Goal: Task Accomplishment & Management: Manage account settings

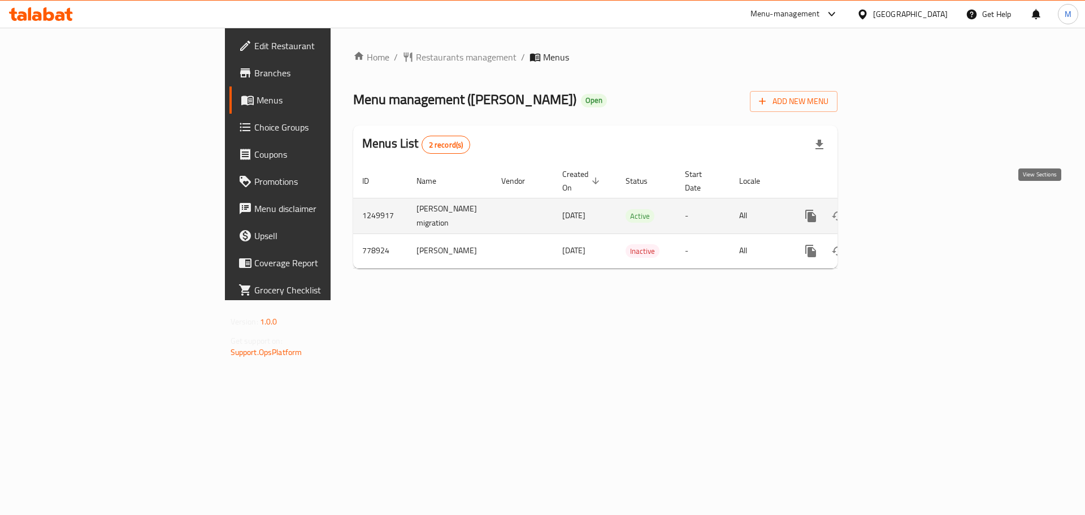
click at [899, 209] on icon "enhanced table" at bounding box center [892, 216] width 14 height 14
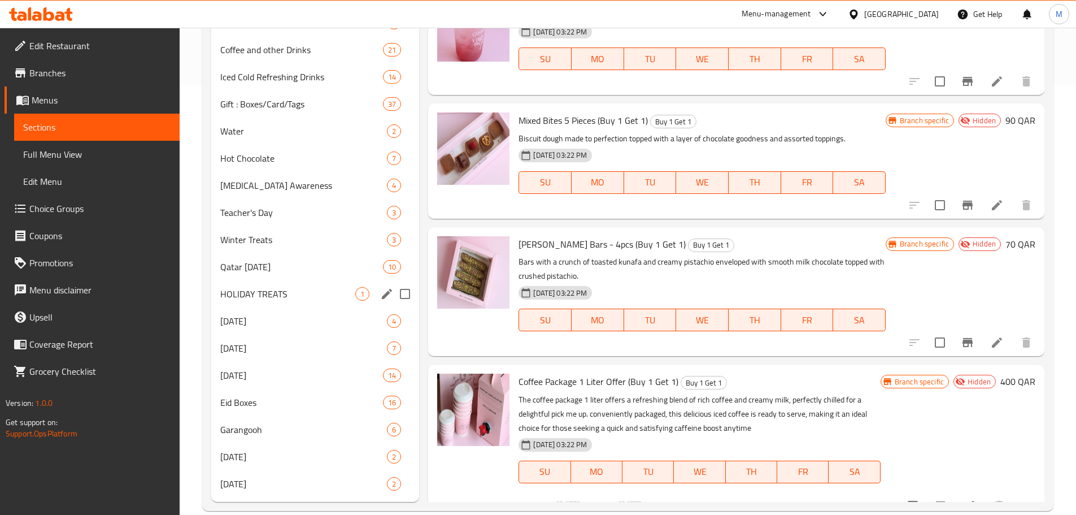
scroll to position [449, 0]
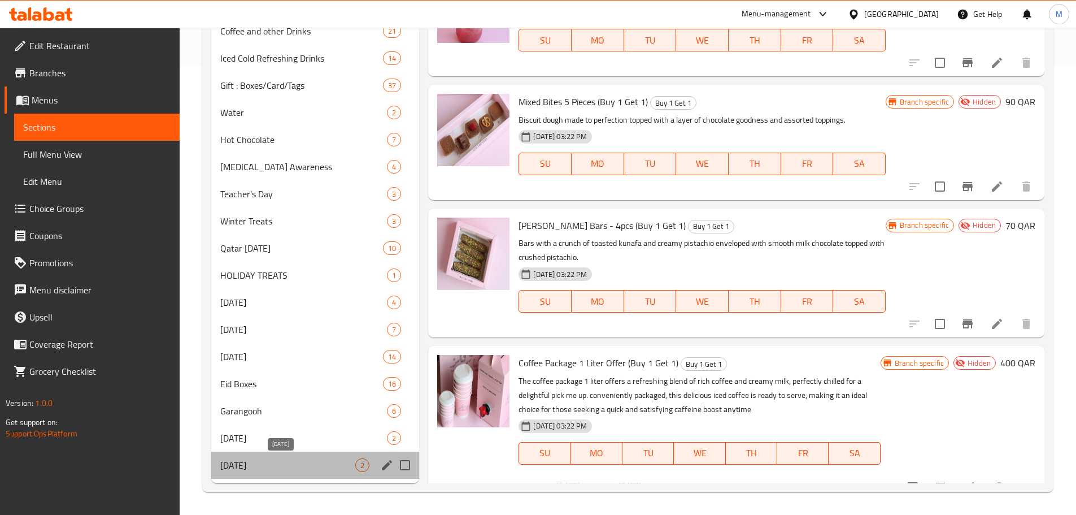
click at [289, 467] on span "[DATE]" at bounding box center [288, 465] width 136 height 14
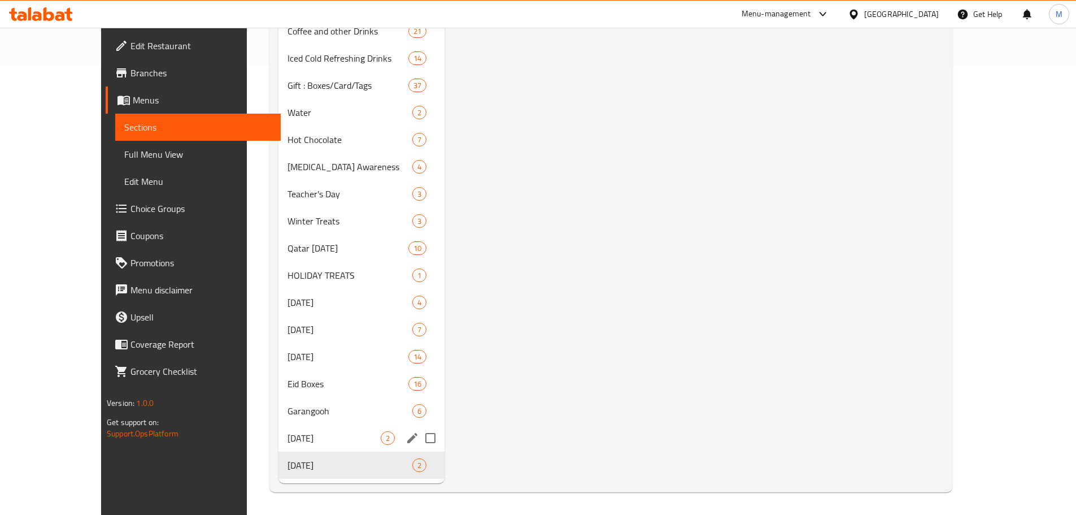
click at [279, 449] on div "Mother's Day 2" at bounding box center [362, 437] width 166 height 27
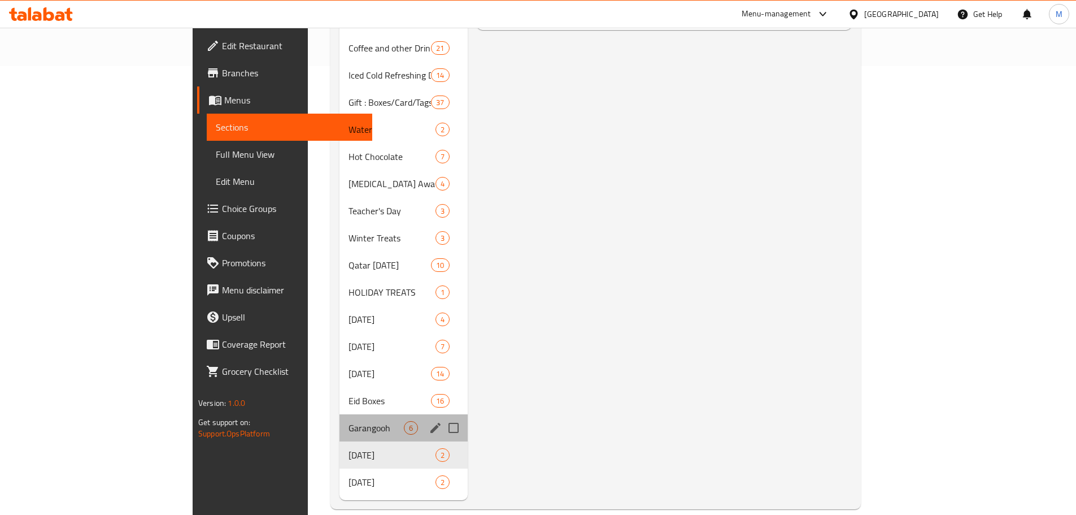
click at [340, 418] on div "Garangooh 6" at bounding box center [404, 427] width 128 height 27
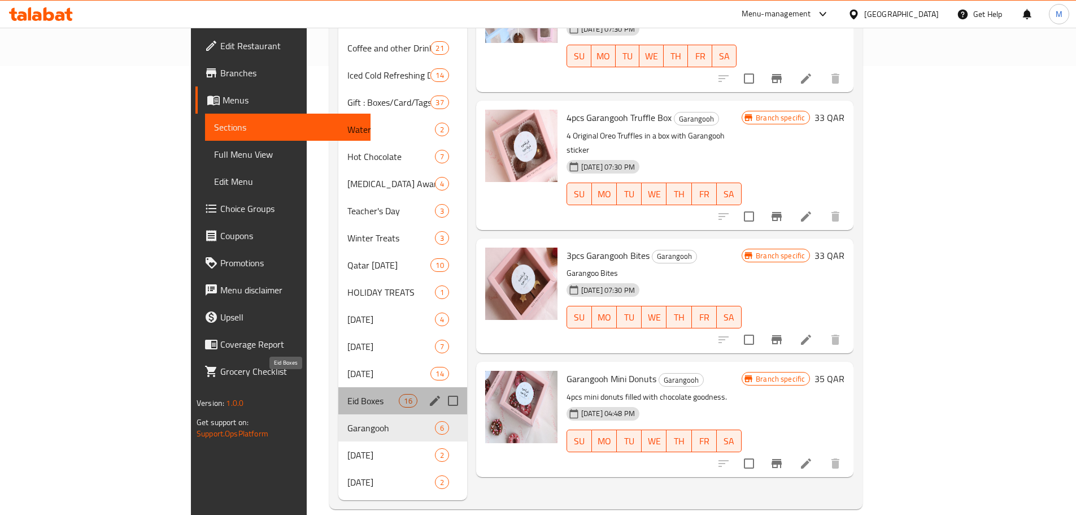
click at [347, 394] on span "Eid Boxes" at bounding box center [373, 401] width 52 height 14
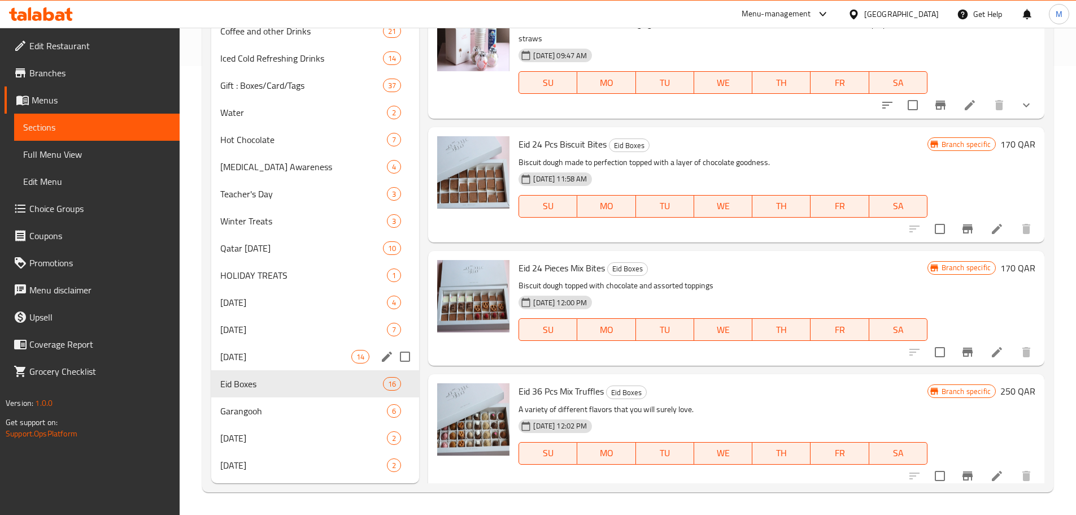
click at [278, 361] on span "[DATE]" at bounding box center [286, 357] width 132 height 14
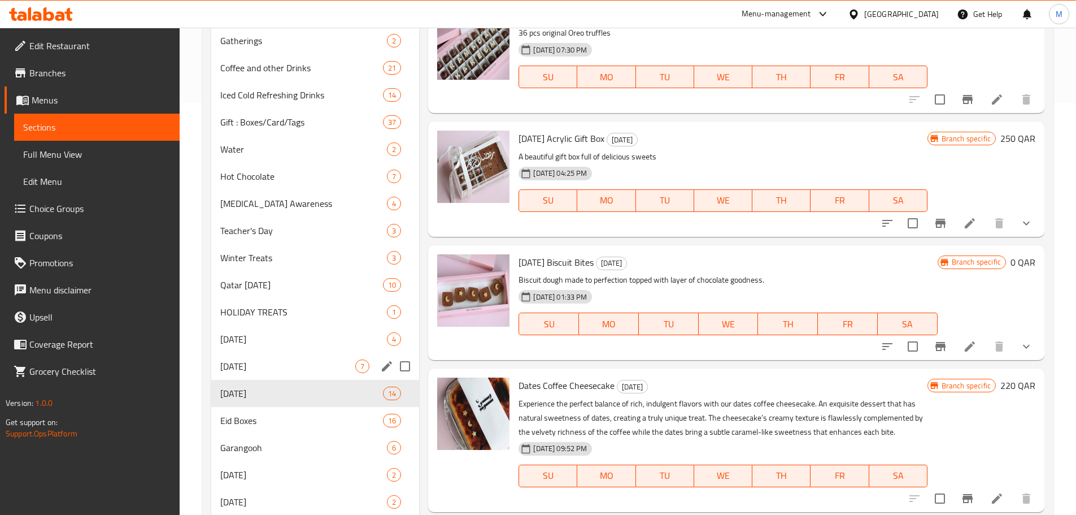
scroll to position [392, 0]
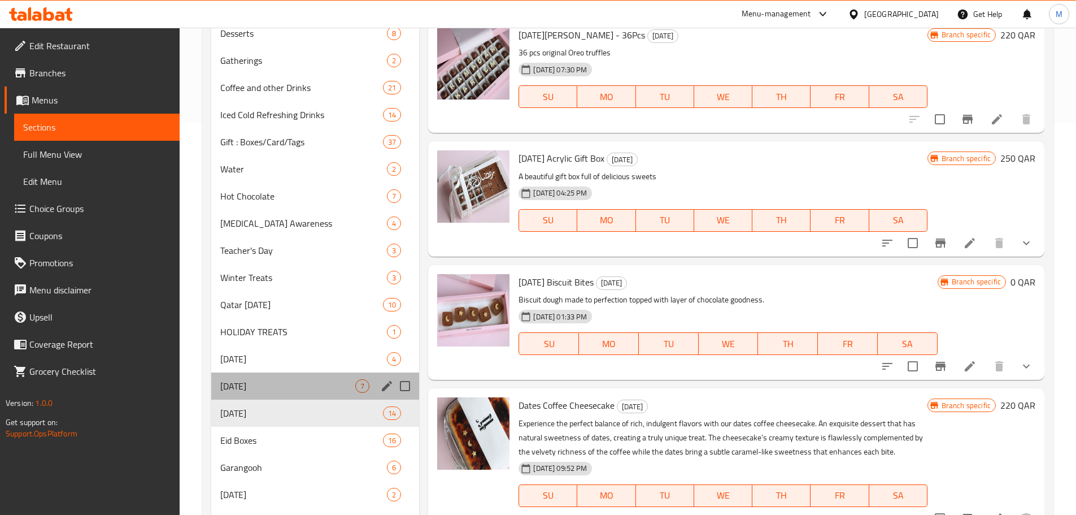
click at [268, 377] on div "National Sports Day 7" at bounding box center [315, 385] width 208 height 27
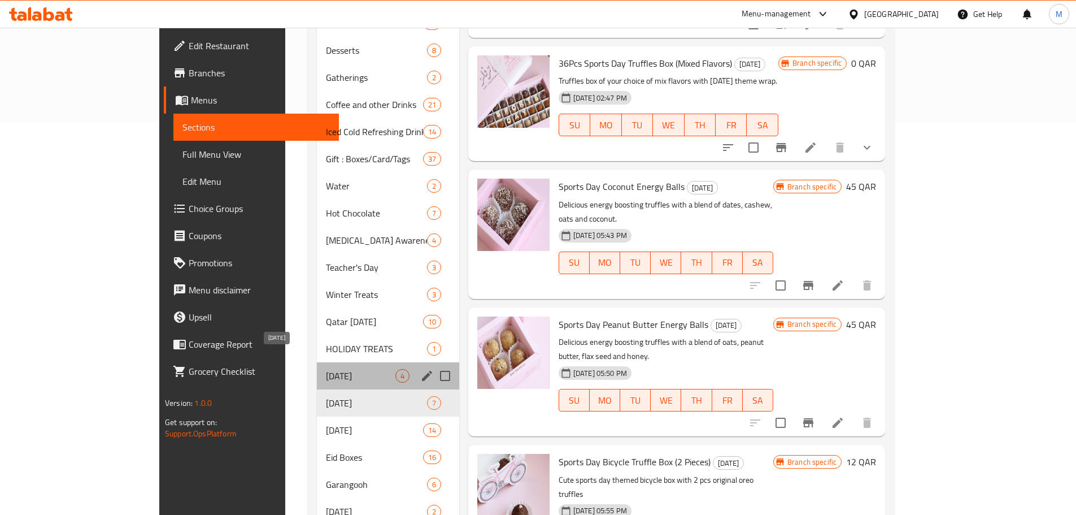
click at [326, 369] on span "[DATE]" at bounding box center [360, 376] width 69 height 14
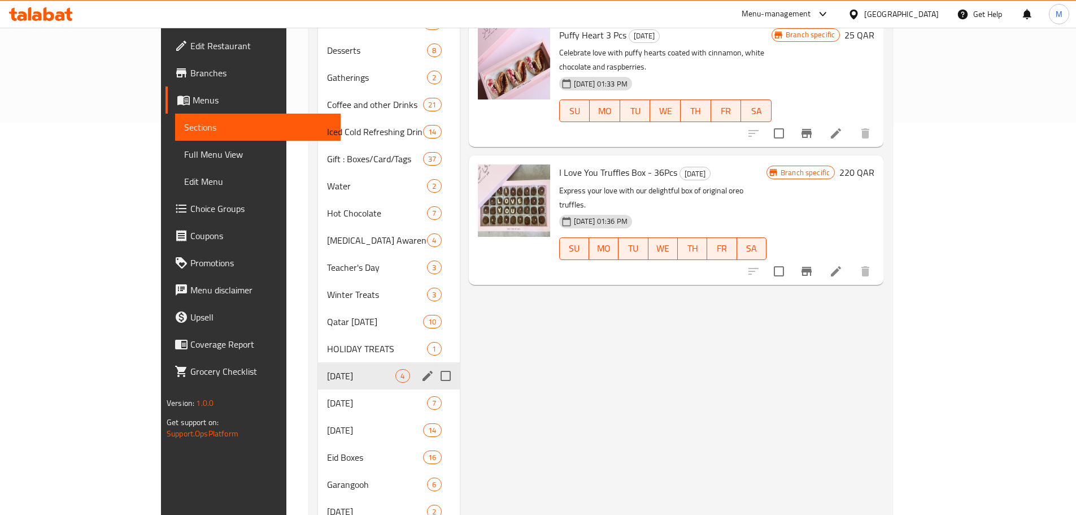
click at [327, 342] on span "HOLIDAY TREATS" at bounding box center [377, 349] width 100 height 14
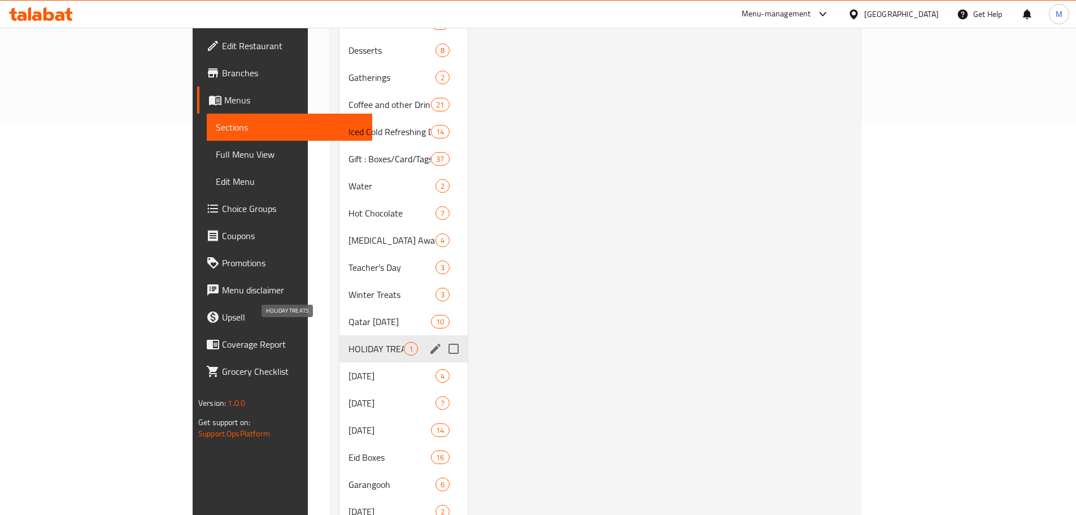
click at [349, 315] on span "Qatar [DATE]" at bounding box center [390, 322] width 82 height 14
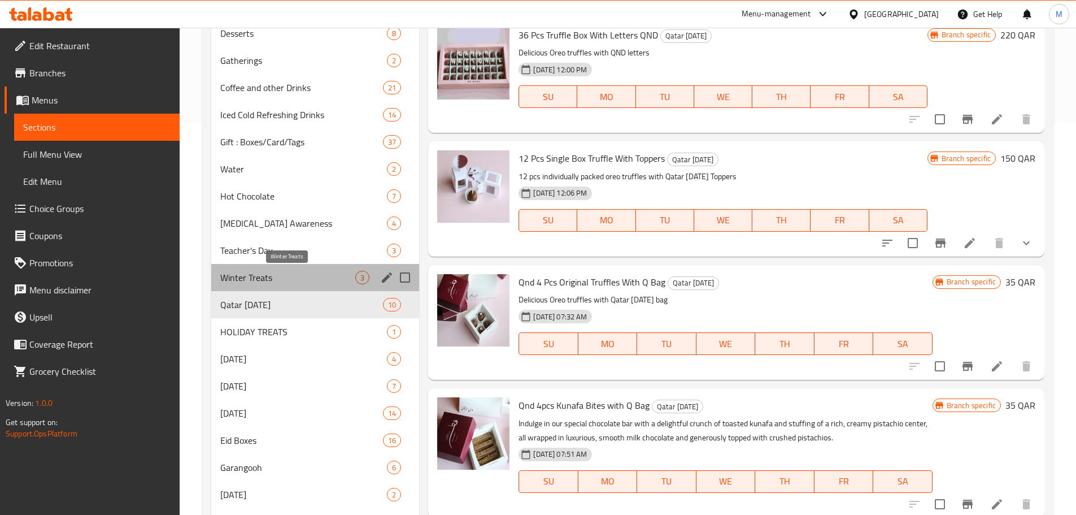
click at [267, 284] on span "Winter Treats" at bounding box center [288, 278] width 136 height 14
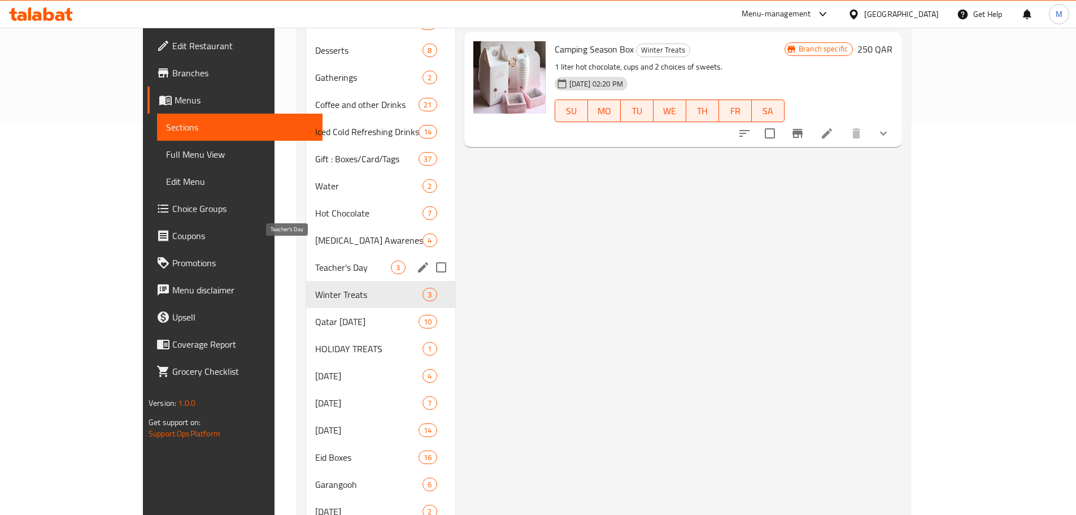
click at [315, 260] on span "Teacher's Day" at bounding box center [353, 267] width 76 height 14
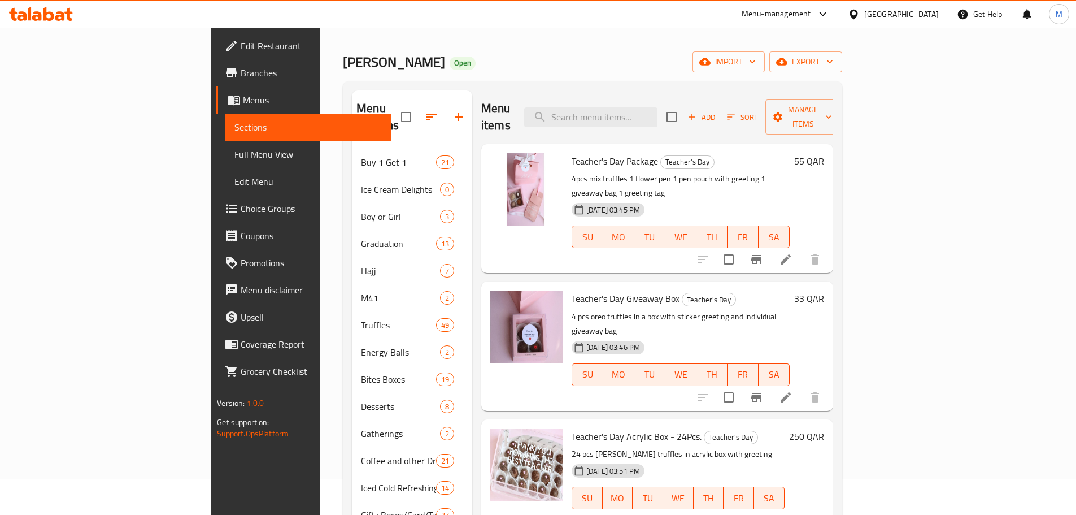
scroll to position [56, 0]
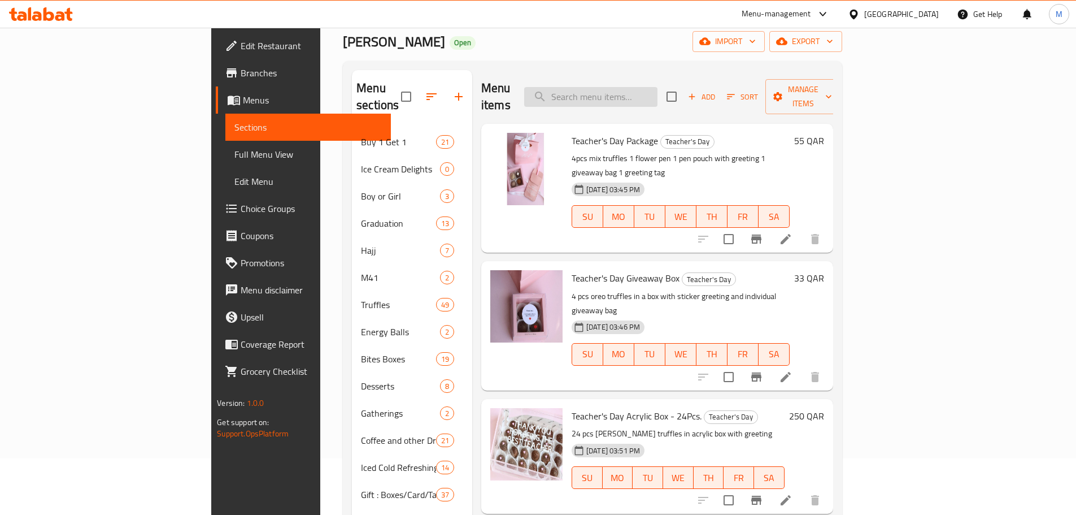
click at [658, 87] on input "search" at bounding box center [590, 97] width 133 height 20
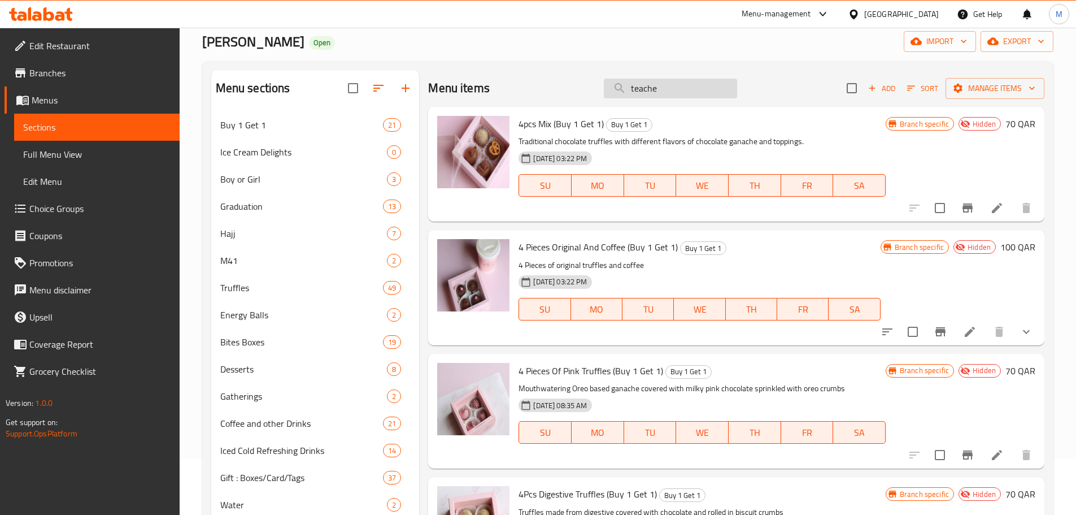
type input "teacher"
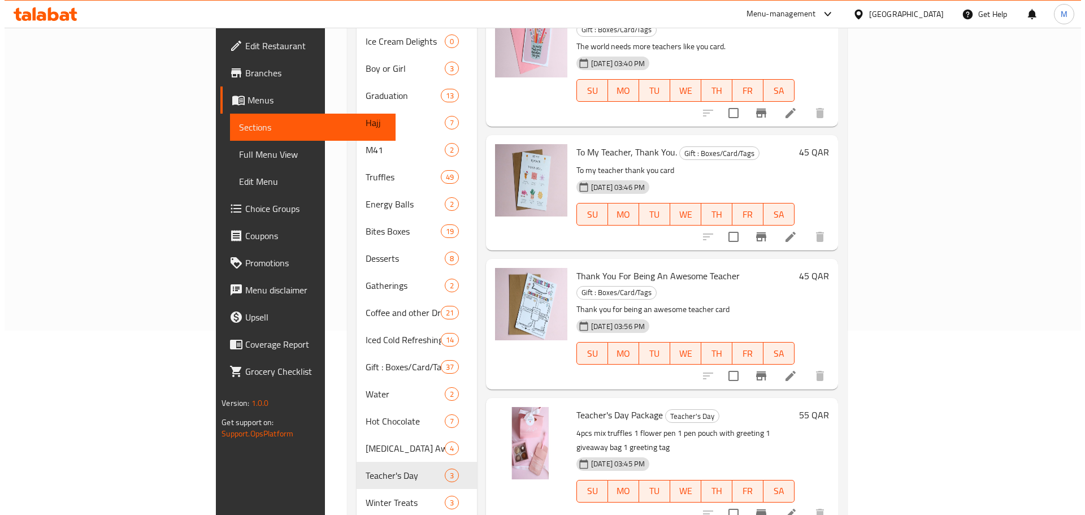
scroll to position [0, 0]
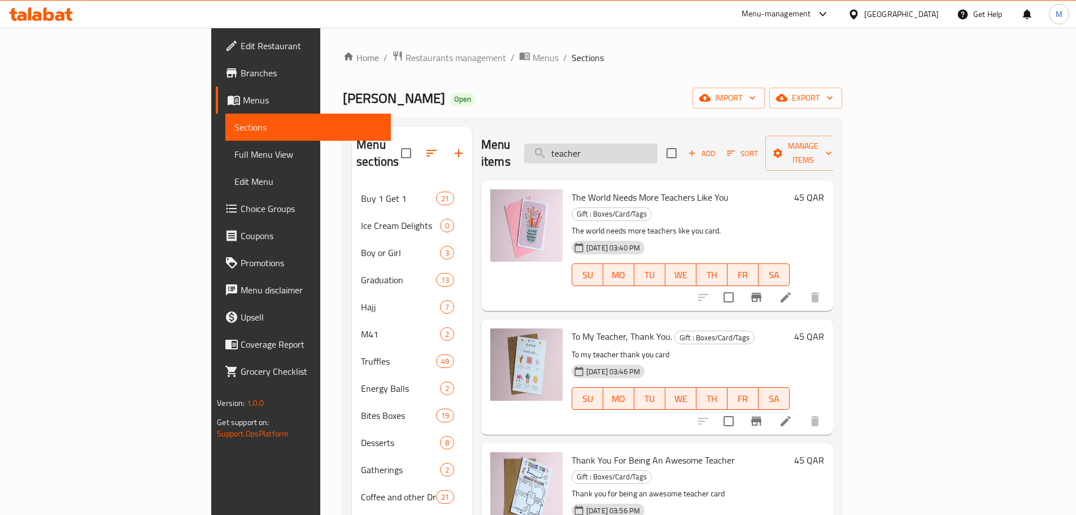
drag, startPoint x: 640, startPoint y: 145, endPoint x: 608, endPoint y: 146, distance: 31.6
click at [608, 146] on input "teacher" at bounding box center [590, 153] width 133 height 20
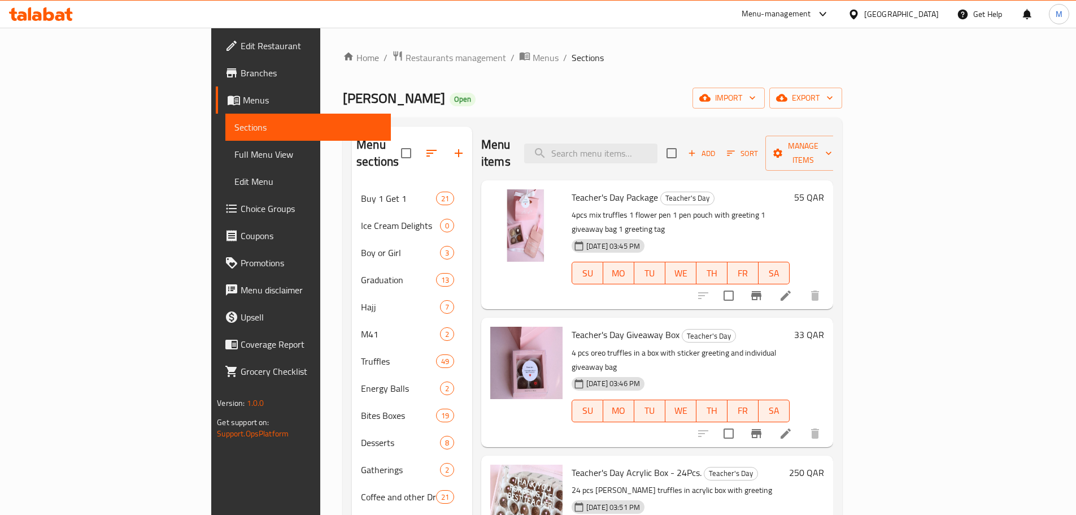
click at [697, 148] on icon "button" at bounding box center [692, 153] width 10 height 10
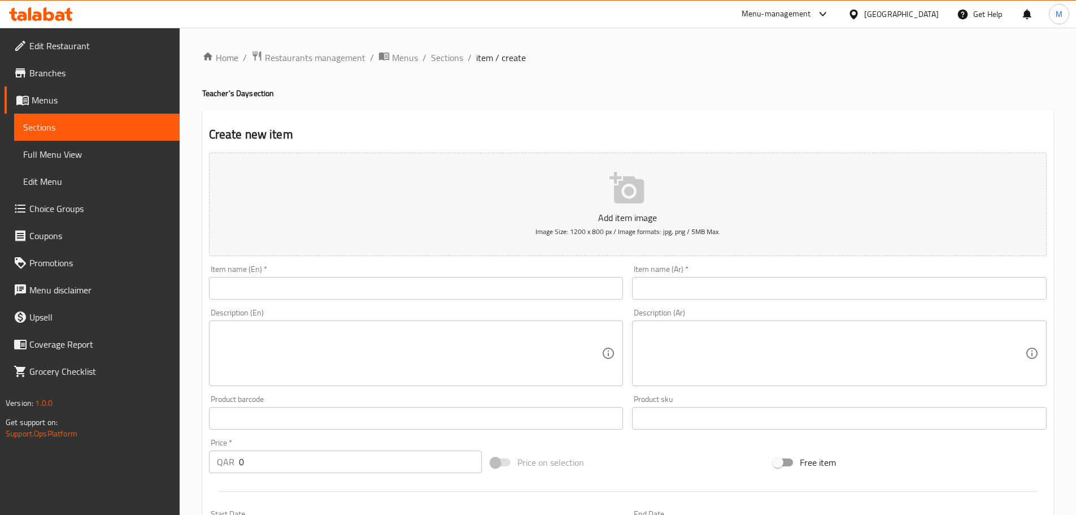
click at [640, 179] on icon "button" at bounding box center [628, 188] width 36 height 36
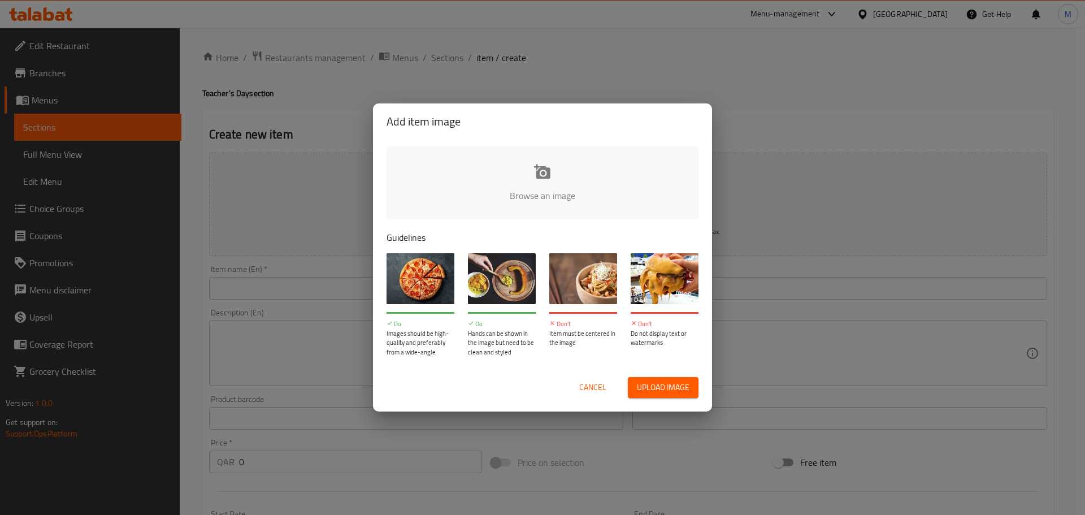
click at [658, 389] on span "Upload image" at bounding box center [663, 387] width 53 height 14
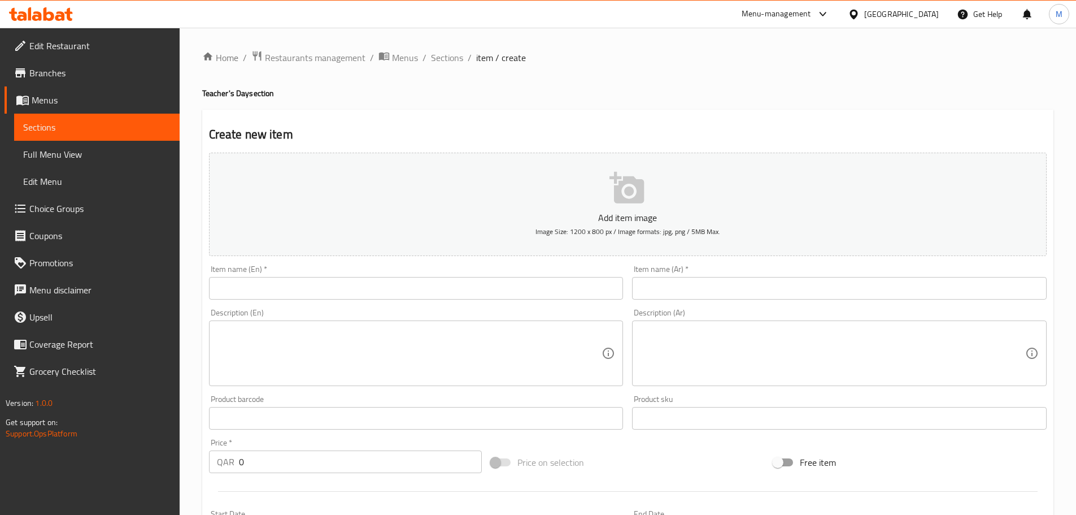
click at [680, 204] on button "Add item image Image Size: 1200 x 800 px / Image formats: jpg, png / 5MB Max." at bounding box center [628, 204] width 838 height 103
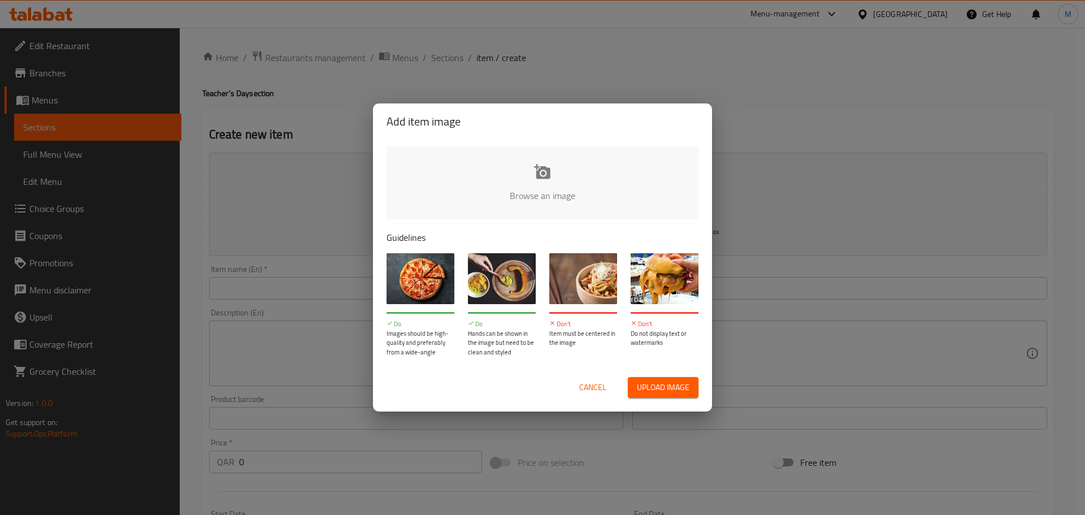
click at [652, 389] on span "Upload image" at bounding box center [663, 387] width 53 height 14
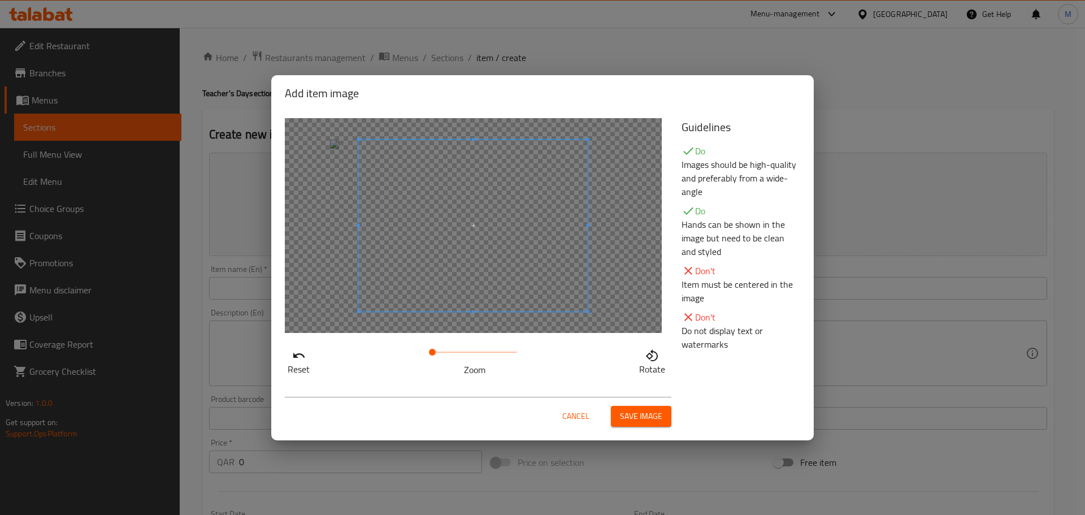
click at [588, 205] on div at bounding box center [473, 226] width 229 height 172
click at [641, 426] on button "Save image" at bounding box center [641, 416] width 60 height 21
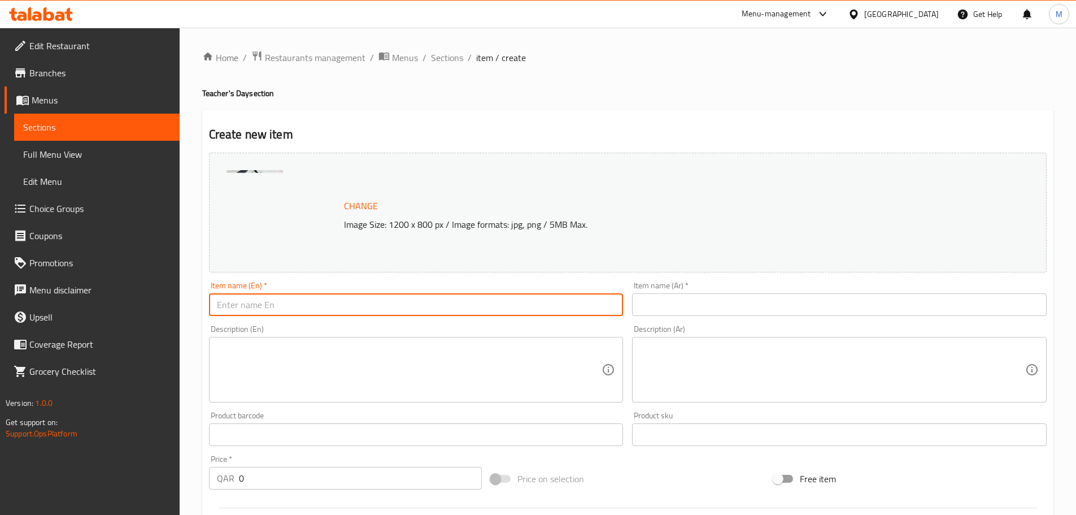
click at [275, 307] on input "text" at bounding box center [416, 304] width 415 height 23
paste input "Teacher's Day Package 2"
type input "Teacher's Day Package 2"
click at [680, 303] on input "text" at bounding box center [839, 304] width 415 height 23
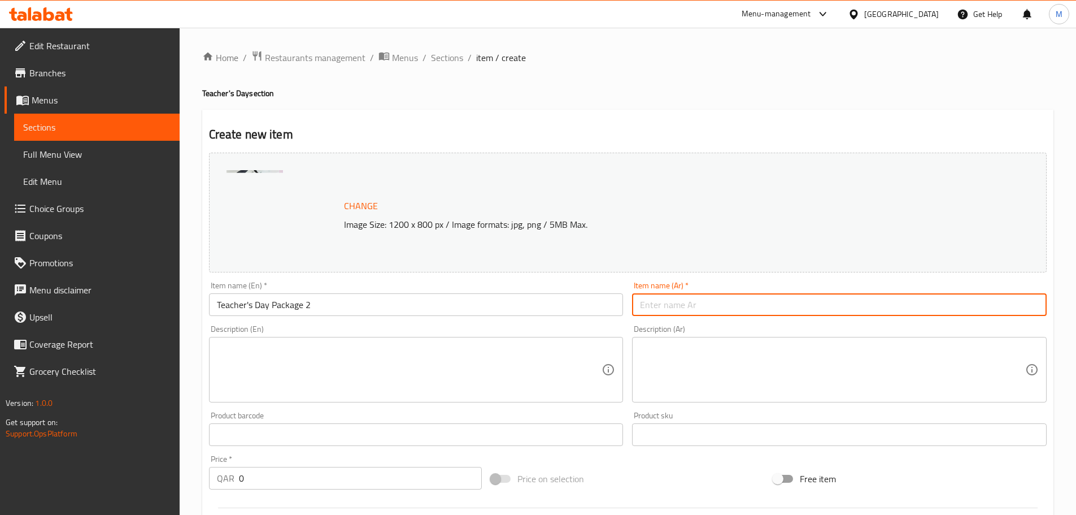
paste input "باقة [DATE] 2"
type input "باقة [DATE] 2"
click at [395, 369] on textarea at bounding box center [409, 370] width 385 height 54
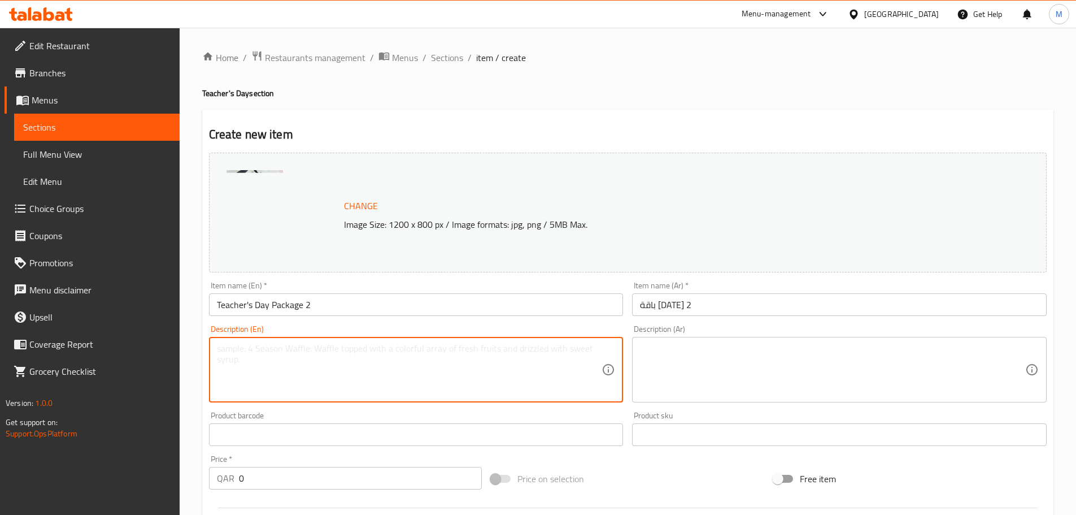
paste textarea "Teacher's day paper bag, 5pcs truffles, bookmark"
type textarea "Teacher's day paper bag, 5pcs truffles, bookmark"
click at [714, 355] on textarea at bounding box center [832, 370] width 385 height 54
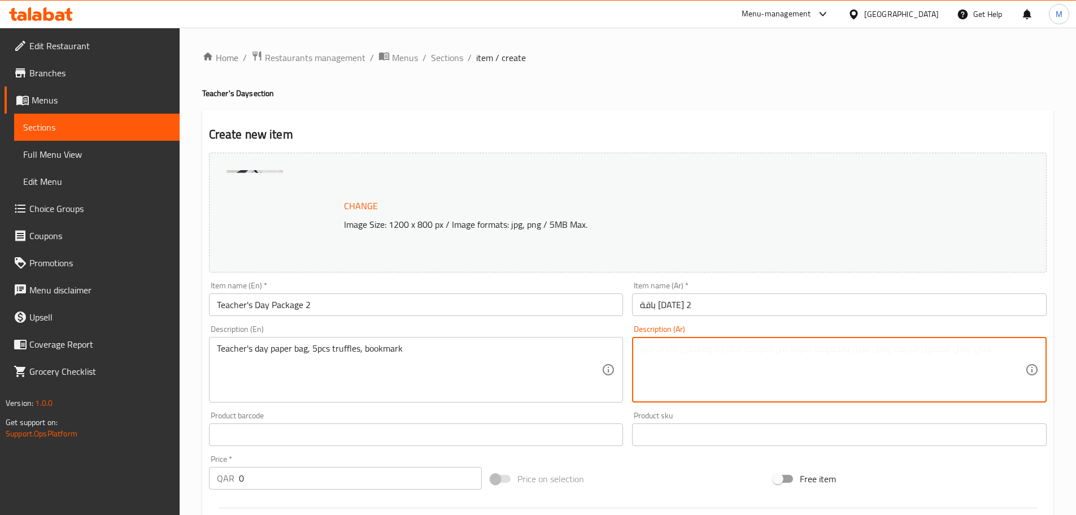
paste textarea "حقيبة ورقية ليوم المعلم، 5 قطع من الكمأة، علامة مرجعية"
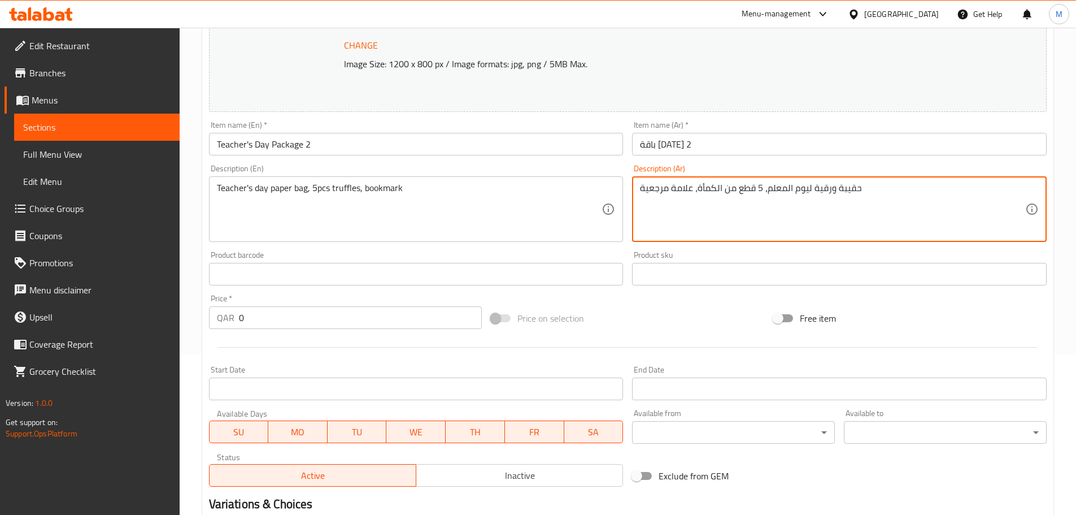
scroll to position [169, 0]
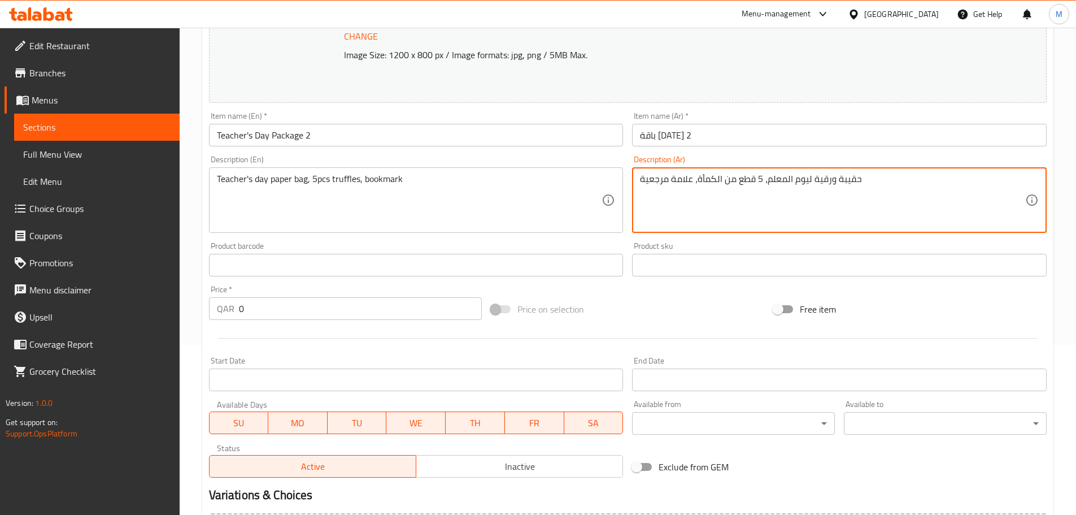
type textarea "حقيبة ورقية ليوم المعلم، 5 قطع من الكمأة، علامة مرجعية"
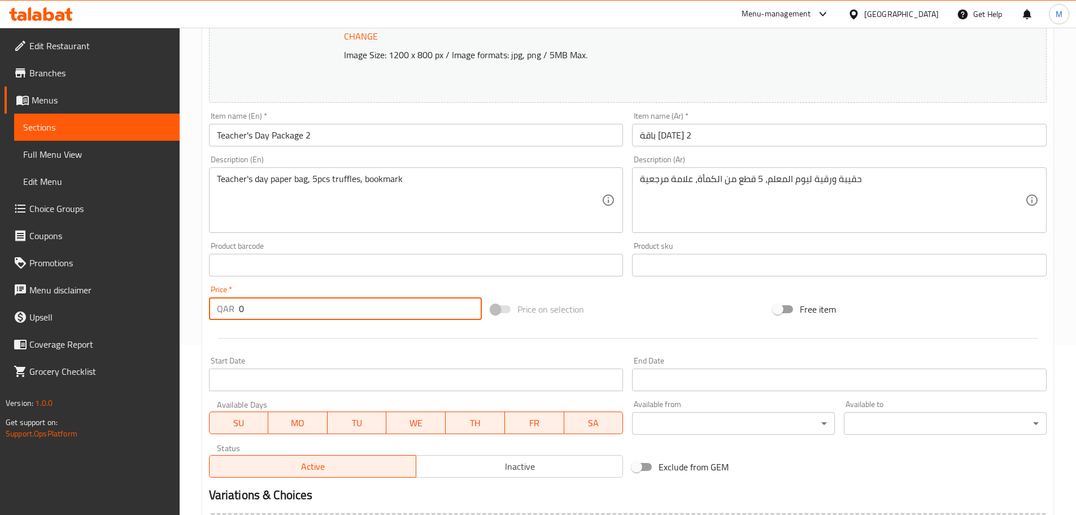
drag, startPoint x: 291, startPoint y: 307, endPoint x: 234, endPoint y: 311, distance: 57.2
click at [234, 311] on div "QAR 0 Price *" at bounding box center [345, 308] width 273 height 23
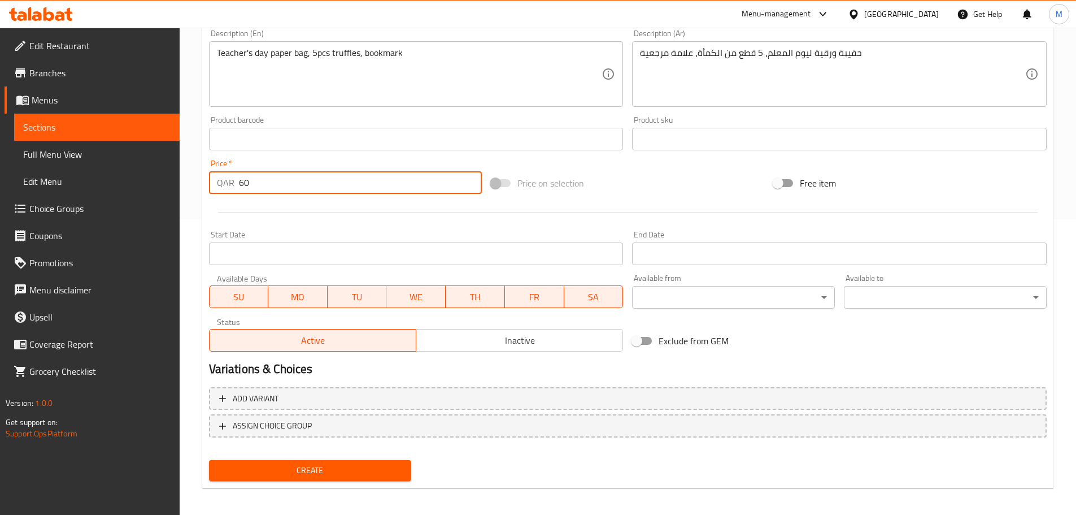
scroll to position [300, 0]
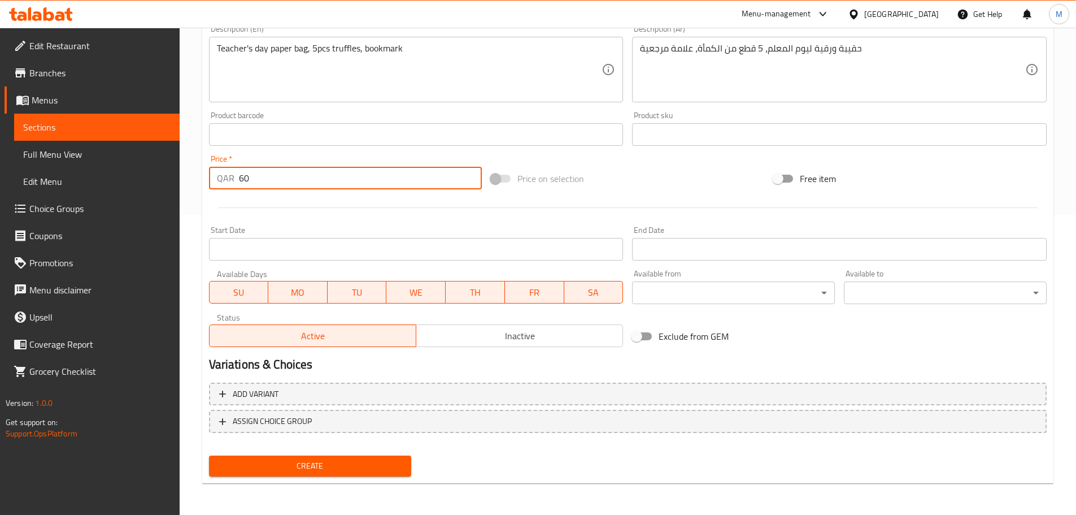
type input "60"
click at [297, 456] on button "Create" at bounding box center [310, 465] width 203 height 21
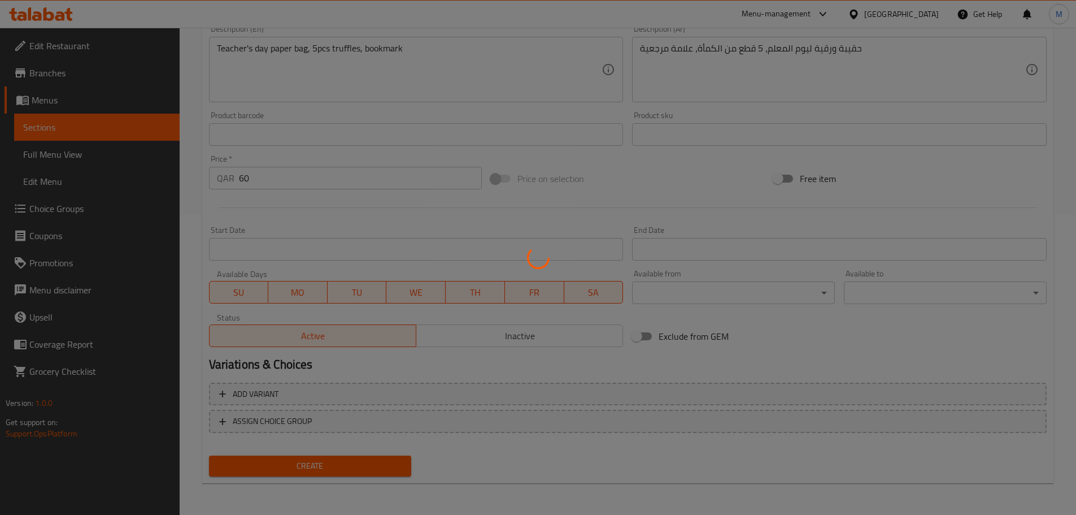
type input "0"
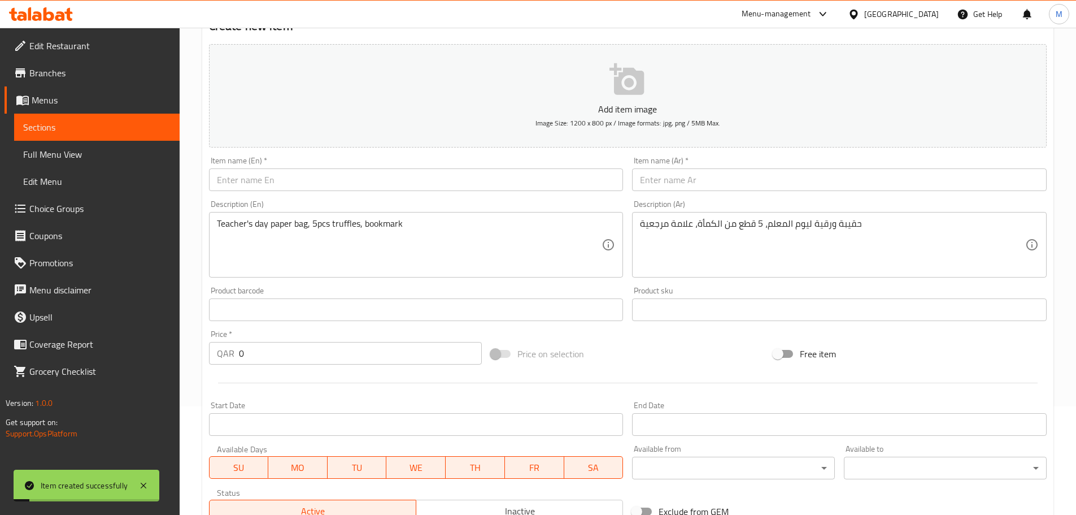
scroll to position [0, 0]
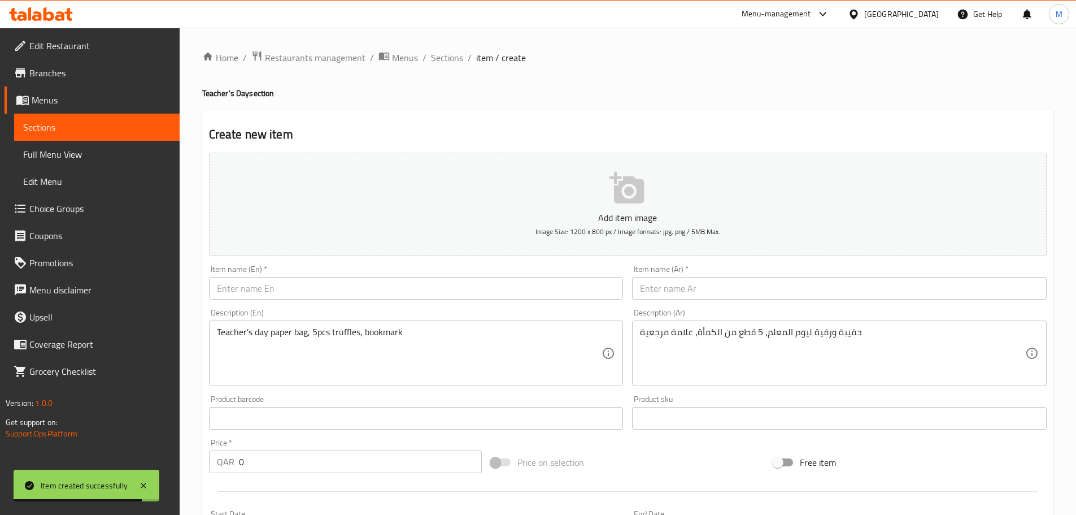
click at [423, 293] on input "text" at bounding box center [416, 288] width 415 height 23
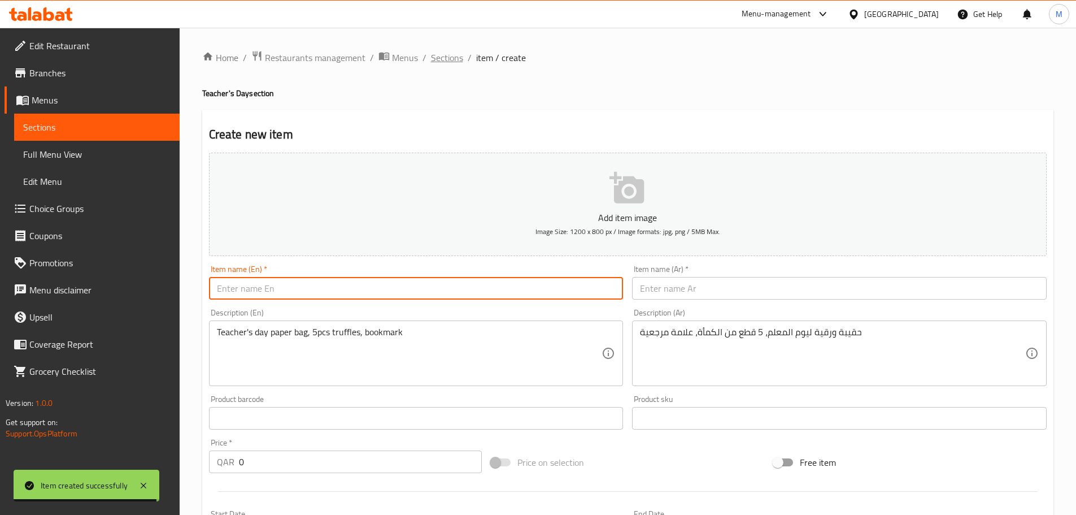
click at [451, 60] on span "Sections" at bounding box center [447, 58] width 32 height 14
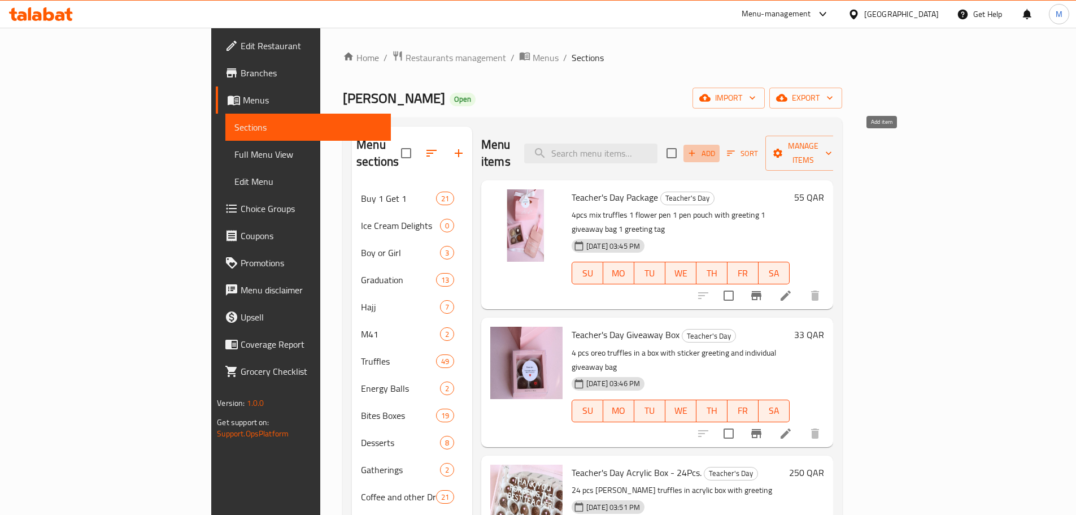
click at [717, 149] on span "Add" at bounding box center [701, 153] width 31 height 13
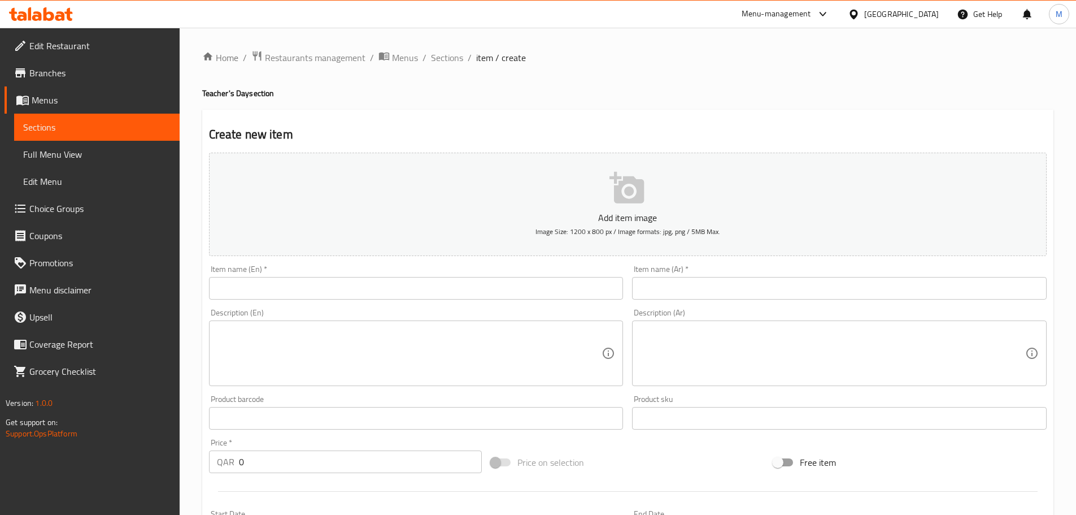
click at [303, 288] on input "text" at bounding box center [416, 288] width 415 height 23
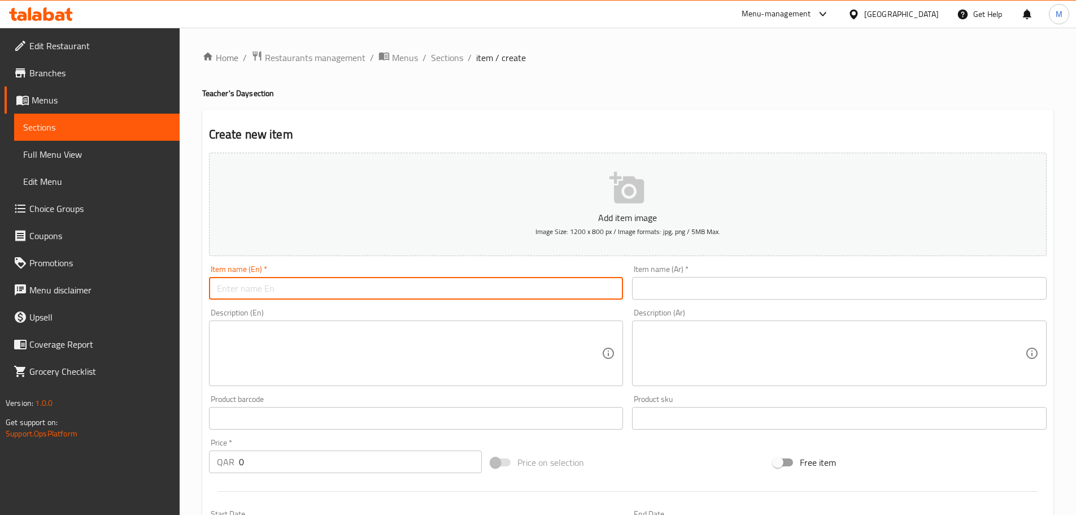
paste input "Teacher's Day Truffles 5pcs"
type input "Teacher's Day Truffles 5pcs"
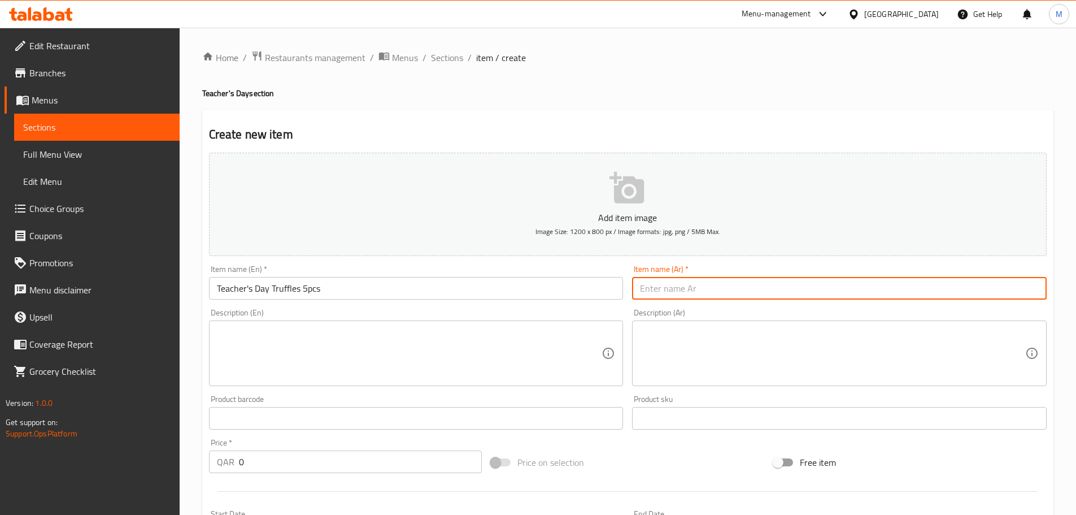
click at [702, 288] on input "text" at bounding box center [839, 288] width 415 height 23
paste input "5 قطع من حلوى ترافل [DATE]"
type input "5 قطع من حلوى ترافل [DATE]"
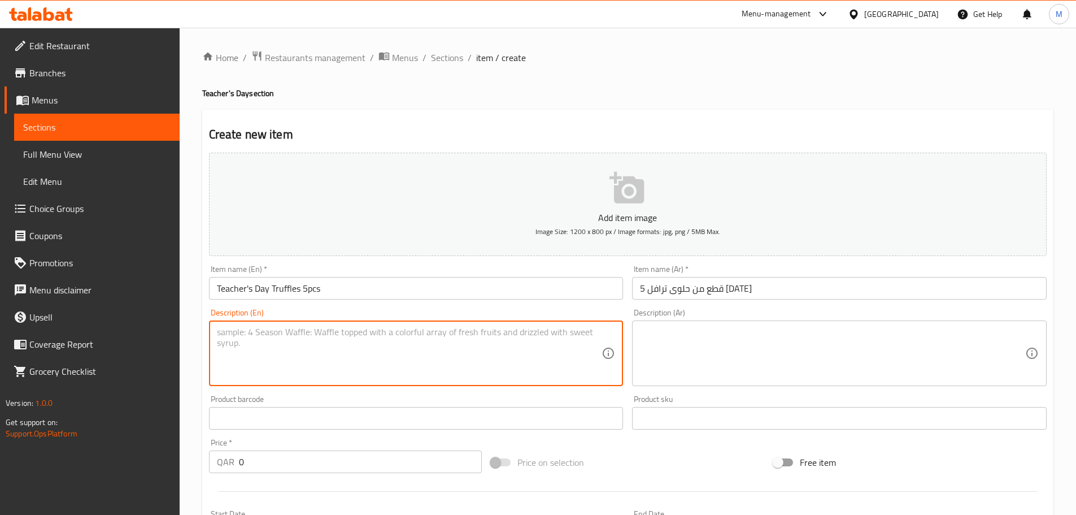
click at [433, 348] on textarea at bounding box center [409, 354] width 385 height 54
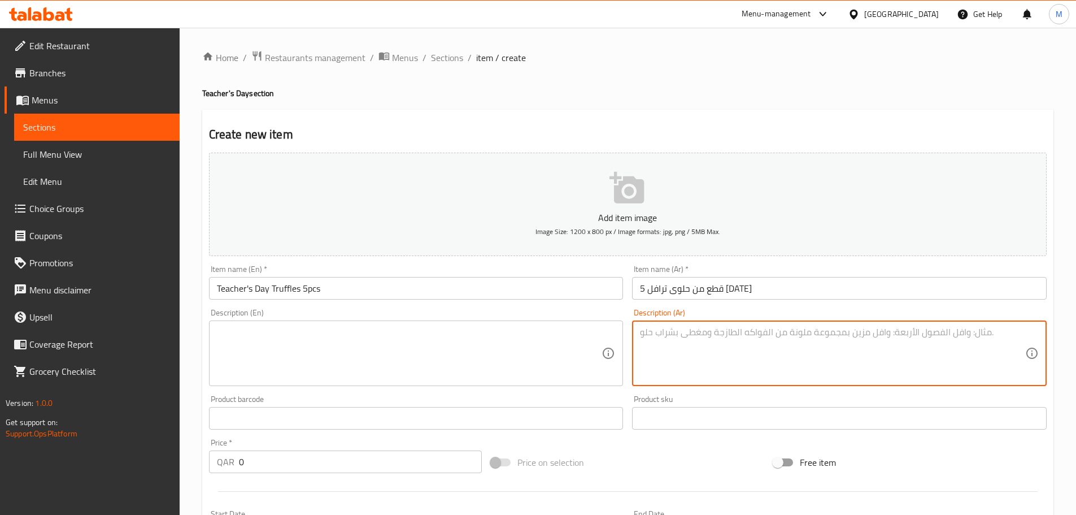
click at [728, 328] on textarea at bounding box center [832, 354] width 385 height 54
paste textarea "ترافل أوريو الأصلي 5 قطع"
type textarea "ترافل أوريو الأصلي 5 قطع"
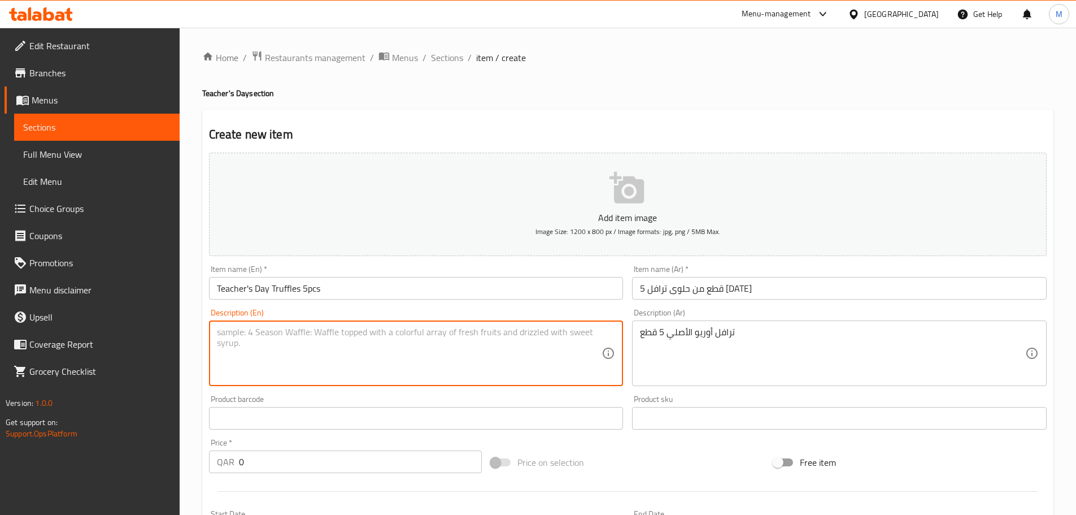
click at [454, 337] on textarea at bounding box center [409, 354] width 385 height 54
paste textarea "Original oreo truffles 5pcs"
type textarea "Original oreo truffles 5pcs"
click at [625, 388] on div "Description (En) Original oreo truffles 5pcs Description (En)" at bounding box center [417, 347] width 424 height 86
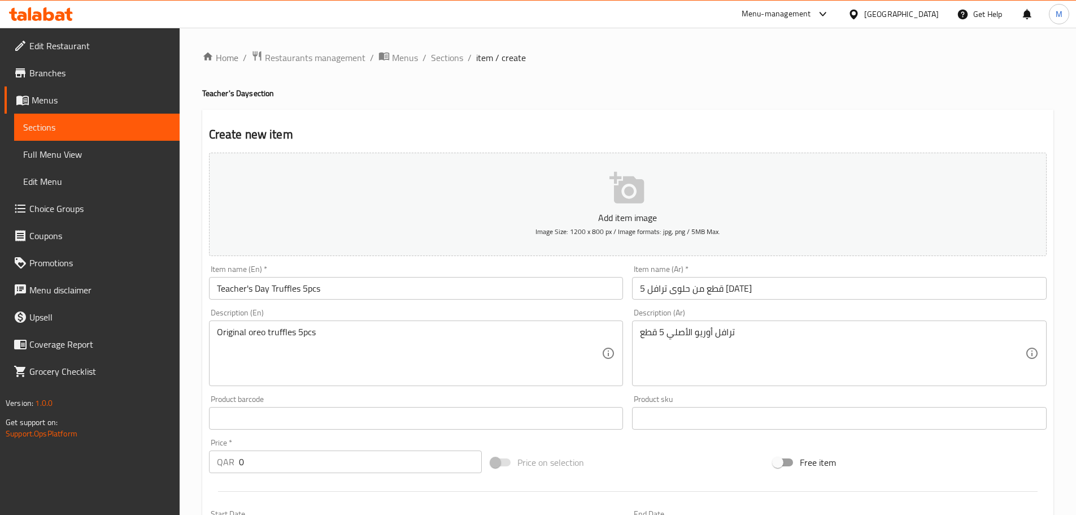
click at [602, 199] on button "Add item image Image Size: 1200 x 800 px / Image formats: jpg, png / 5MB Max." at bounding box center [628, 204] width 838 height 103
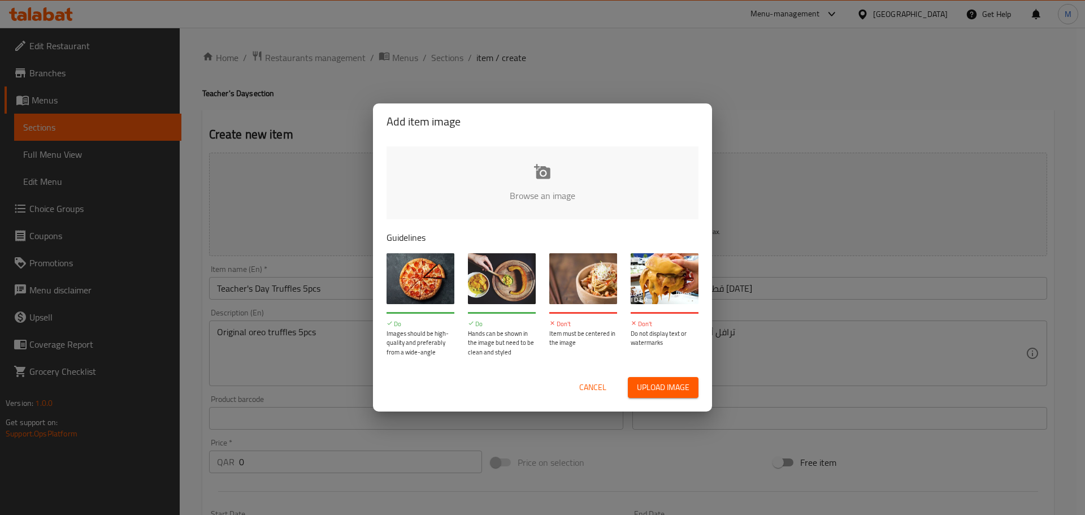
click at [669, 378] on button "Upload image" at bounding box center [663, 387] width 71 height 21
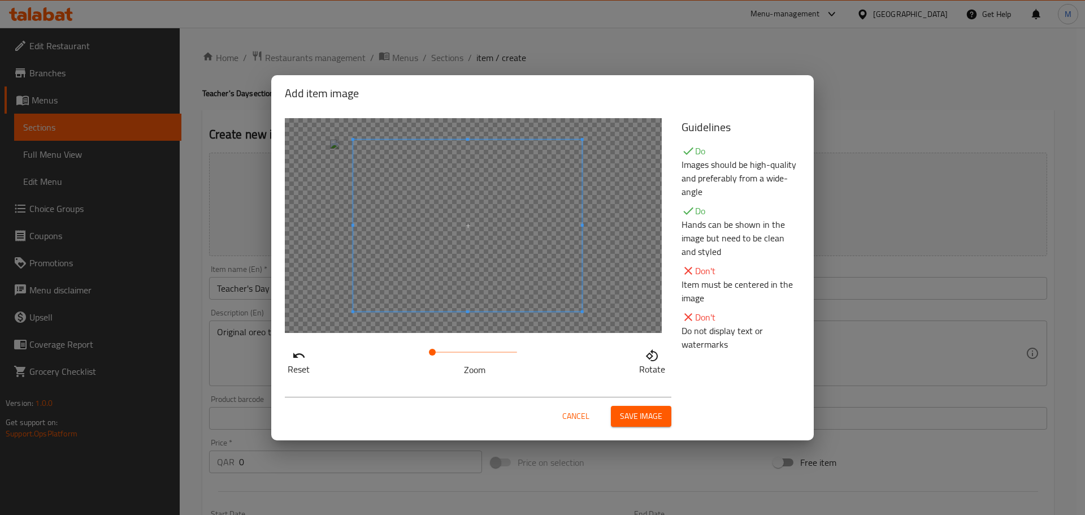
click at [520, 287] on span at bounding box center [467, 226] width 229 height 172
click at [636, 413] on span "Save image" at bounding box center [641, 416] width 42 height 14
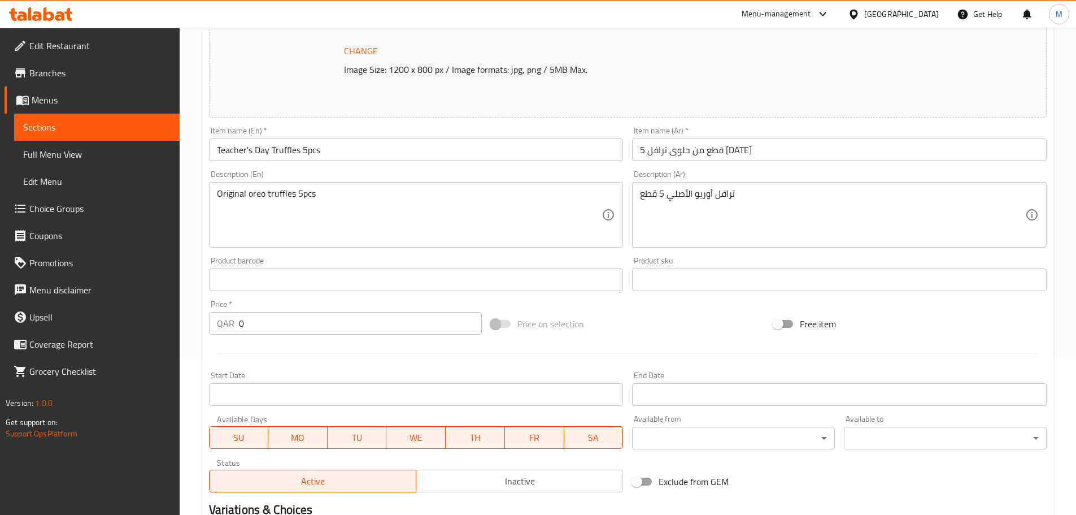
scroll to position [169, 0]
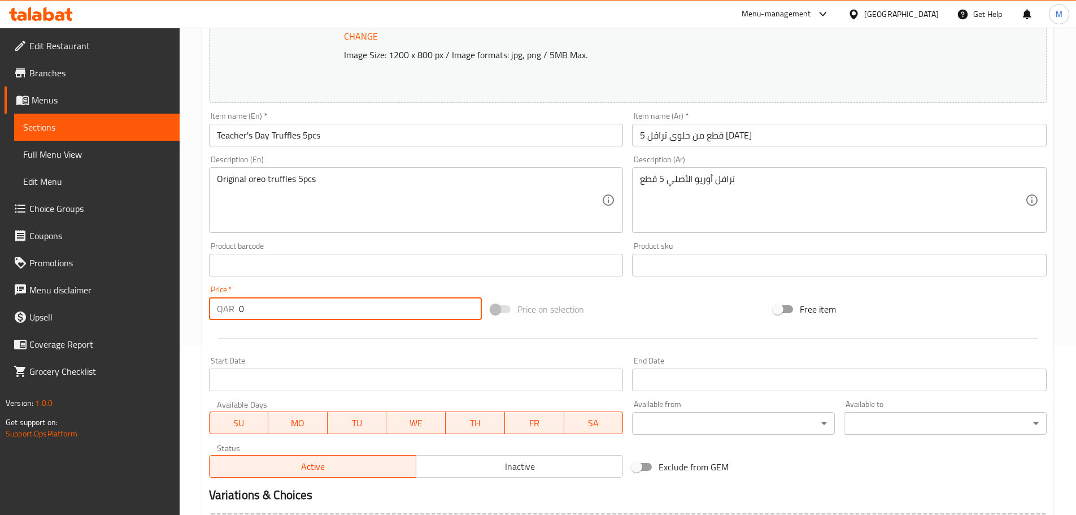
drag, startPoint x: 253, startPoint y: 313, endPoint x: 231, endPoint y: 316, distance: 22.3
click at [231, 316] on div "QAR 0 Price *" at bounding box center [345, 308] width 273 height 23
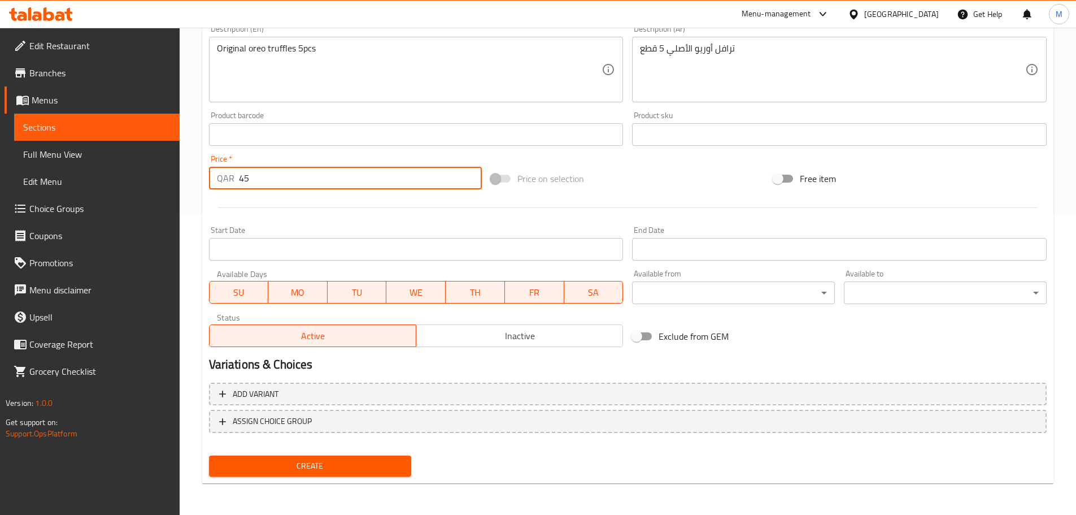
type input "45"
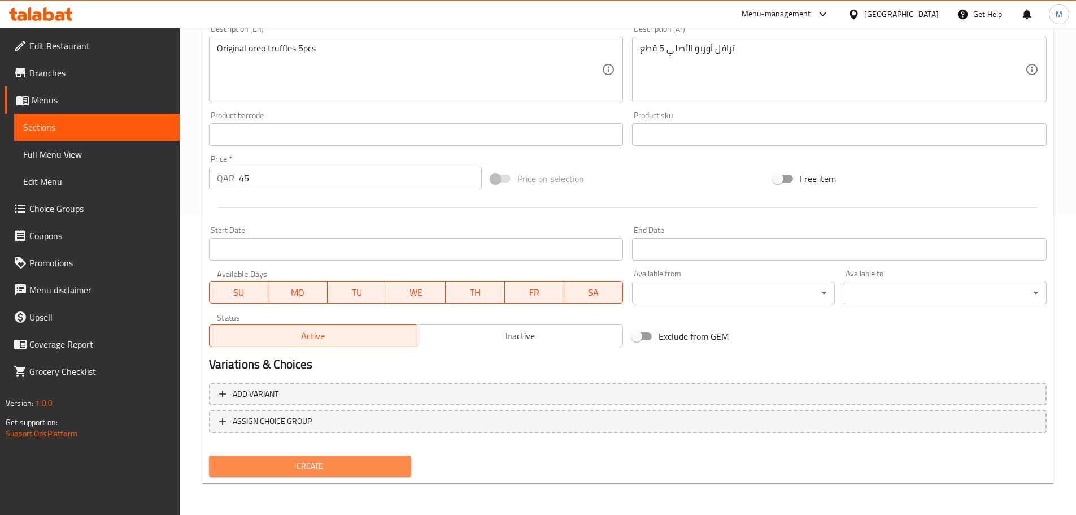
click at [336, 464] on span "Create" at bounding box center [310, 466] width 185 height 14
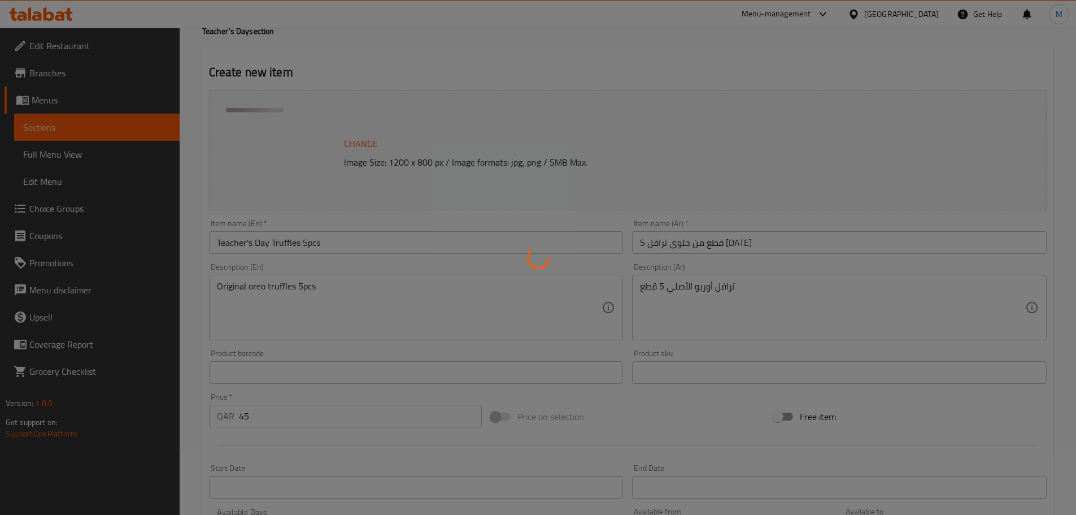
scroll to position [0, 0]
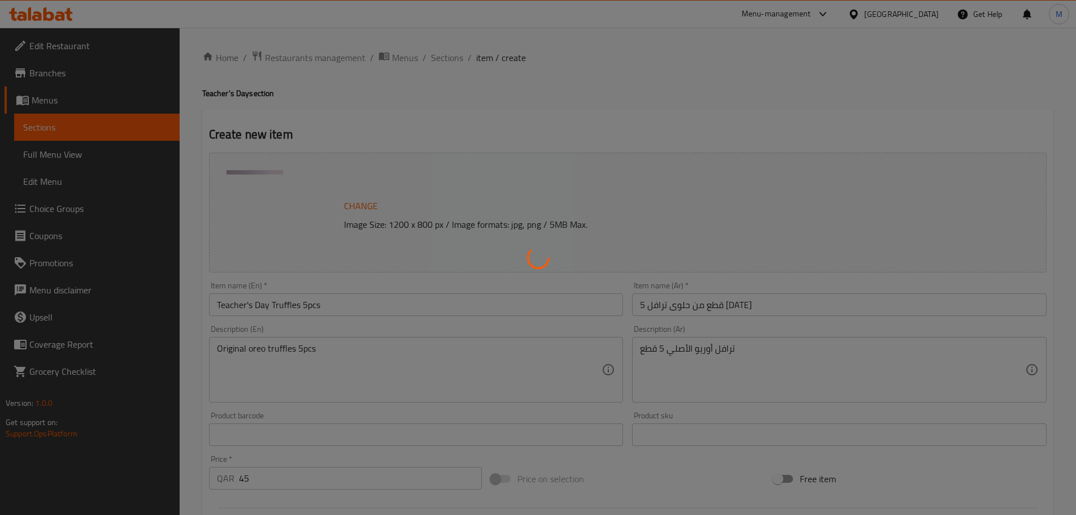
type input "0"
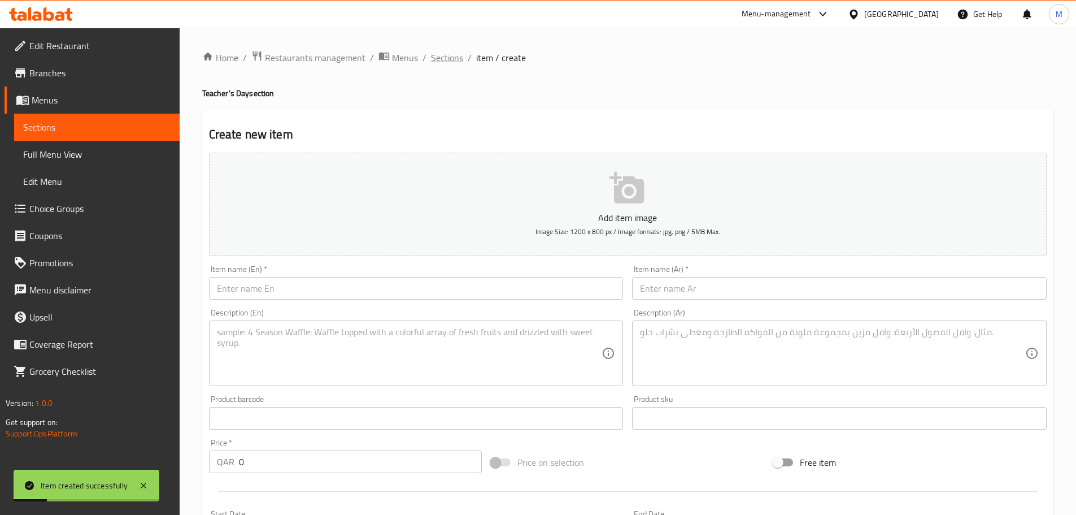
click at [446, 59] on span "Sections" at bounding box center [447, 58] width 32 height 14
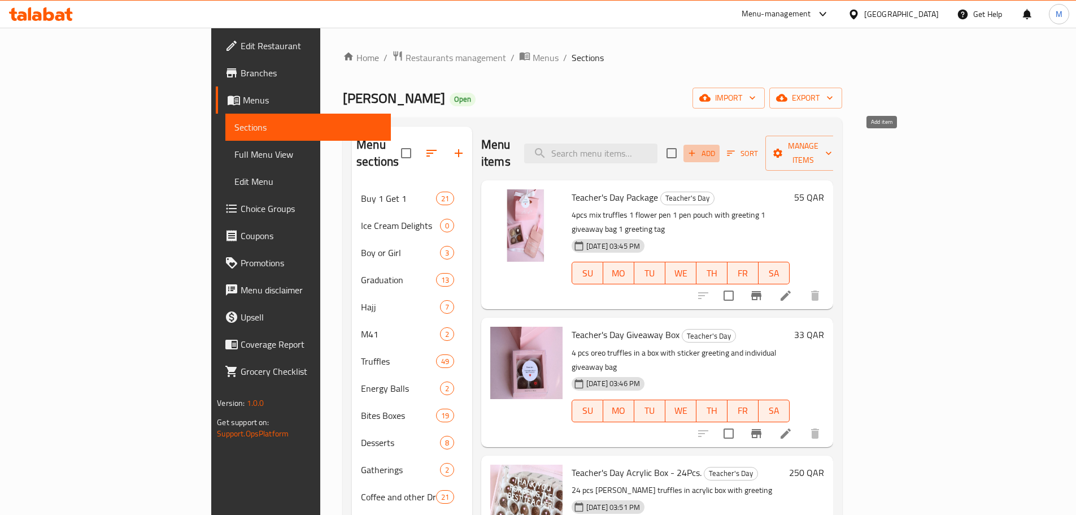
click at [717, 150] on span "Add" at bounding box center [701, 153] width 31 height 13
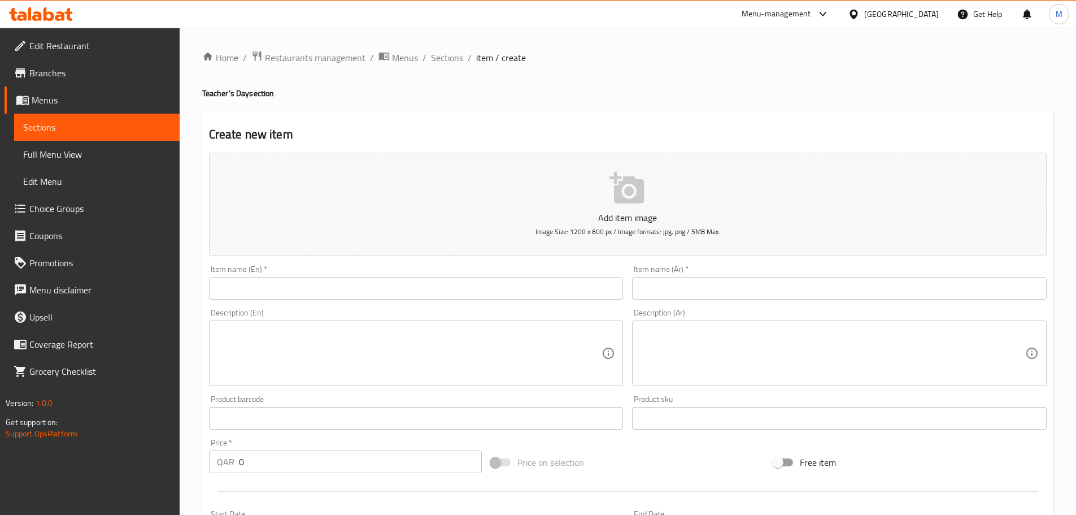
click at [333, 298] on input "text" at bounding box center [416, 288] width 415 height 23
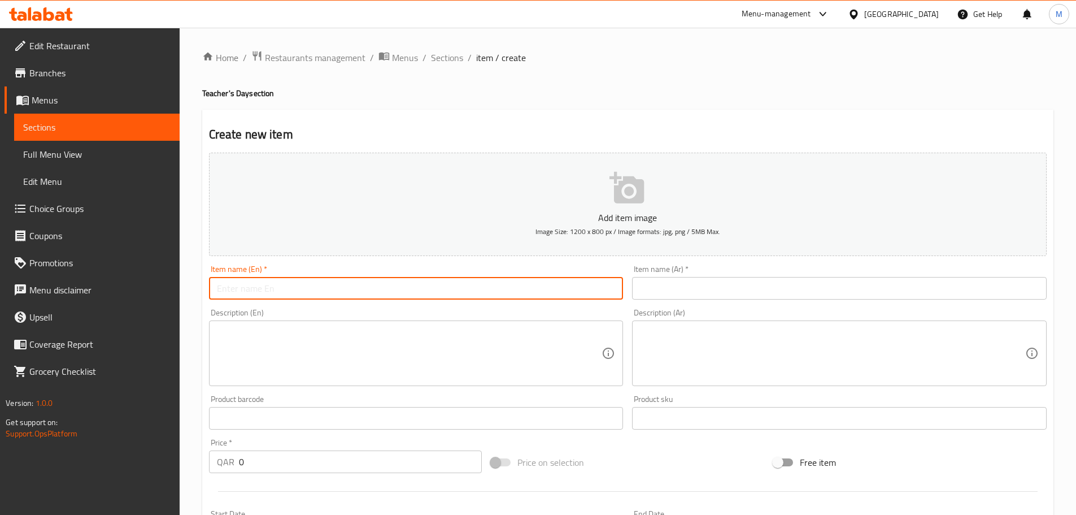
paste input "Teacher's Day Truffles 36pcs"
type input "Teacher's Day Truffles 36pcs"
click at [679, 281] on input "text" at bounding box center [839, 288] width 415 height 23
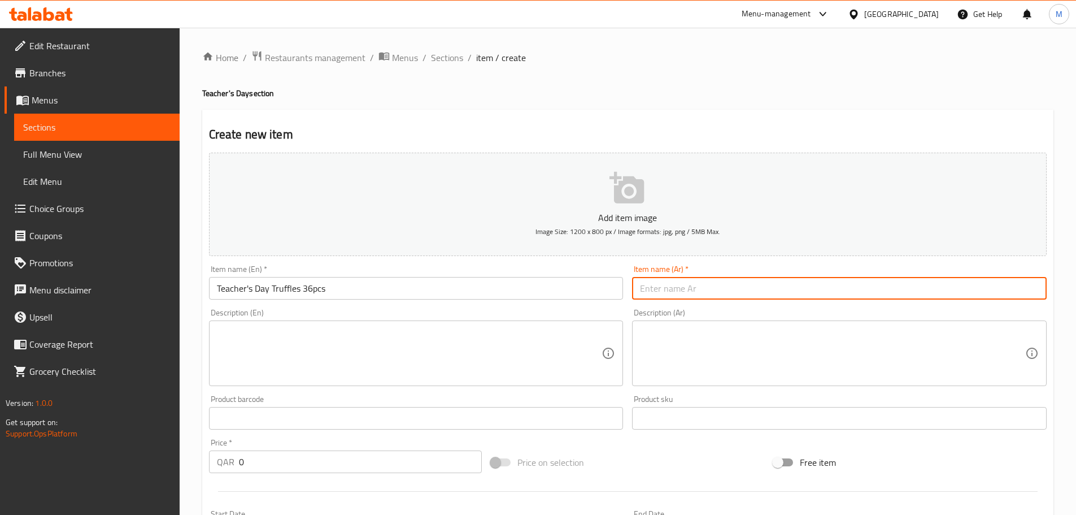
paste input "حلوى ترافل [DATE] 36 قطعة"
type input "حلوى ترافل [DATE] 36 قطعة"
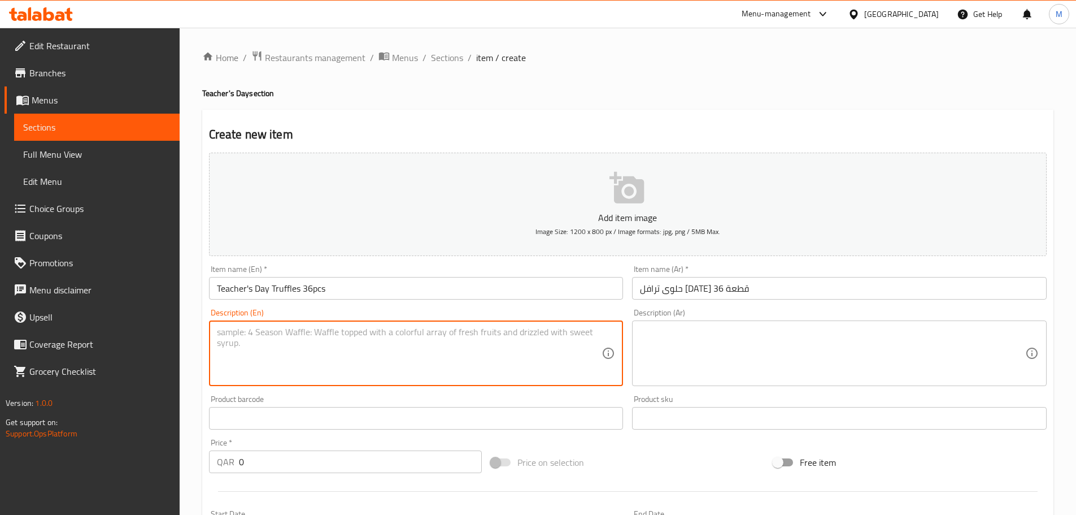
click at [359, 342] on textarea at bounding box center [409, 354] width 385 height 54
paste textarea "Original oreo truffles with teacher's day letters"
type textarea "Original oreo truffles with teacher's day letters"
click at [695, 334] on textarea at bounding box center [832, 354] width 385 height 54
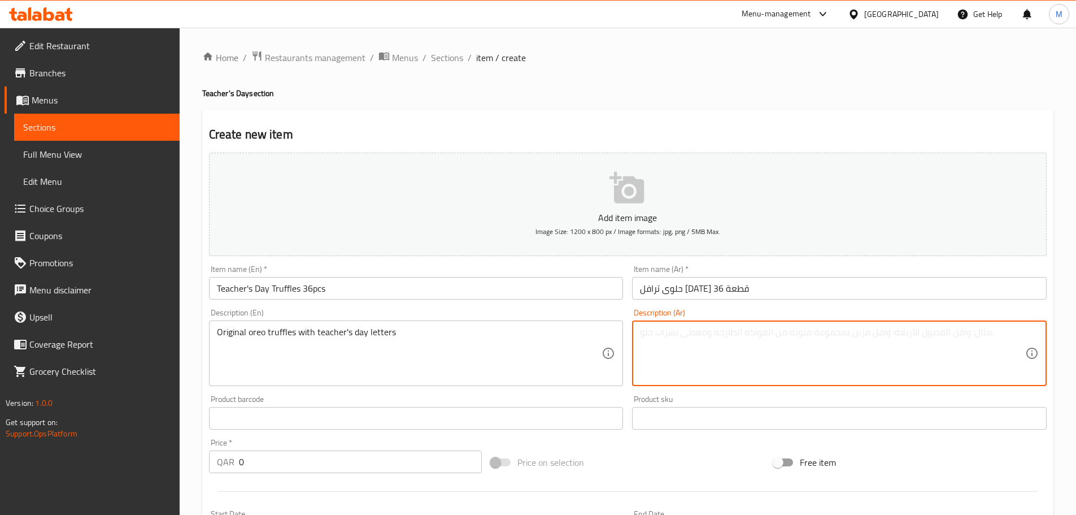
paste textarea "حلوى أوريو الأصلية مع رسائل [DATE]"
type textarea "حلوى أوريو الأصلية مع رسائل [DATE]"
click at [629, 342] on div "Description (Ar) حلوى أوريو الأصلية مع رسائل [DATE] Description (Ar)" at bounding box center [840, 347] width 424 height 86
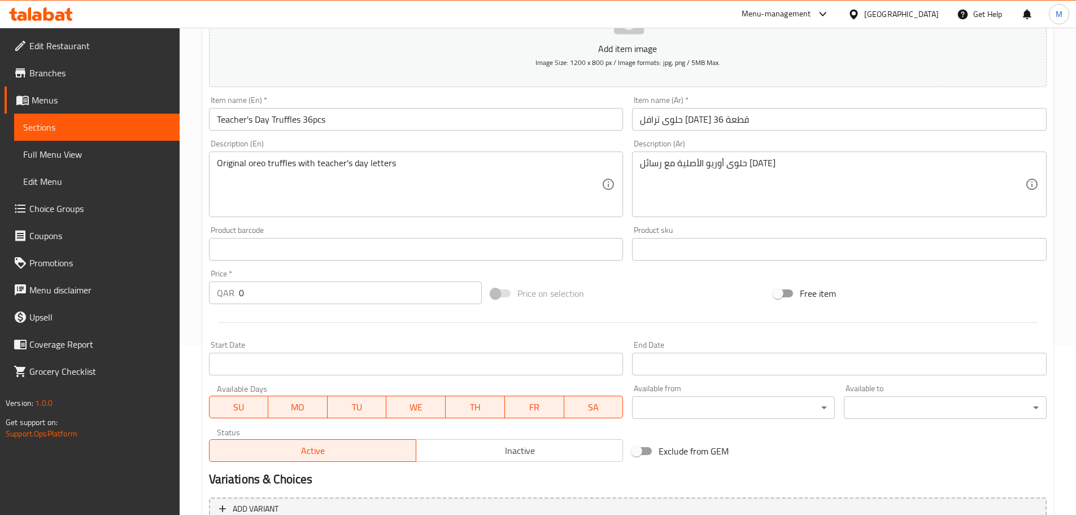
scroll to position [169, 0]
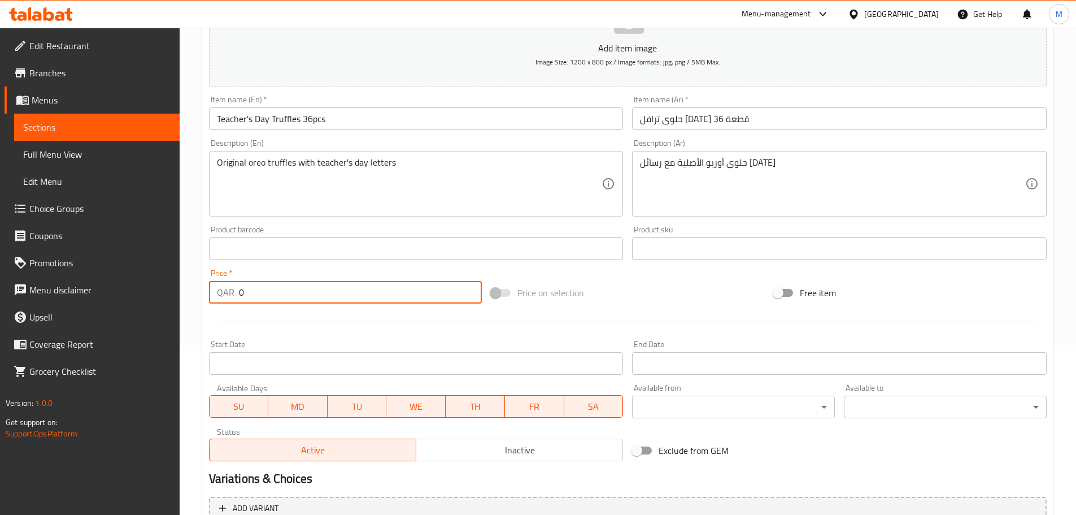
drag, startPoint x: 225, startPoint y: 299, endPoint x: 217, endPoint y: 299, distance: 8.5
click at [217, 299] on div "QAR 0 Price *" at bounding box center [345, 292] width 273 height 23
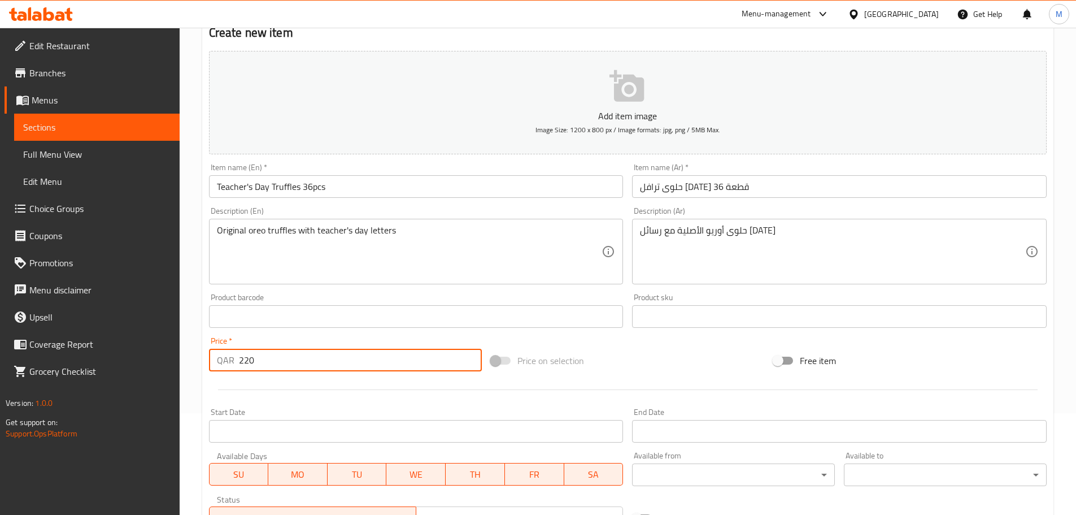
scroll to position [0, 0]
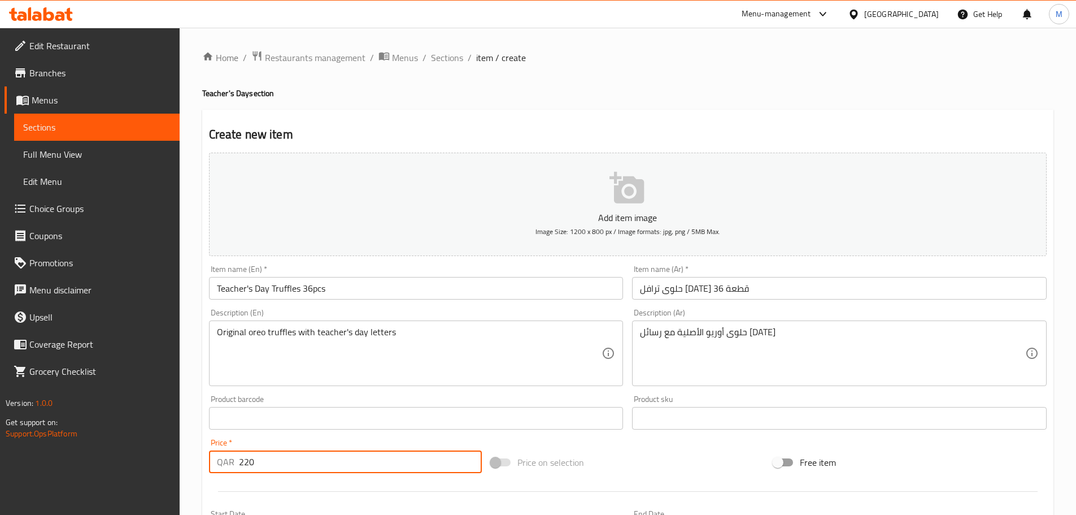
type input "220"
click at [609, 214] on p "Add item image" at bounding box center [628, 218] width 803 height 14
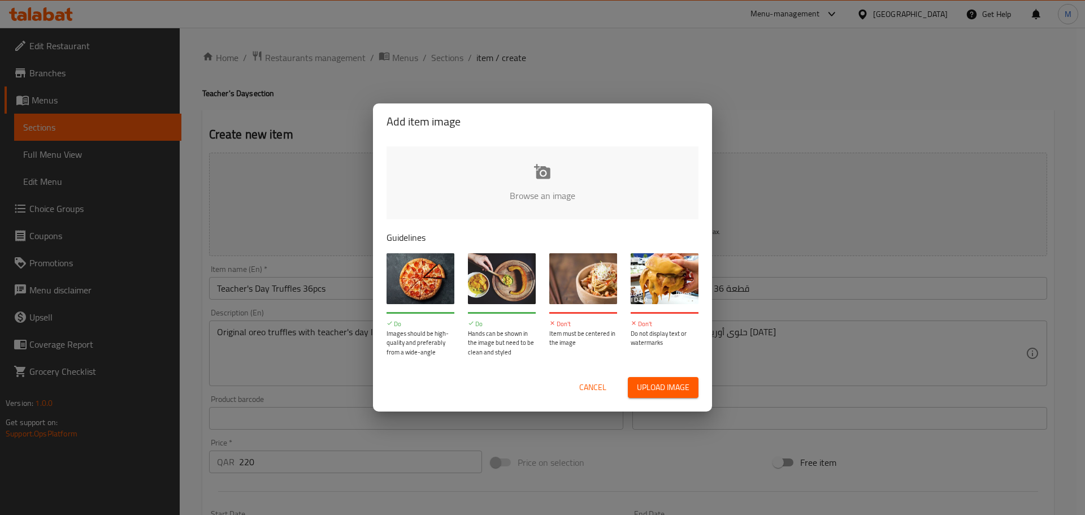
click at [682, 385] on span "Upload image" at bounding box center [663, 387] width 53 height 14
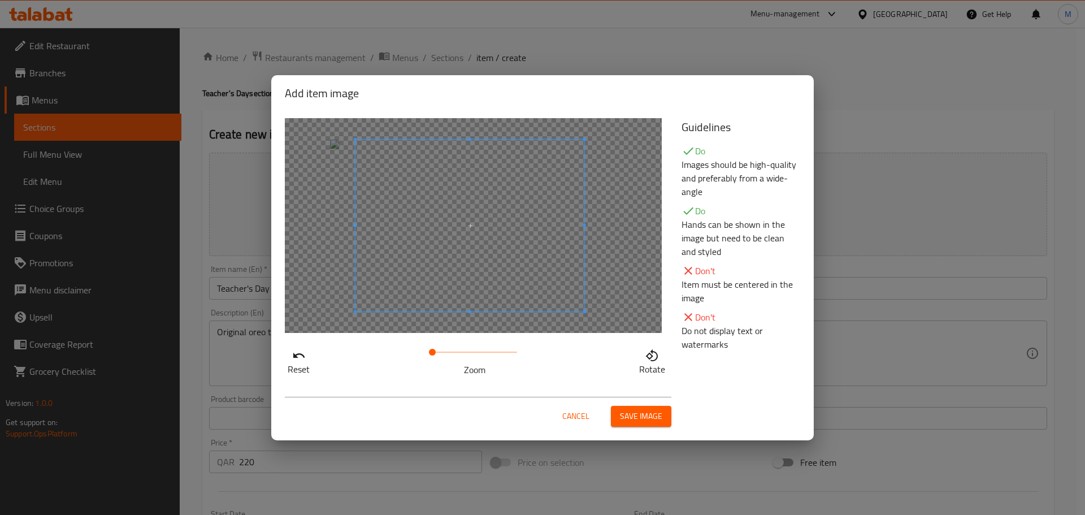
click at [506, 264] on span at bounding box center [469, 226] width 229 height 172
click at [641, 406] on button "Save image" at bounding box center [641, 416] width 60 height 21
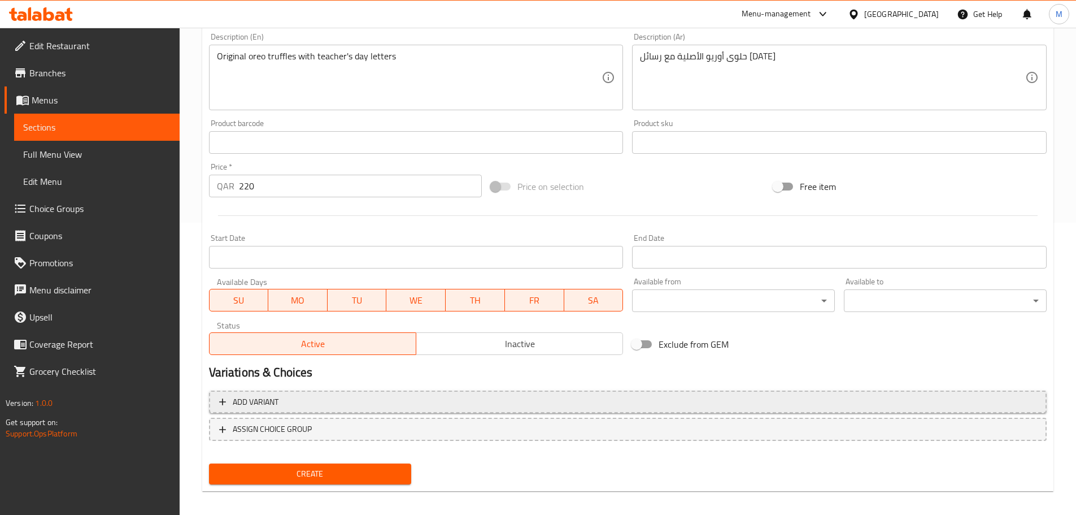
scroll to position [300, 0]
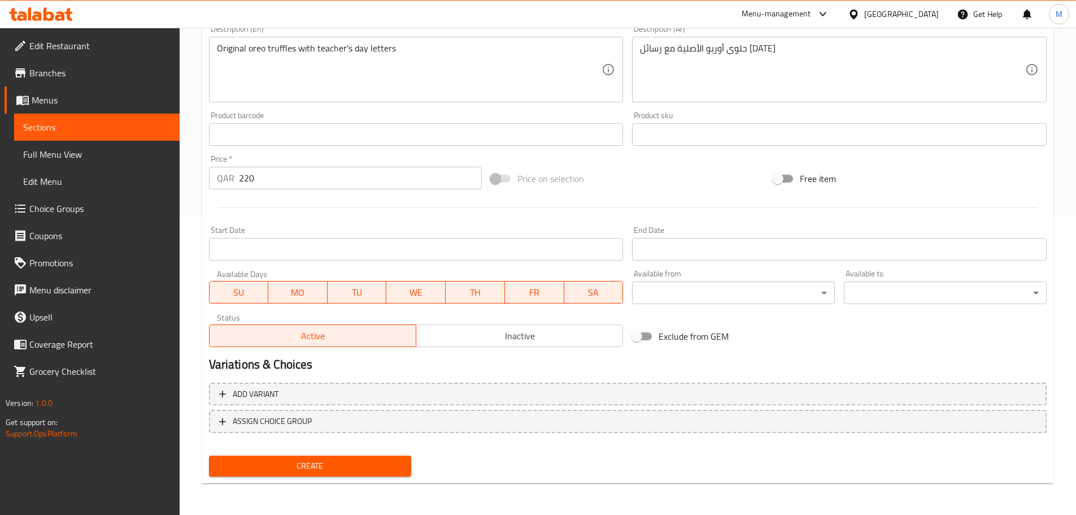
click at [304, 469] on span "Create" at bounding box center [310, 466] width 185 height 14
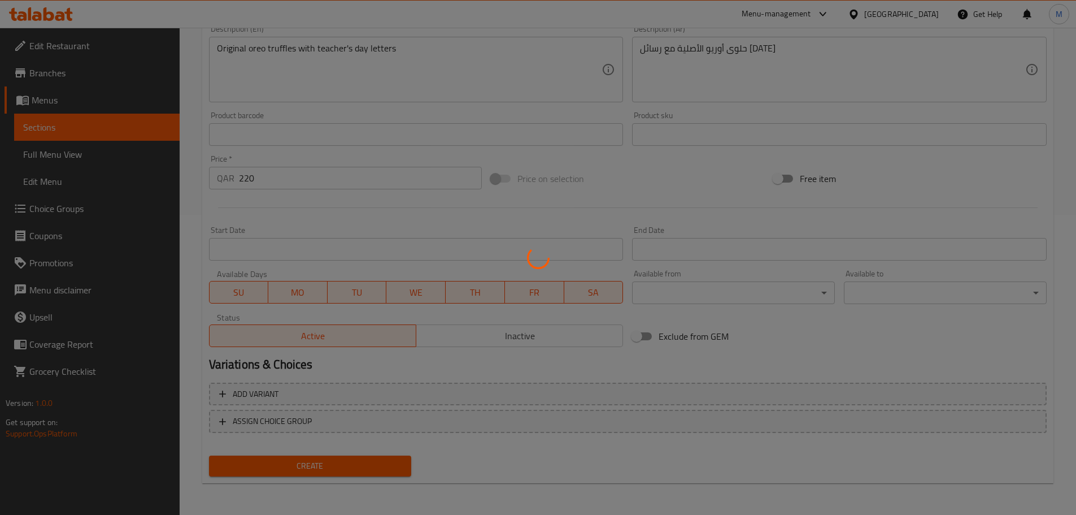
type input "0"
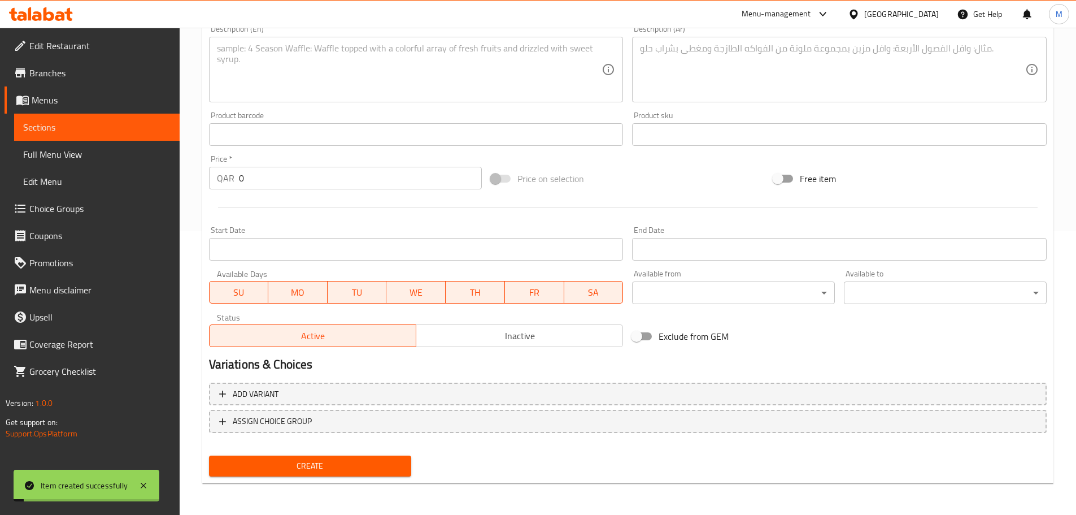
scroll to position [0, 0]
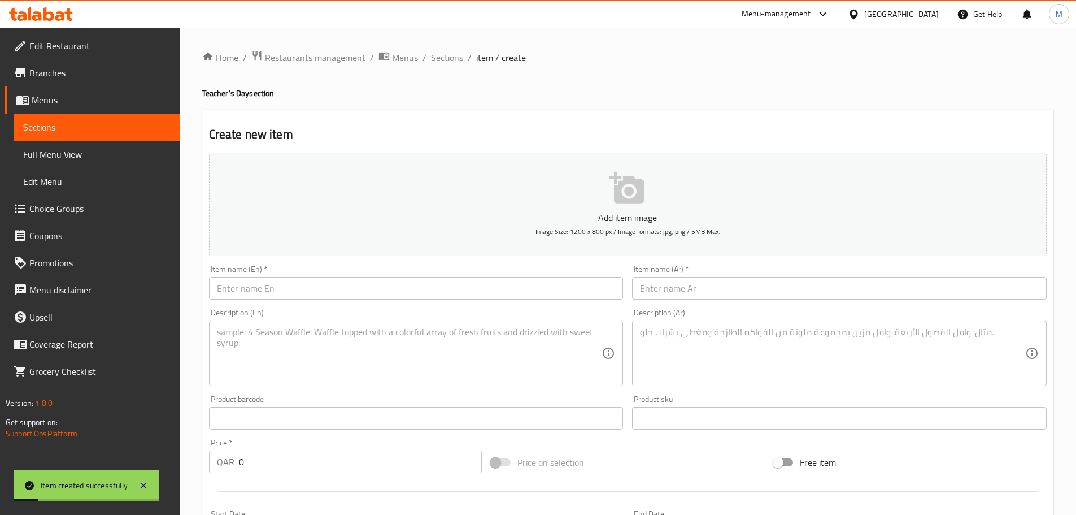
click at [447, 64] on span "Sections" at bounding box center [447, 58] width 32 height 14
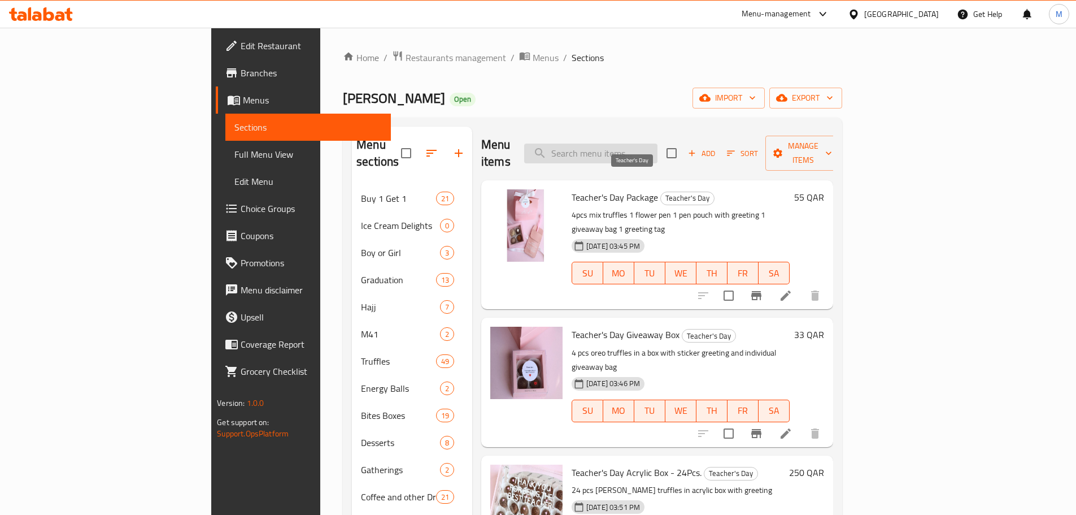
click at [658, 143] on input "search" at bounding box center [590, 153] width 133 height 20
paste input "Teacher's Day Single Box"
type input "Teacher's Day Single Box"
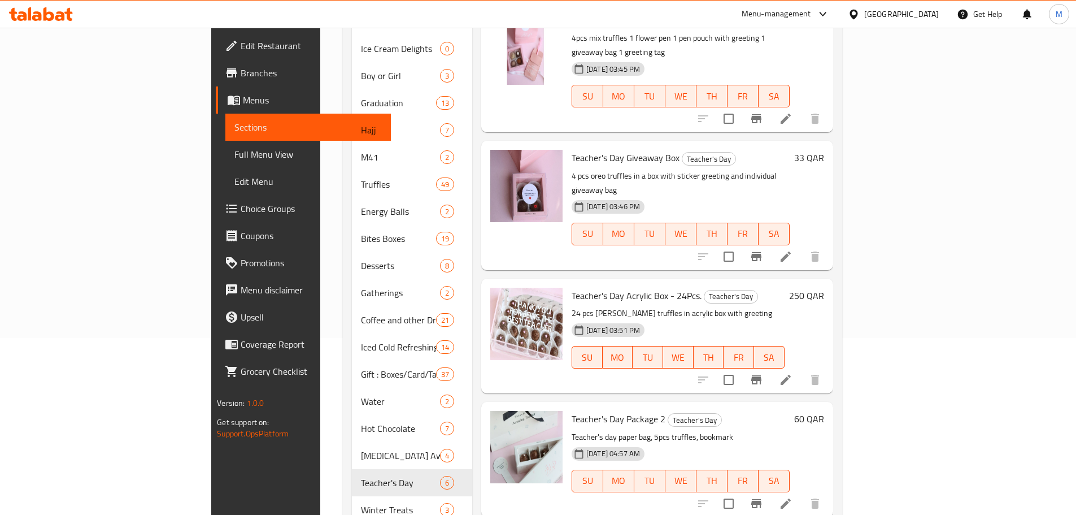
scroll to position [449, 0]
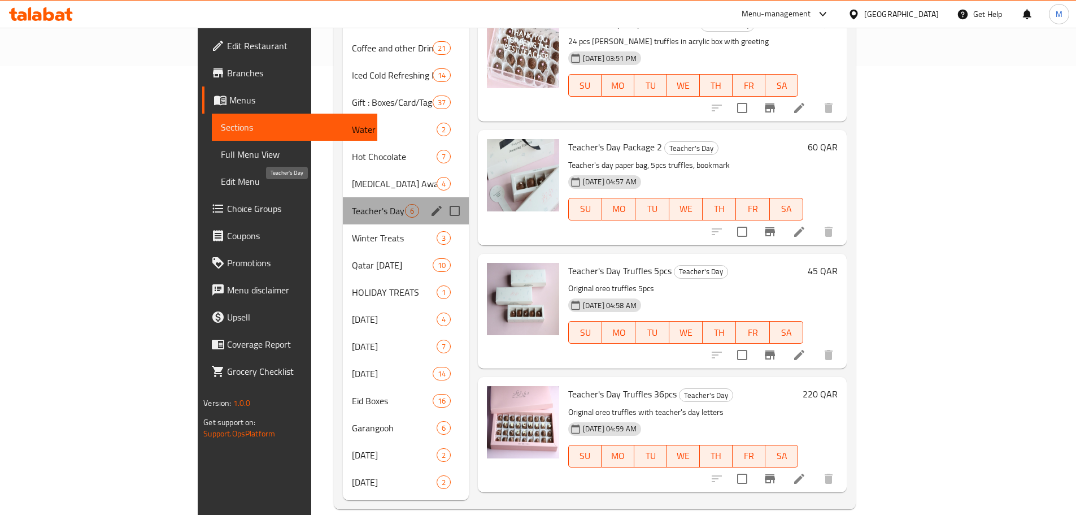
drag, startPoint x: 276, startPoint y: 193, endPoint x: 473, endPoint y: 173, distance: 198.7
click at [352, 204] on span "Teacher's Day" at bounding box center [378, 211] width 53 height 14
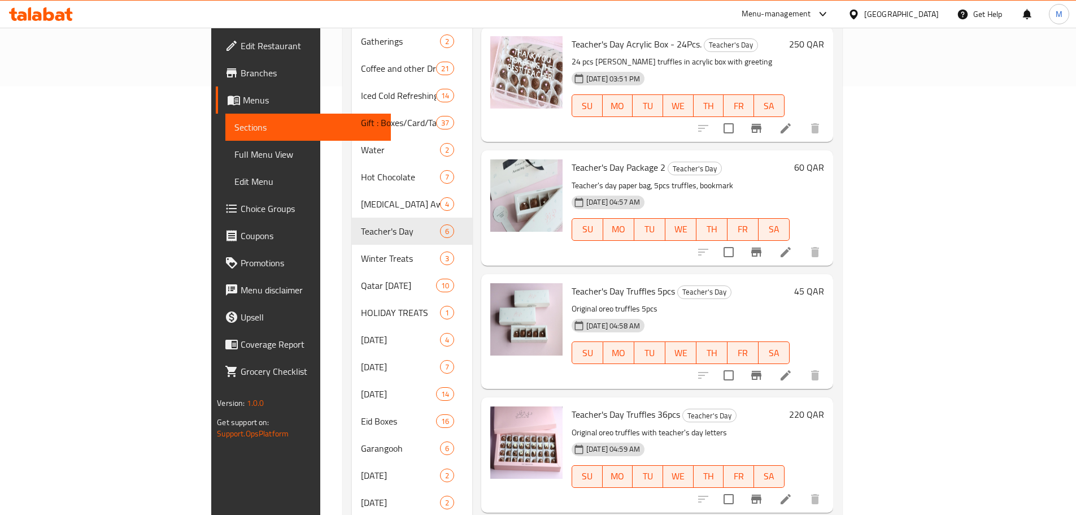
scroll to position [0, 0]
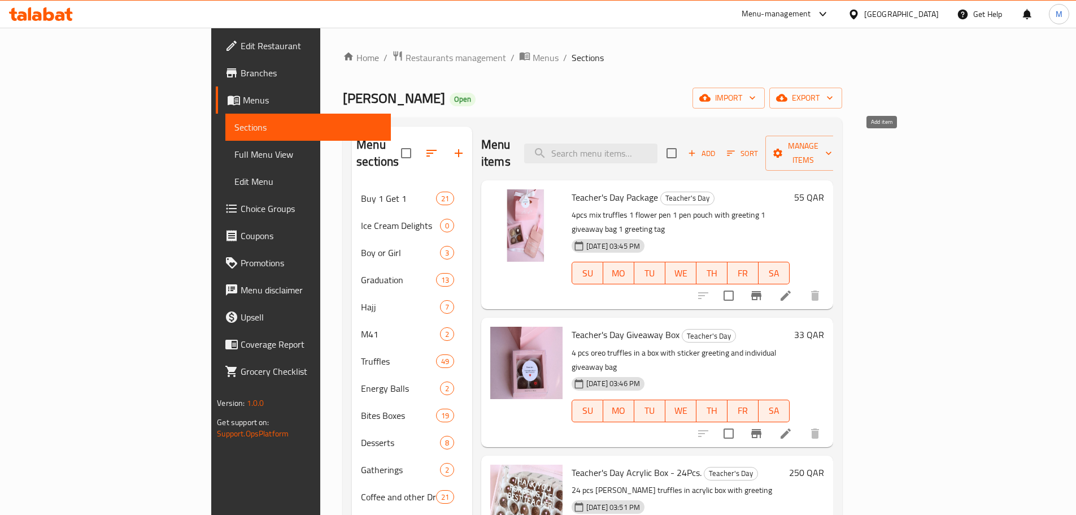
click at [697, 148] on icon "button" at bounding box center [692, 153] width 10 height 10
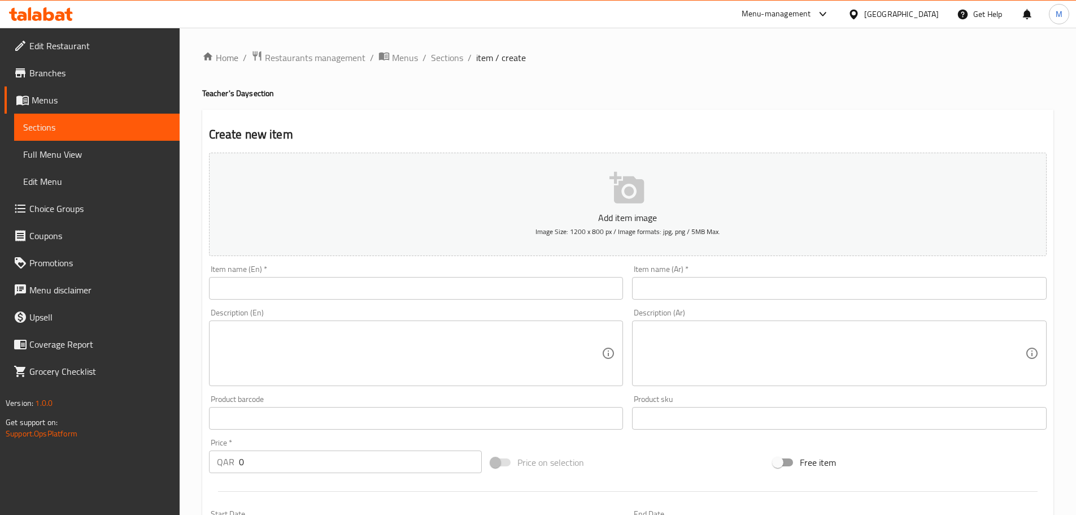
click at [300, 292] on input "text" at bounding box center [416, 288] width 415 height 23
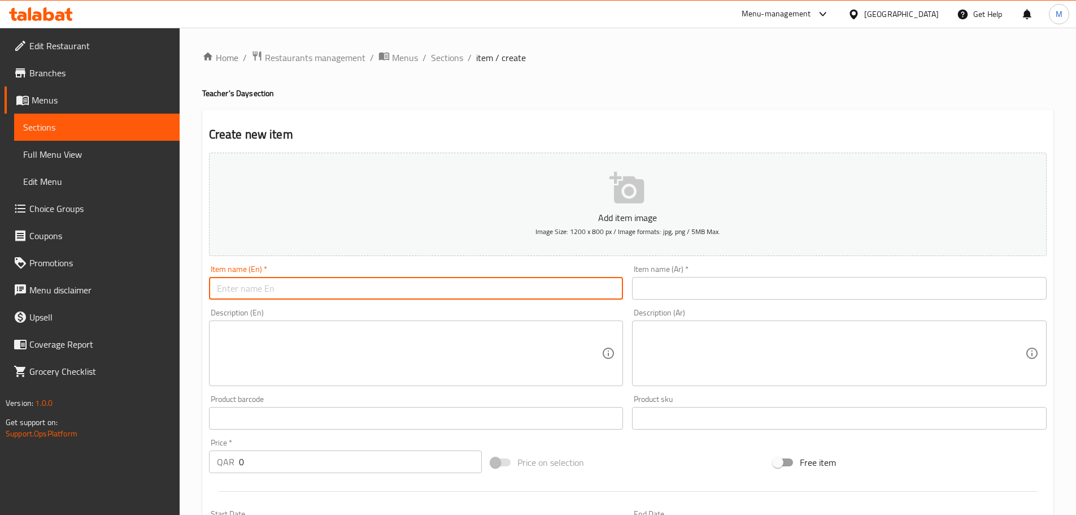
paste input "Teacher's Day Single Box"
type input "Teacher's Day Single Box"
drag, startPoint x: 337, startPoint y: 290, endPoint x: 162, endPoint y: 290, distance: 174.6
click at [162, 290] on div "Edit Restaurant Branches Menus Sections Full Menu View Edit Menu Choice Groups …" at bounding box center [538, 413] width 1076 height 771
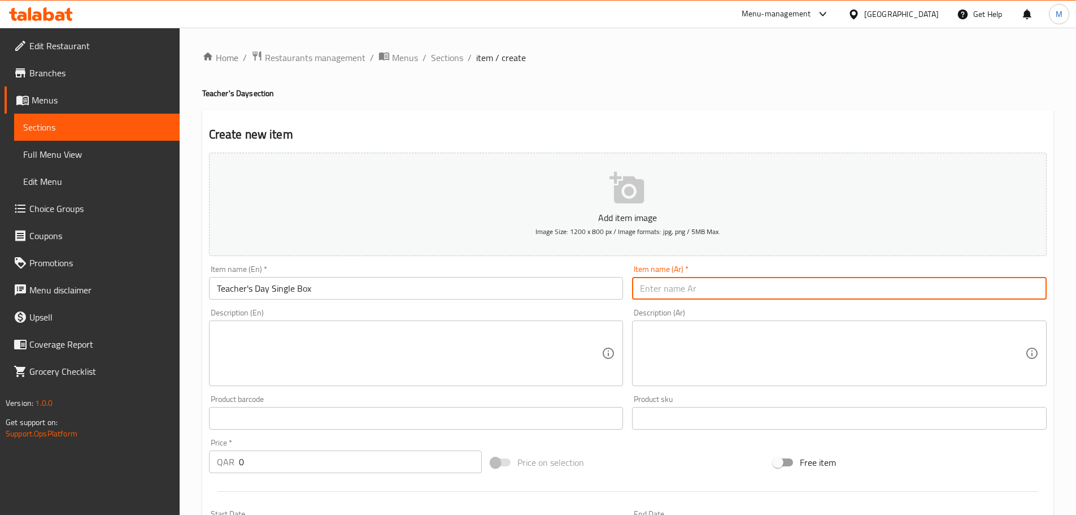
click at [653, 288] on input "text" at bounding box center [839, 288] width 415 height 23
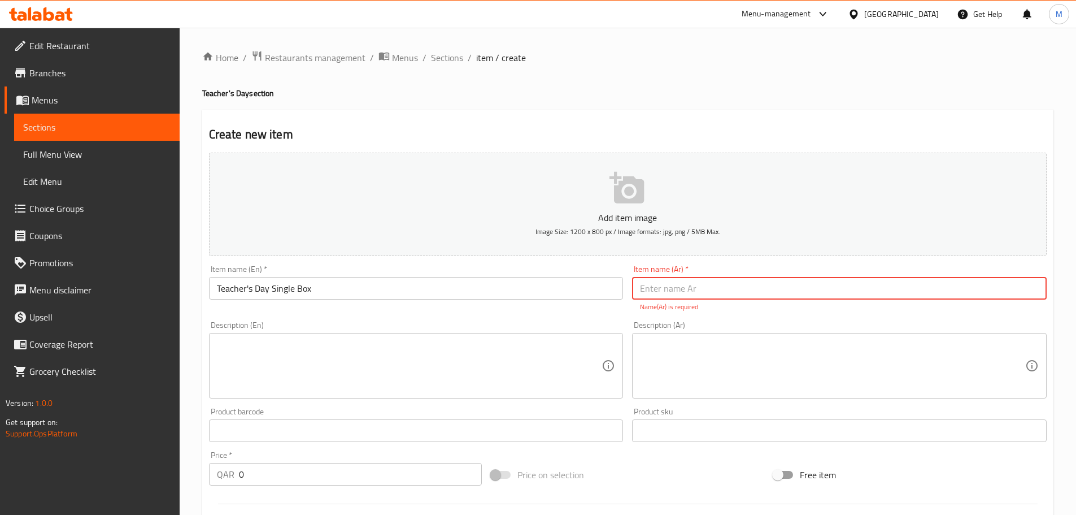
paste input "صندوق فردي ليوم المعلم"
type input "صندوق فردي ليوم المعلم"
click at [437, 358] on textarea at bounding box center [409, 366] width 385 height 54
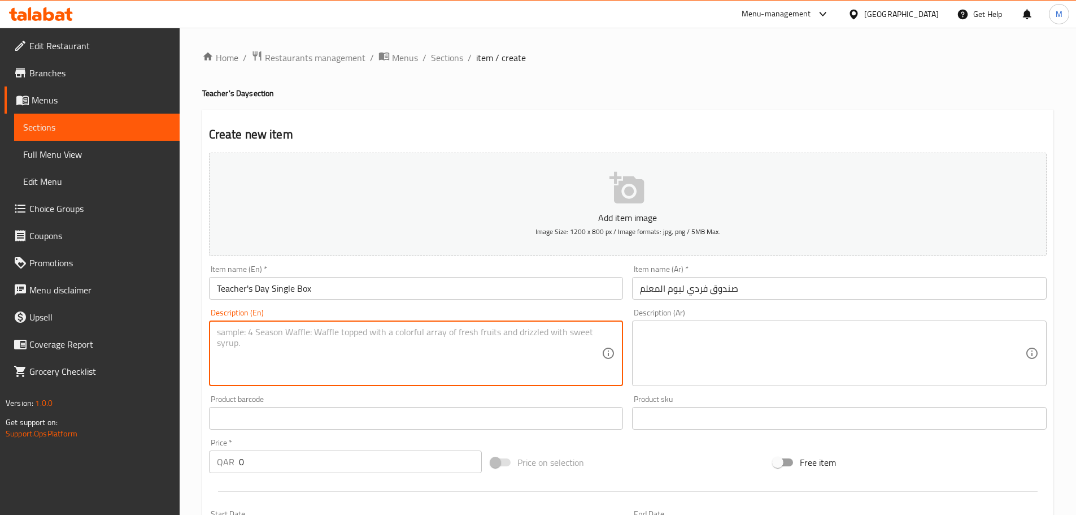
click at [314, 350] on textarea at bounding box center [409, 354] width 385 height 54
paste textarea "Original oreo truffles in individual box with teacher's day topper"
type textarea "Original oreo truffles in individual box with teacher's day topper"
click at [649, 315] on div "Description (Ar) Description (Ar)" at bounding box center [839, 346] width 415 height 77
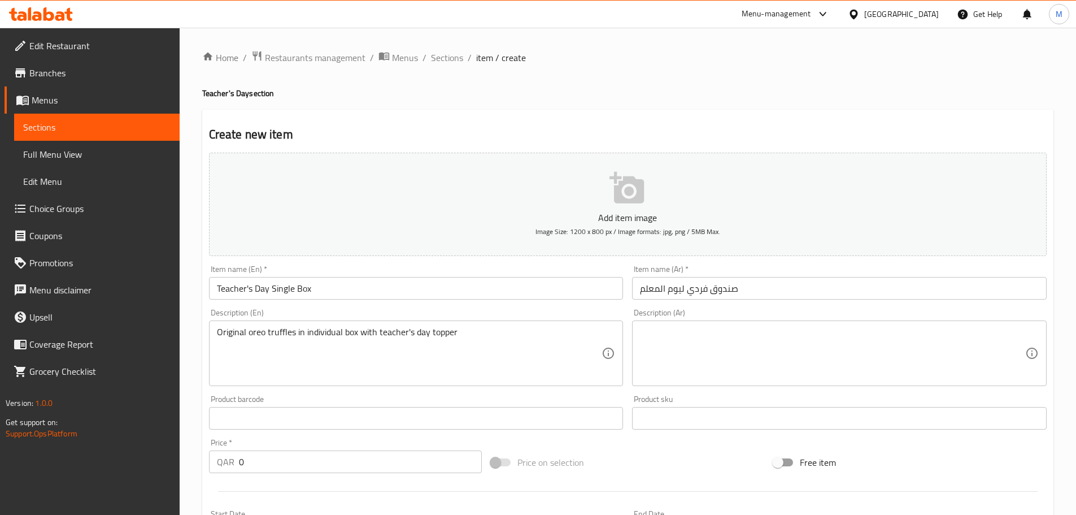
click at [661, 324] on div "Description (Ar)" at bounding box center [839, 353] width 415 height 66
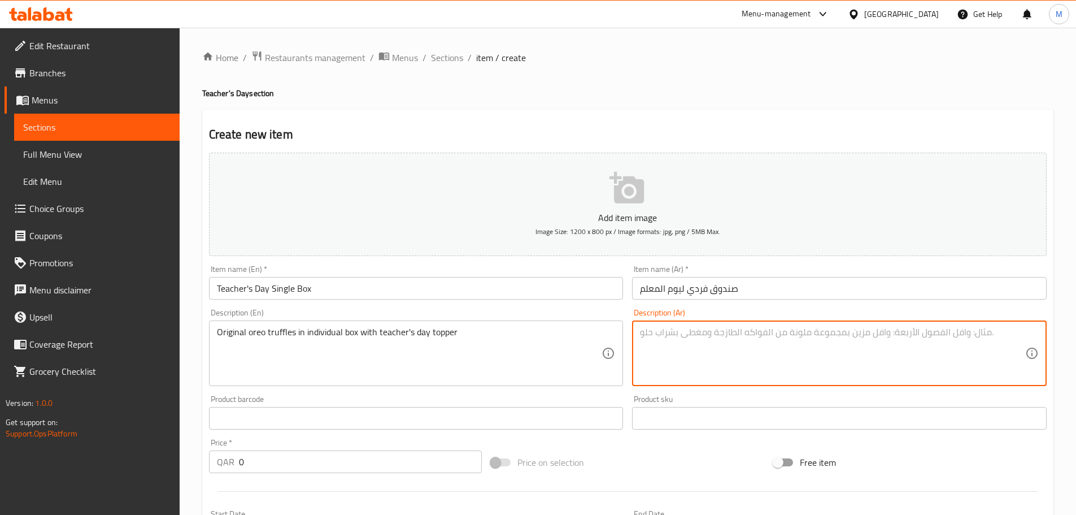
paste textarea "حلوى أوريو الأصلية في علبة فردية مع [PERSON_NAME]"
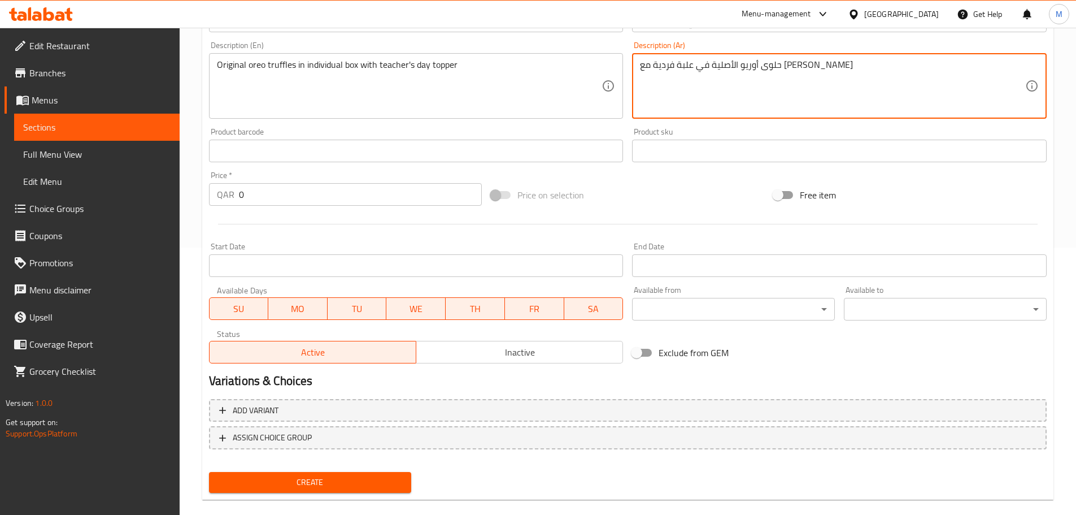
scroll to position [282, 0]
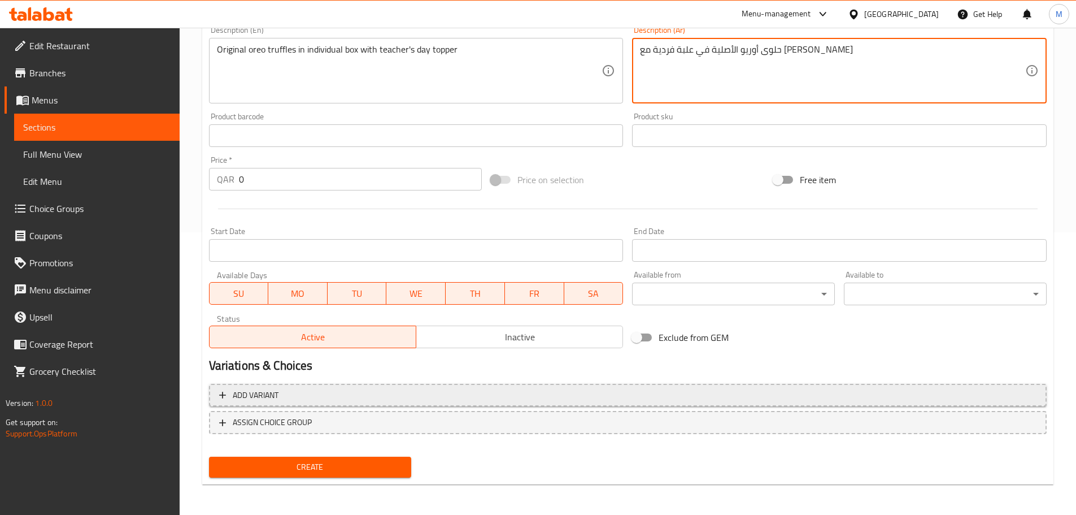
type textarea "حلوى أوريو الأصلية في علبة فردية مع [PERSON_NAME]"
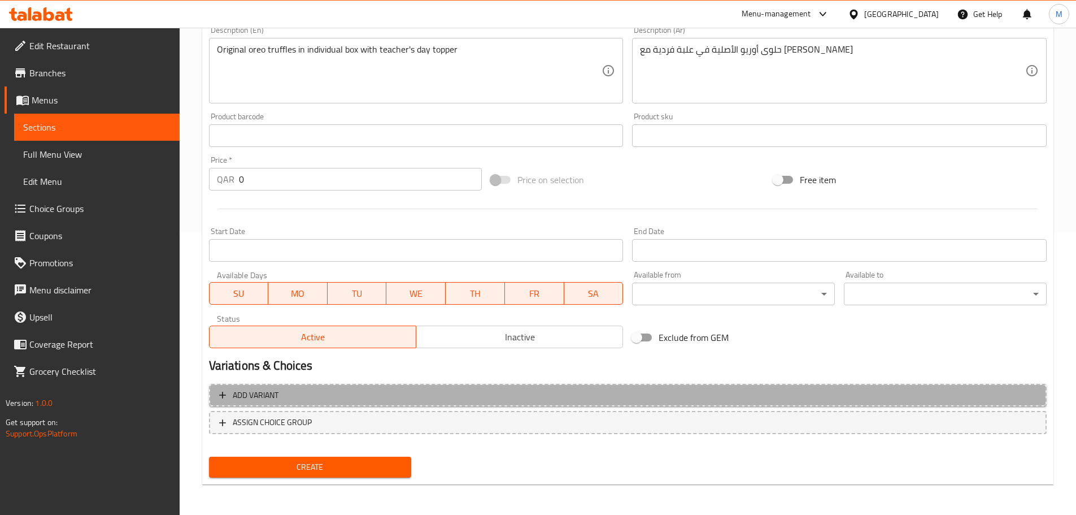
click at [295, 402] on button "Add variant" at bounding box center [628, 395] width 838 height 23
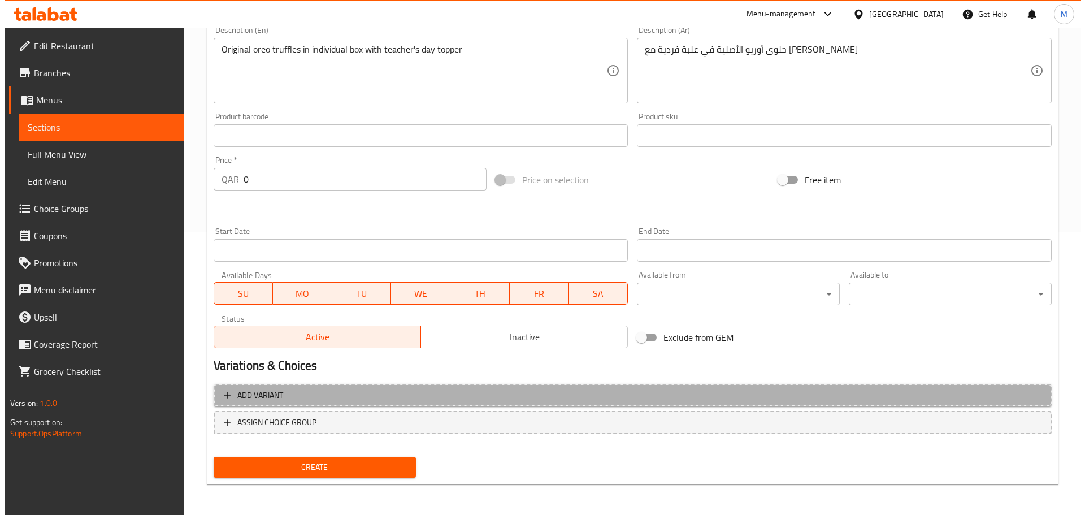
scroll to position [276, 0]
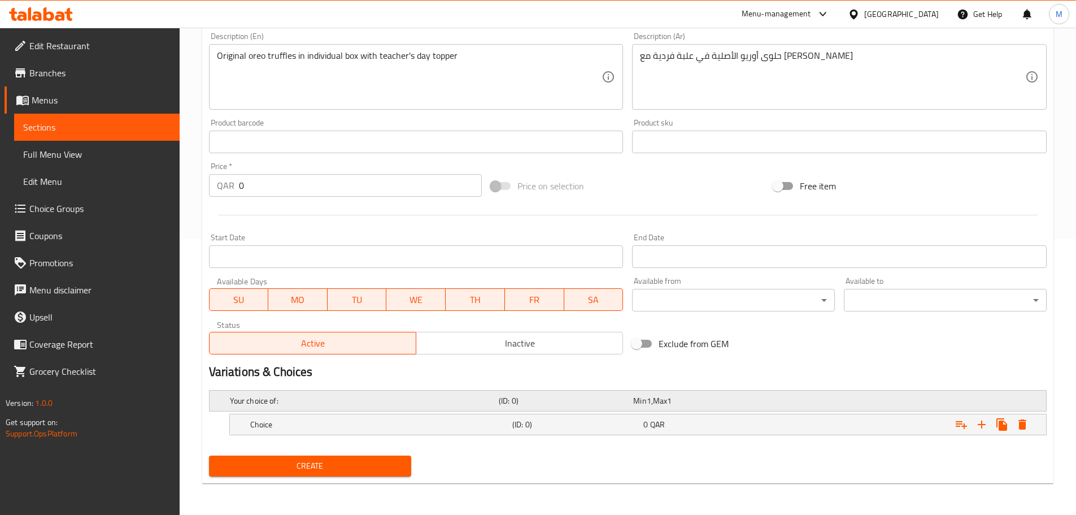
click at [710, 403] on div "Min 1 , Max 1" at bounding box center [698, 400] width 130 height 11
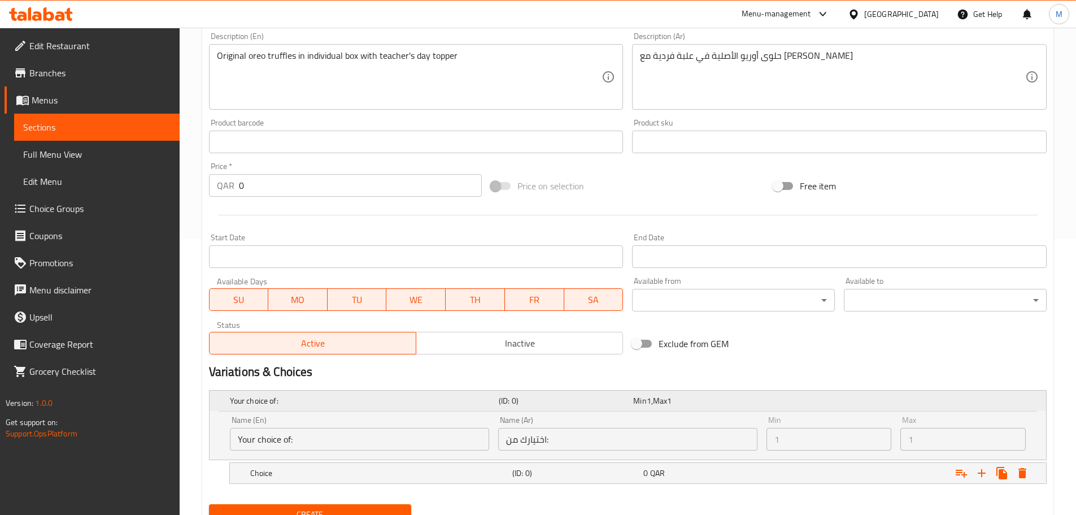
click at [557, 396] on h5 "(ID: 0)" at bounding box center [564, 400] width 130 height 11
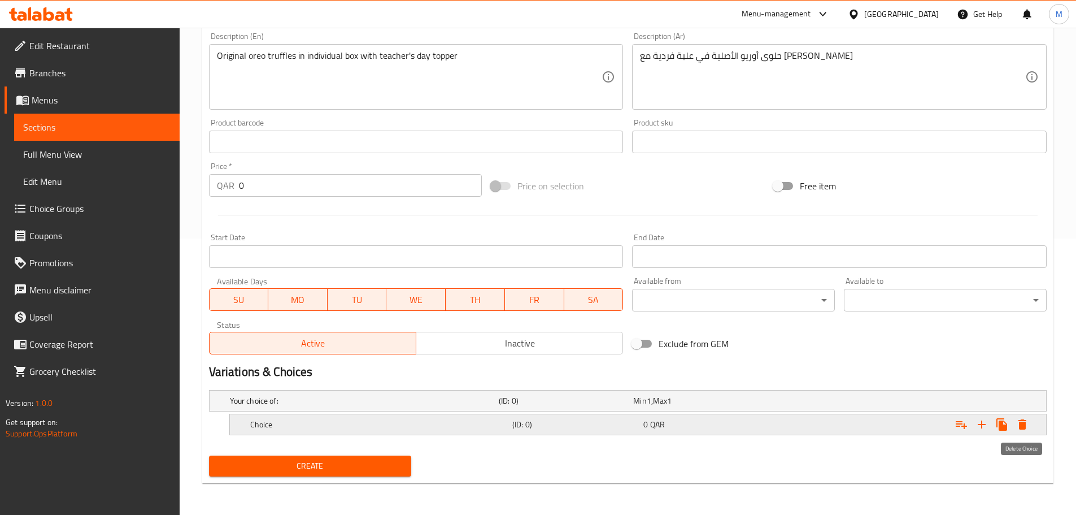
click at [1020, 423] on icon "Expand" at bounding box center [1023, 424] width 8 height 10
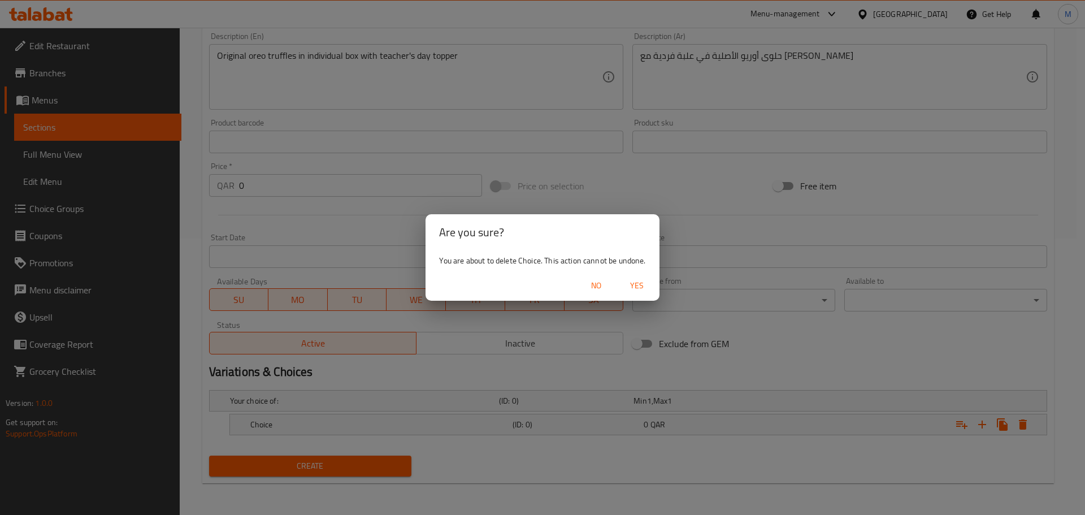
click at [641, 282] on span "Yes" at bounding box center [636, 286] width 27 height 14
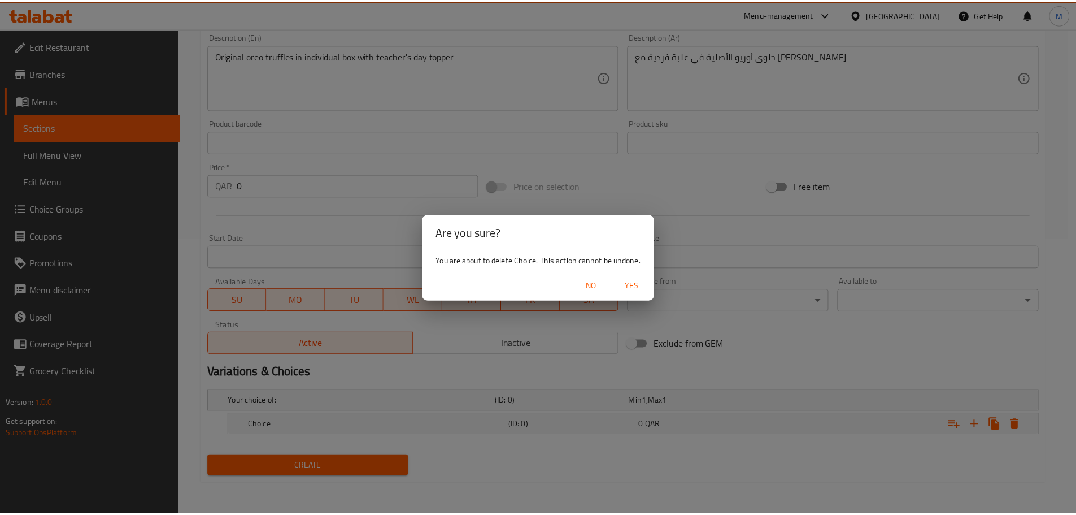
scroll to position [272, 0]
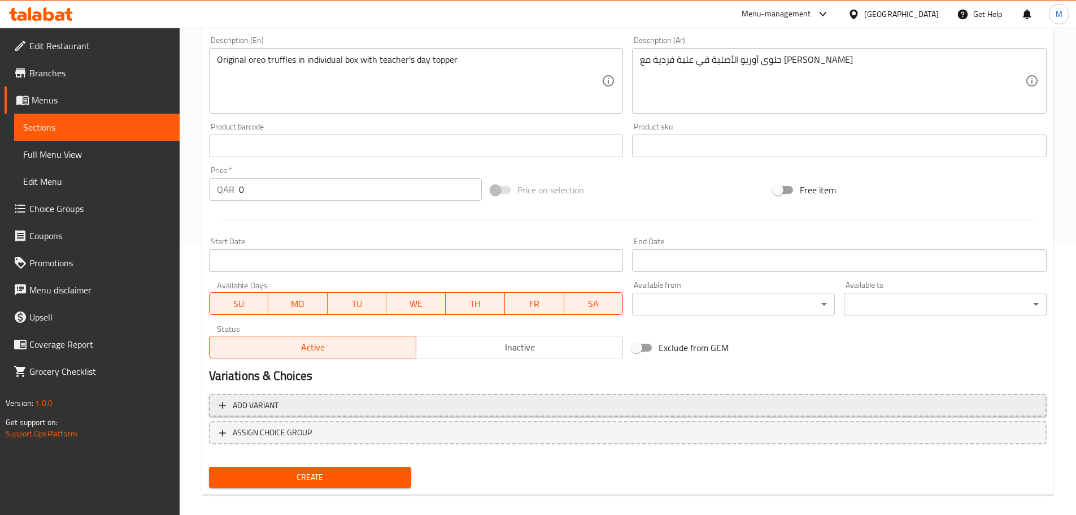
click at [310, 404] on span "Add variant" at bounding box center [627, 405] width 817 height 14
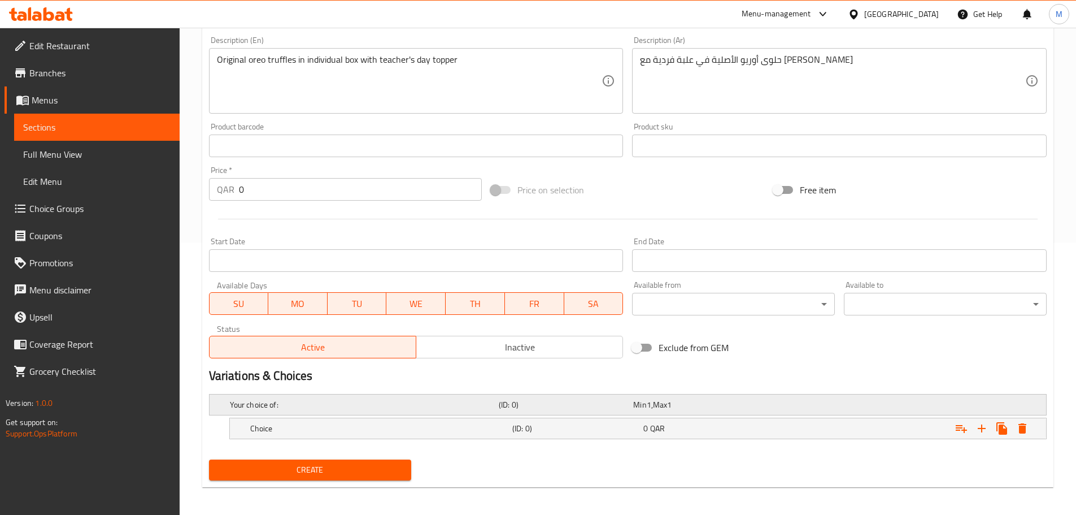
click at [552, 400] on h5 "(ID: 0)" at bounding box center [564, 404] width 130 height 11
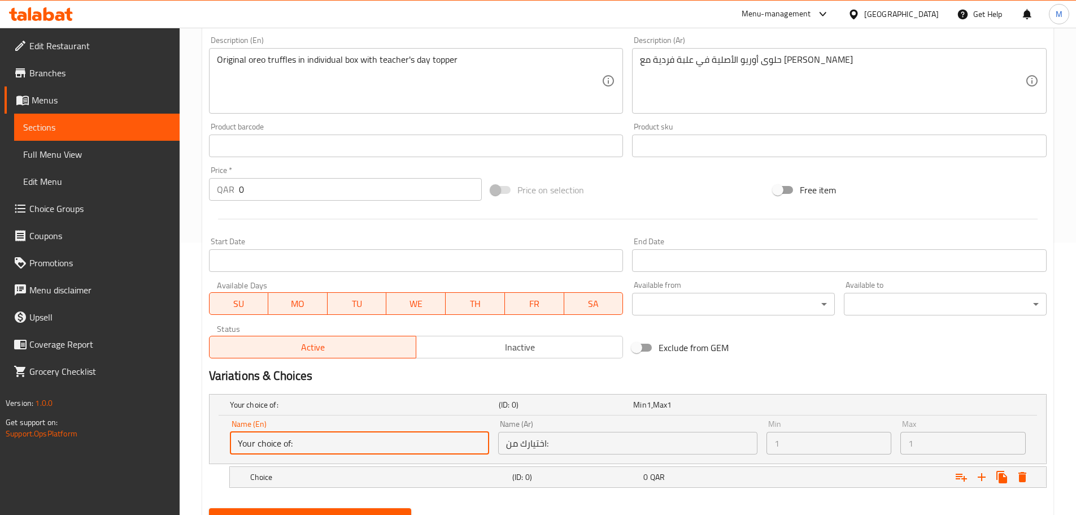
drag, startPoint x: 316, startPoint y: 442, endPoint x: 354, endPoint y: 447, distance: 38.2
click at [354, 447] on input "Your choice of:" at bounding box center [359, 443] width 259 height 23
click at [359, 473] on h5 "Choice" at bounding box center [379, 476] width 258 height 11
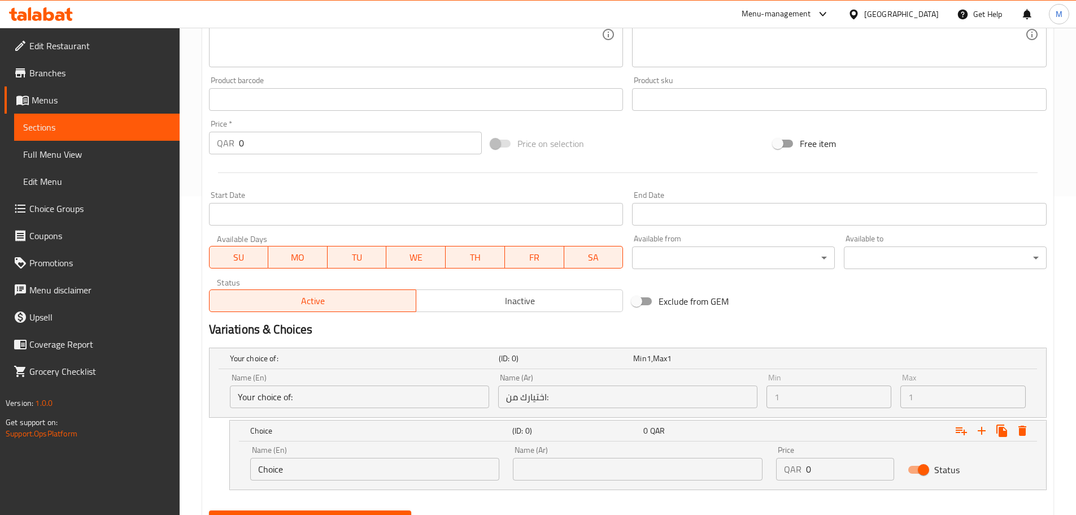
scroll to position [373, 0]
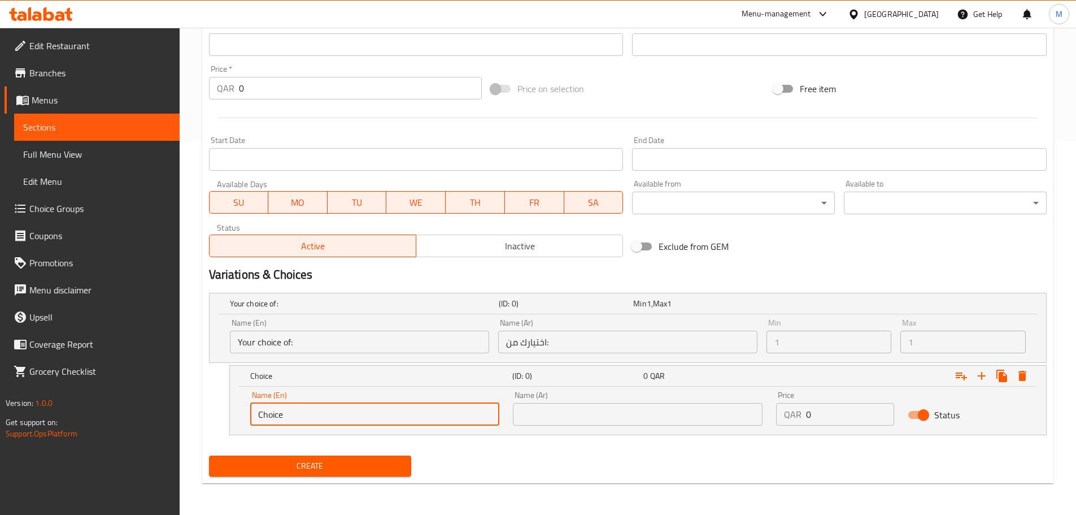
drag, startPoint x: 303, startPoint y: 415, endPoint x: 225, endPoint y: 416, distance: 78.0
click at [225, 416] on div "Choice (ID: 0) 0 QAR Name (En) Choice Name (En) Name (Ar) Name (Ar) Price QAR 0…" at bounding box center [628, 400] width 838 height 70
click at [263, 412] on input "2 pcs" at bounding box center [375, 414] width 250 height 23
drag, startPoint x: 249, startPoint y: 412, endPoint x: 236, endPoint y: 413, distance: 13.0
click at [236, 413] on div "Name (En) 6 pcs Name (En) Name (Ar) Name (Ar) Price QAR 0 Price Status" at bounding box center [638, 410] width 816 height 48
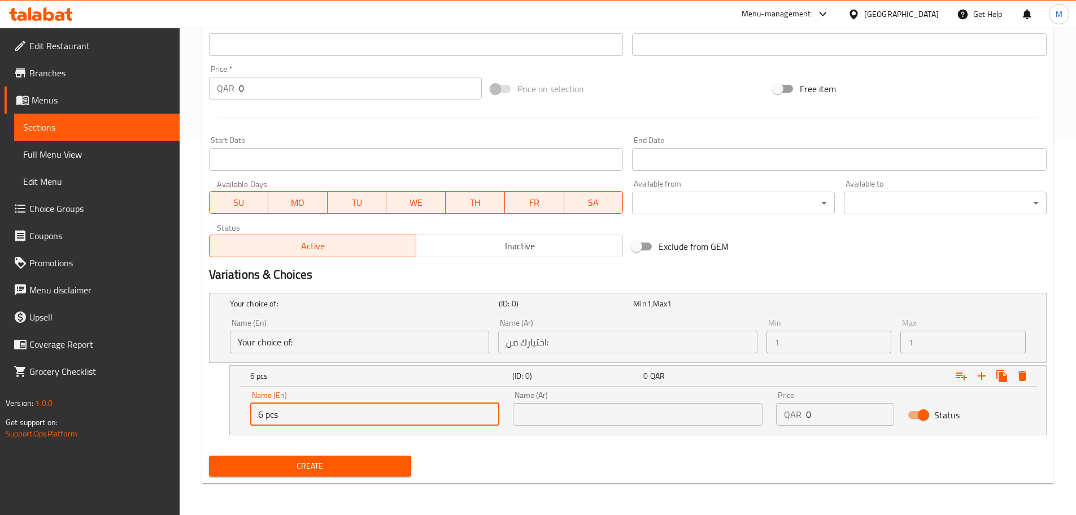
type input "6 pcs"
click at [586, 418] on input "text" at bounding box center [638, 414] width 250 height 23
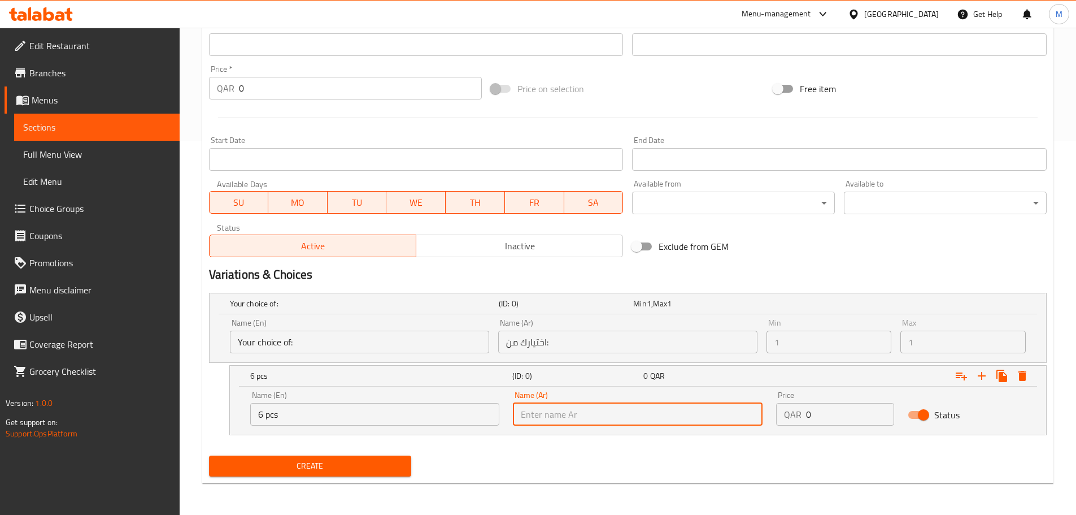
paste input "6 قطع"
type input "6 قطع"
click at [745, 447] on div "Your choice of: (ID: 0) Min 1 , Max 1 Name (En) Your choice of: Name (En) Name …" at bounding box center [628, 369] width 847 height 163
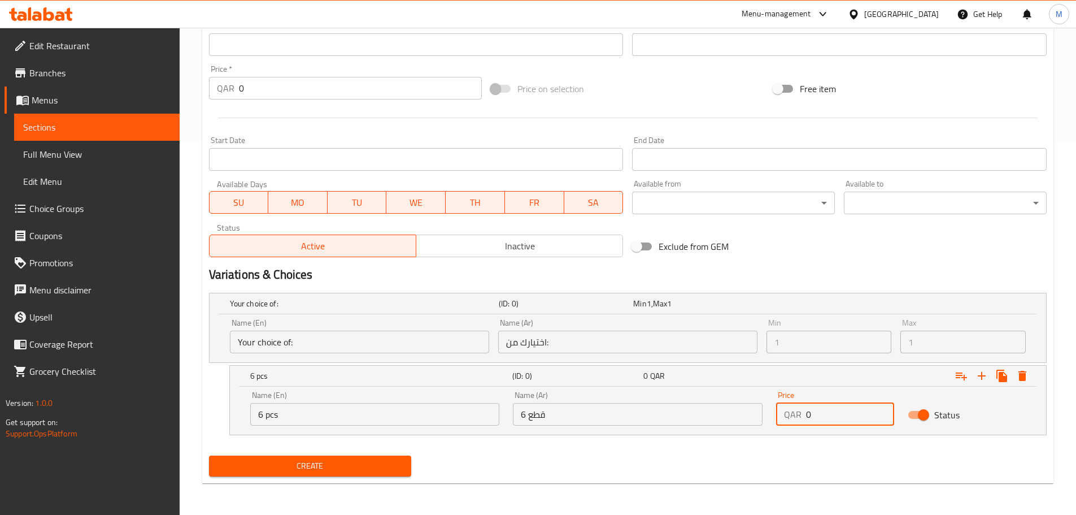
drag, startPoint x: 824, startPoint y: 412, endPoint x: 788, endPoint y: 415, distance: 36.3
click at [788, 415] on div "QAR 0 Price" at bounding box center [835, 414] width 118 height 23
type input "75"
click at [980, 372] on icon "Expand" at bounding box center [982, 376] width 14 height 14
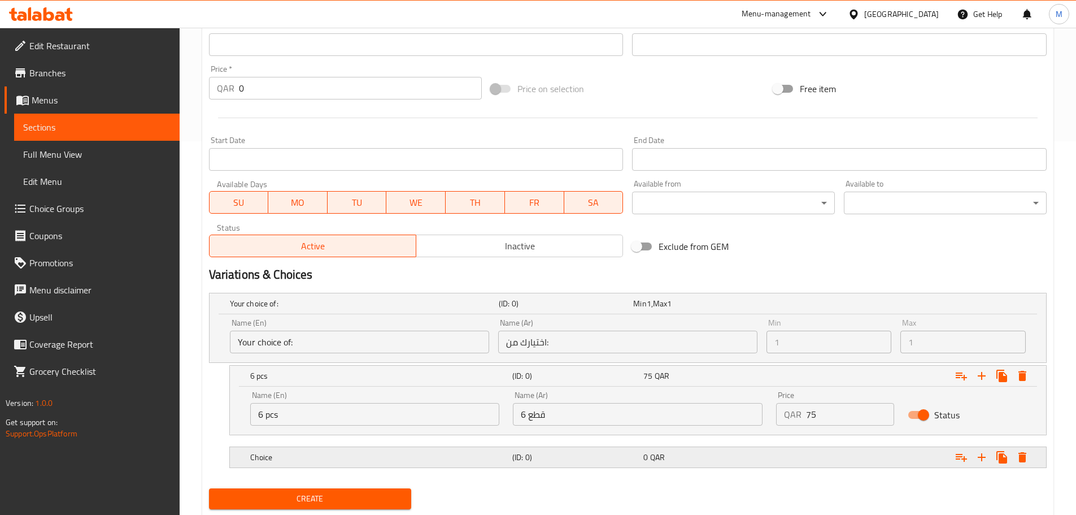
click at [353, 453] on h5 "Choice" at bounding box center [379, 456] width 258 height 11
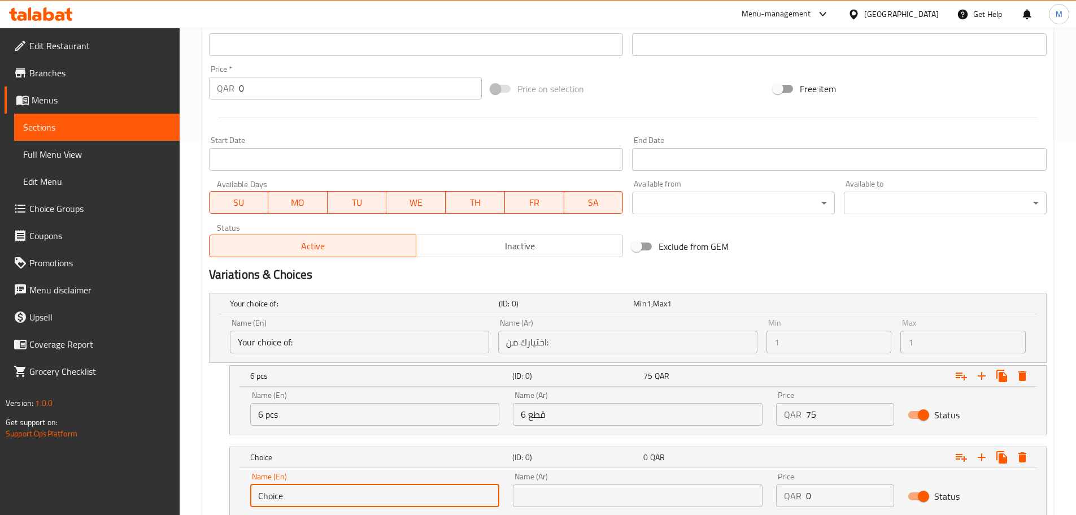
drag, startPoint x: 286, startPoint y: 499, endPoint x: 249, endPoint y: 500, distance: 37.3
click at [249, 500] on div "Name (En) Choice Name (En)" at bounding box center [374, 490] width 263 height 48
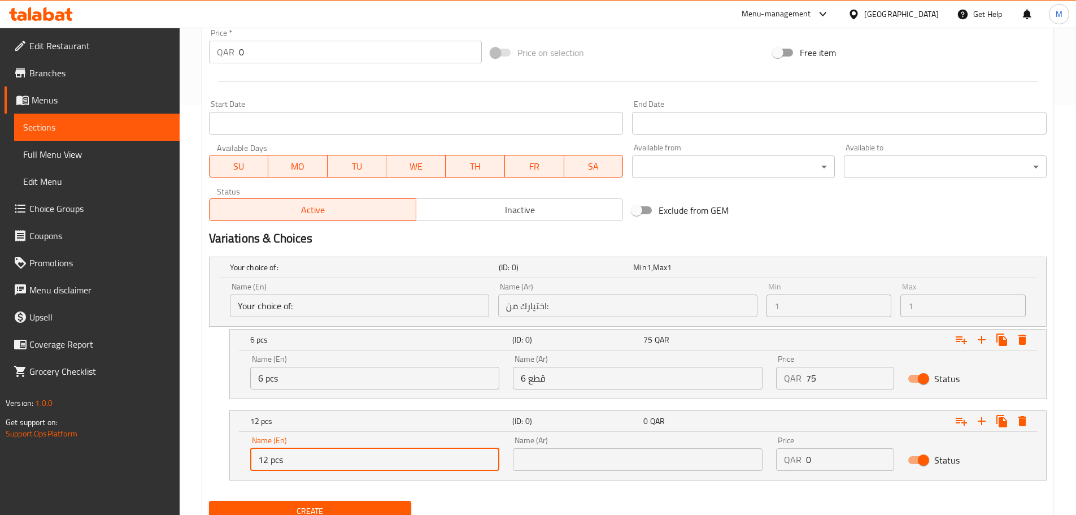
scroll to position [455, 0]
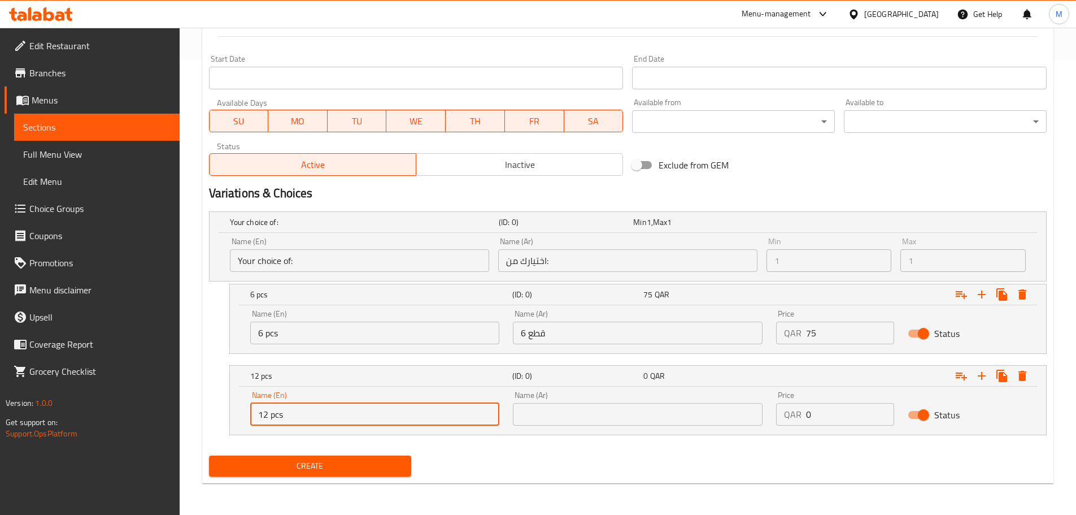
type input "12 pcs"
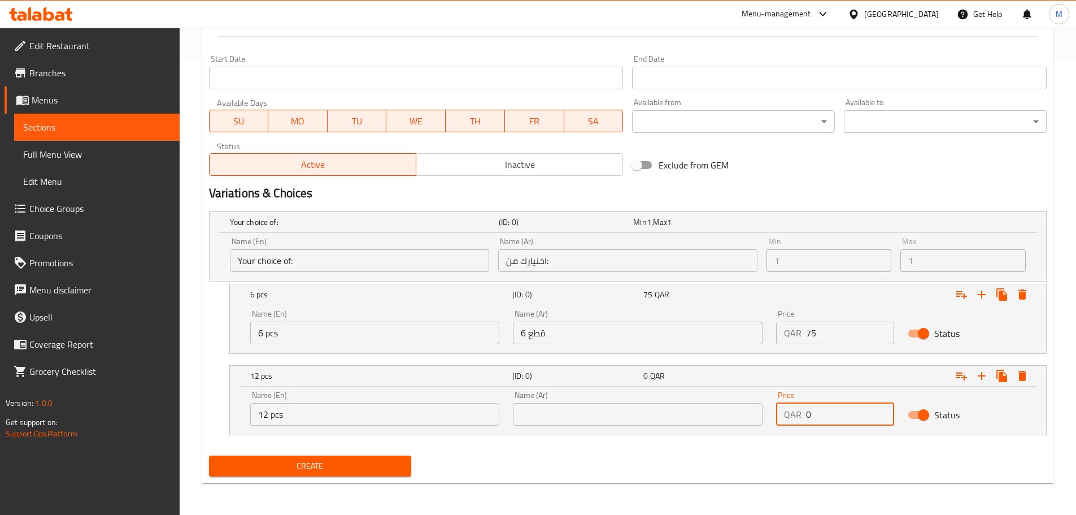
drag, startPoint x: 821, startPoint y: 414, endPoint x: 802, endPoint y: 419, distance: 20.4
click at [802, 419] on div "QAR 0 Price" at bounding box center [835, 414] width 118 height 23
type input "150"
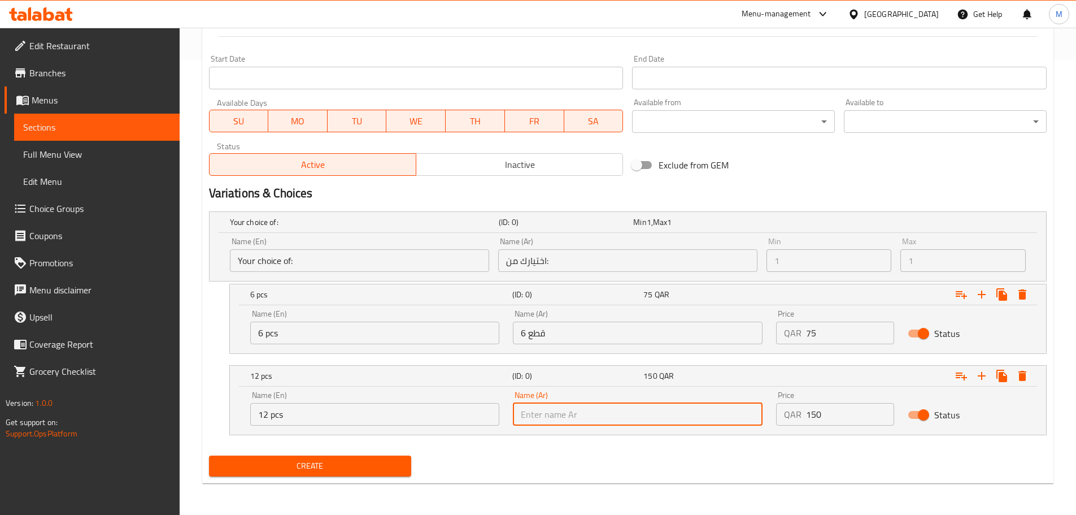
click at [598, 414] on input "text" at bounding box center [638, 414] width 250 height 23
paste input "12 قطعة"
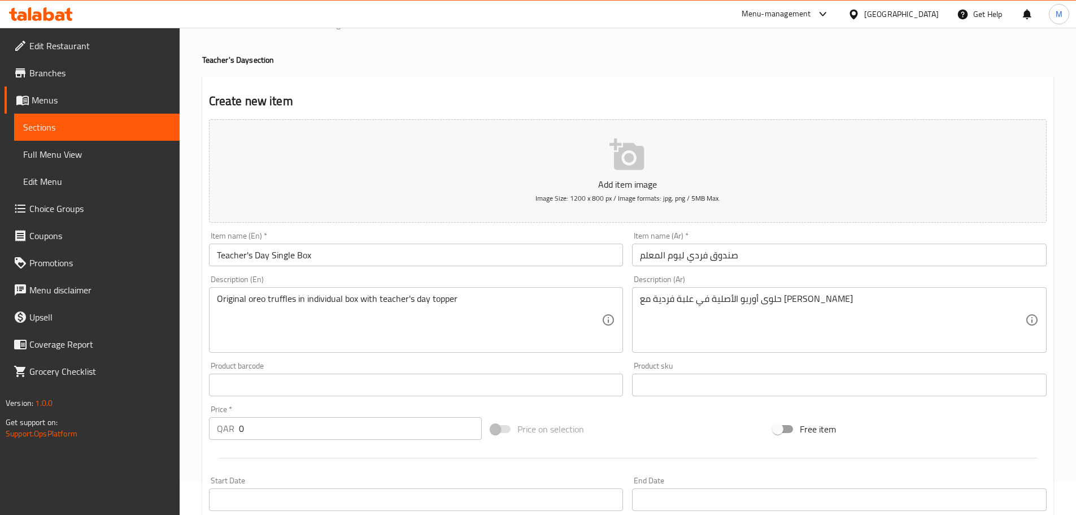
scroll to position [0, 0]
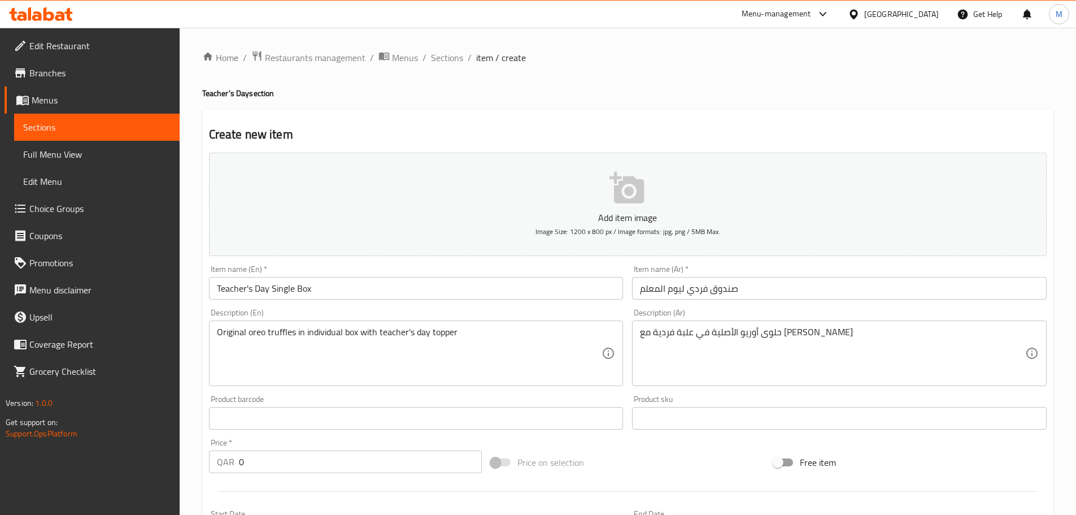
type input "12 قطعة"
click at [611, 196] on icon "button" at bounding box center [628, 188] width 36 height 36
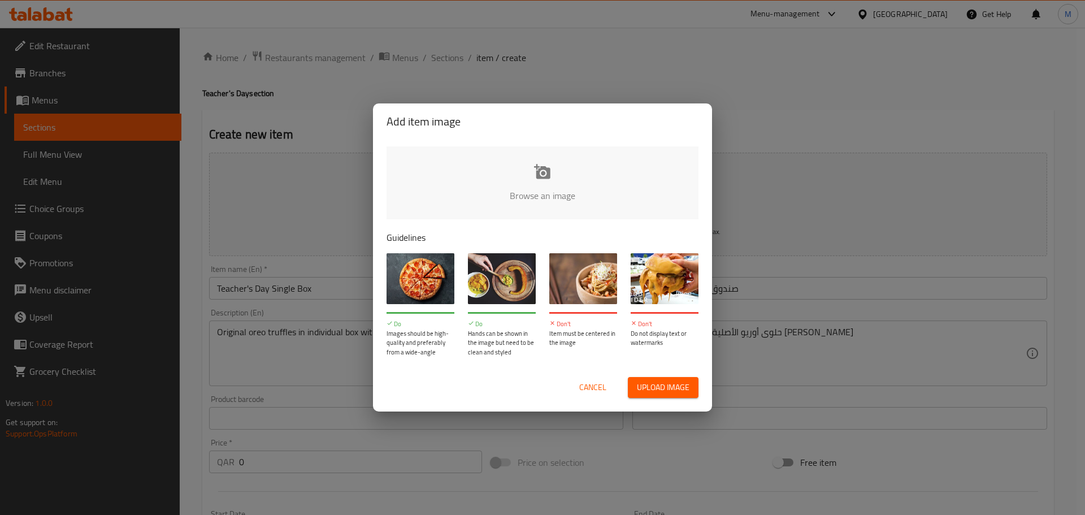
click at [674, 390] on span "Upload image" at bounding box center [663, 387] width 53 height 14
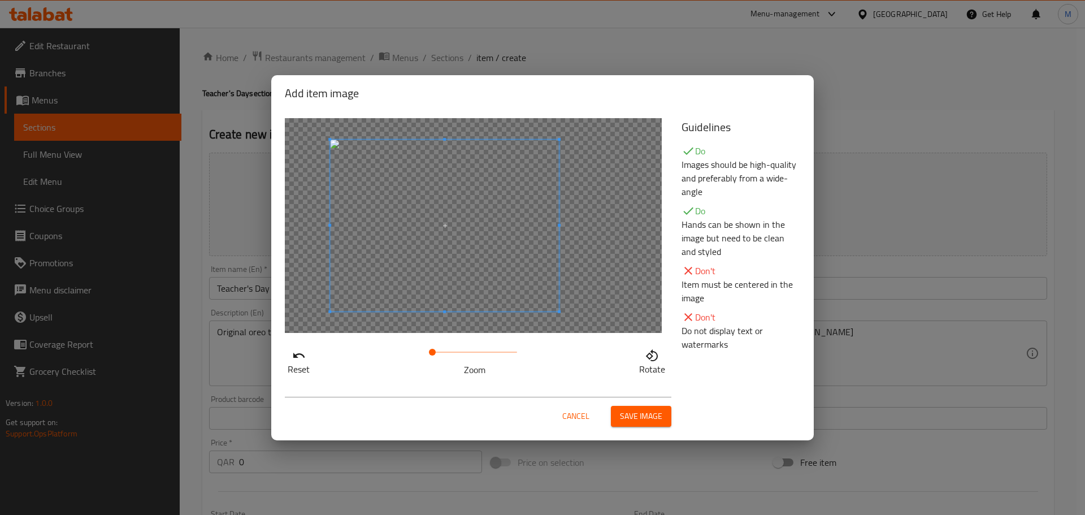
click at [399, 224] on span at bounding box center [444, 226] width 229 height 172
click at [640, 415] on span "Save image" at bounding box center [641, 416] width 42 height 14
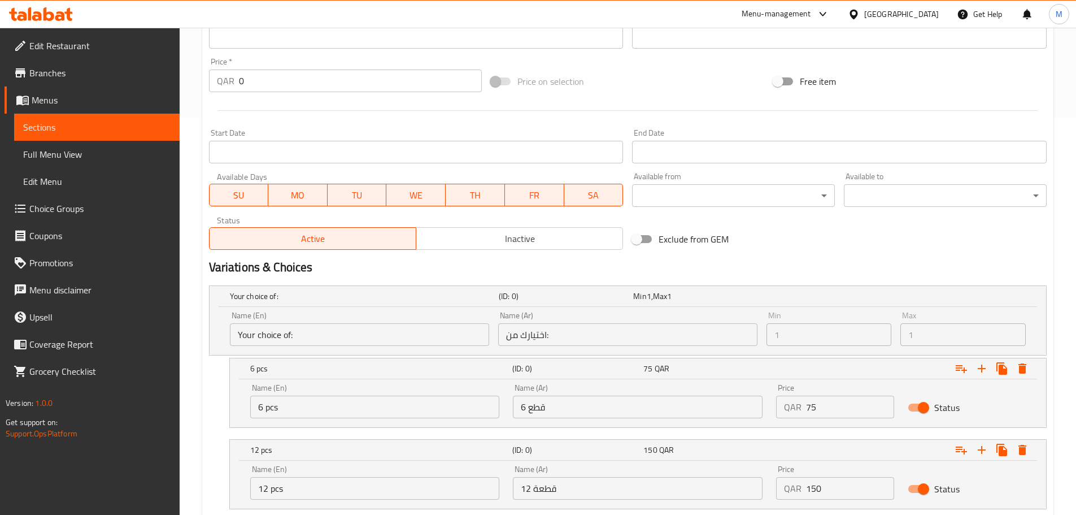
scroll to position [471, 0]
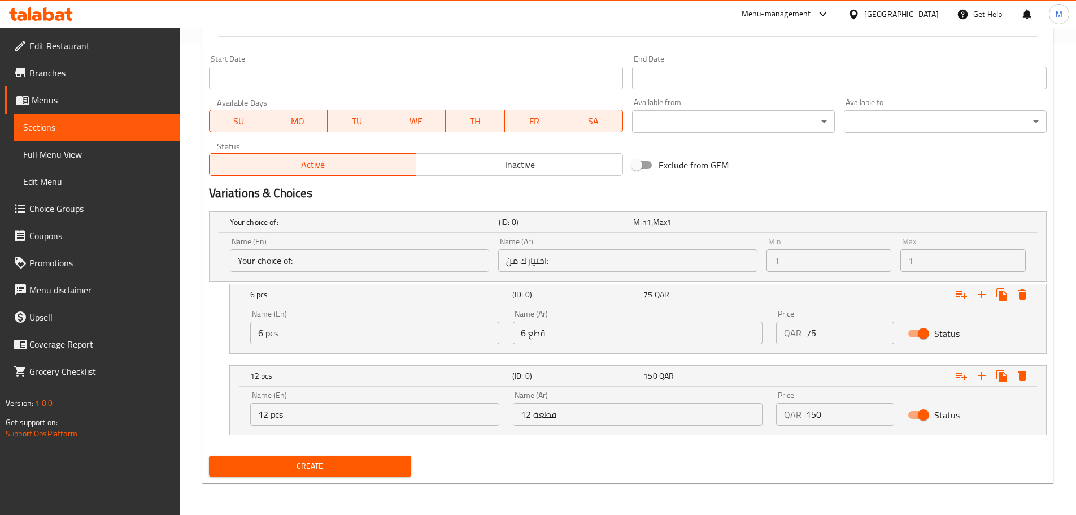
click at [334, 471] on span "Create" at bounding box center [310, 466] width 185 height 14
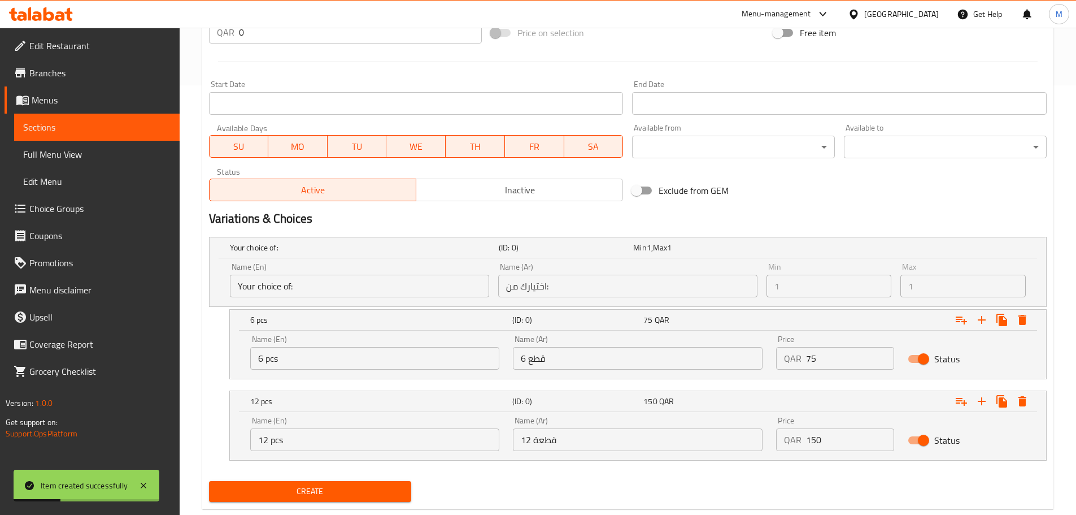
scroll to position [0, 0]
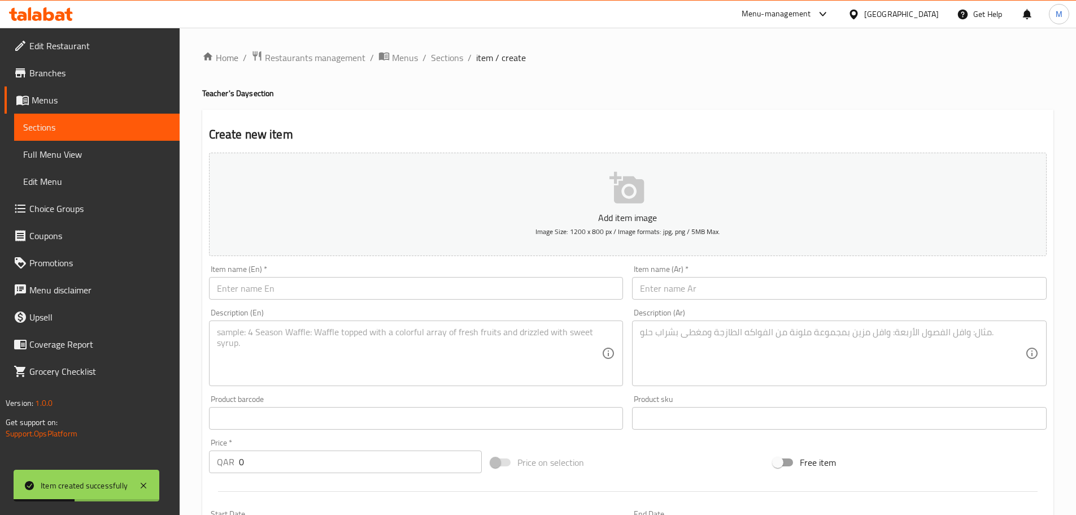
drag, startPoint x: 434, startPoint y: 54, endPoint x: 471, endPoint y: 80, distance: 44.5
click at [434, 54] on span "Sections" at bounding box center [447, 58] width 32 height 14
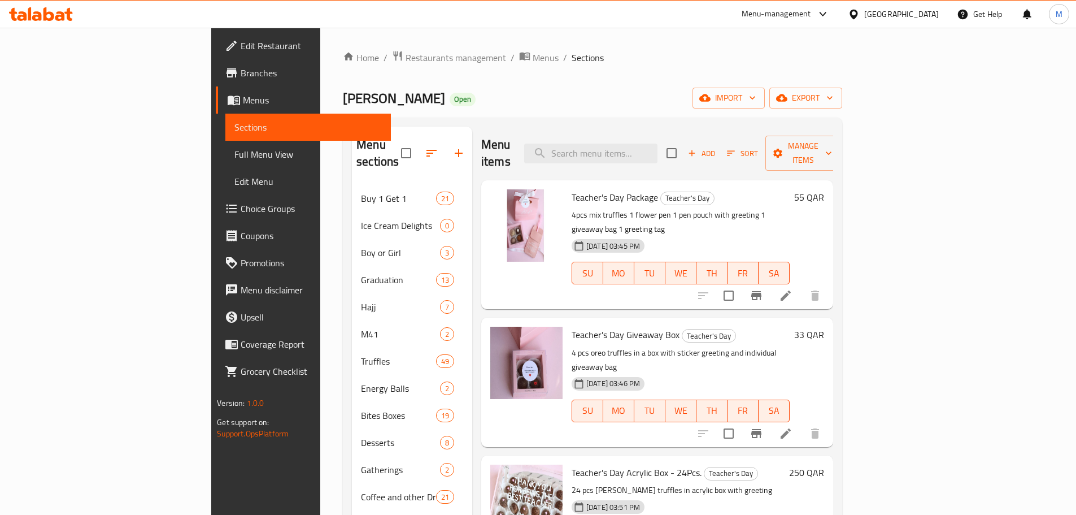
click at [717, 147] on span "Add" at bounding box center [701, 153] width 31 height 13
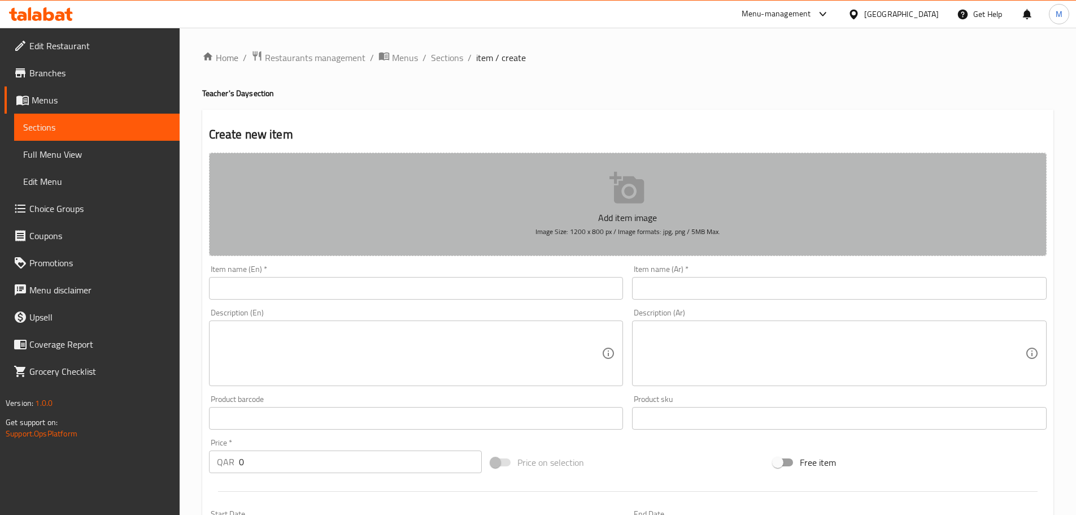
drag, startPoint x: 550, startPoint y: 194, endPoint x: 410, endPoint y: 285, distance: 167.4
click at [428, 281] on div "Add item image Image Size: 1200 x 800 px / Image formats: jpg, png / 5MB Max. I…" at bounding box center [628, 391] width 847 height 487
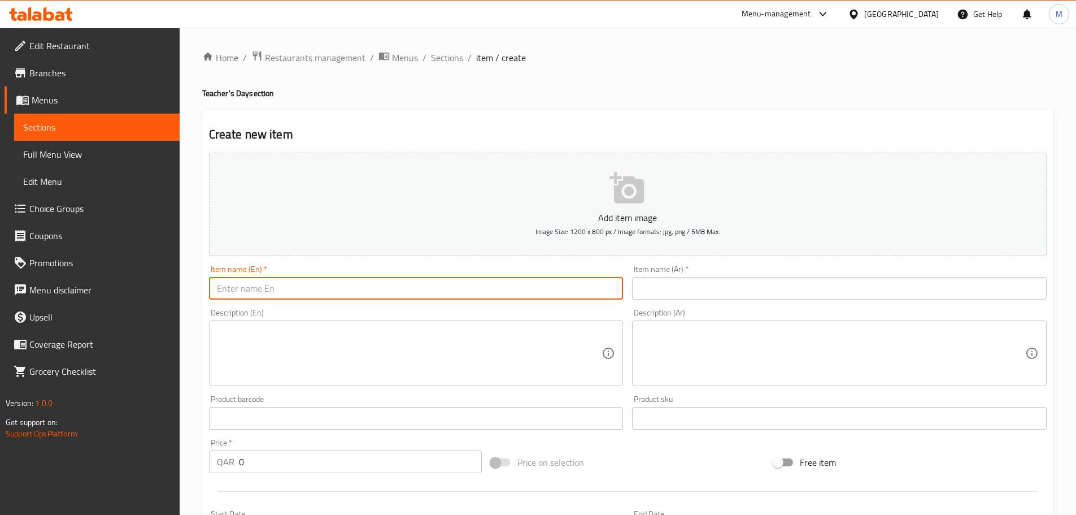
click at [332, 292] on input "text" at bounding box center [416, 288] width 415 height 23
paste input "Teacher's Day Truffles with sticker label 4pcs"
drag, startPoint x: 397, startPoint y: 282, endPoint x: 203, endPoint y: 286, distance: 193.8
click at [203, 286] on div "Create new item Add item image Image Size: 1200 x 800 px / Image formats: jpg, …" at bounding box center [627, 439] width 851 height 658
type input "Teacher's Day Truffles with sticker label 4pcs"
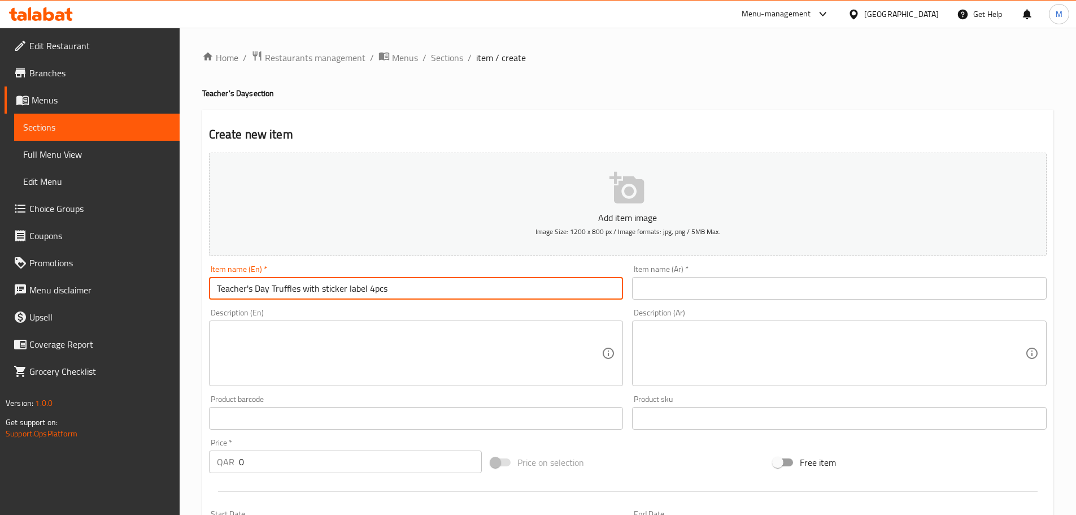
click at [688, 287] on input "text" at bounding box center [839, 288] width 415 height 23
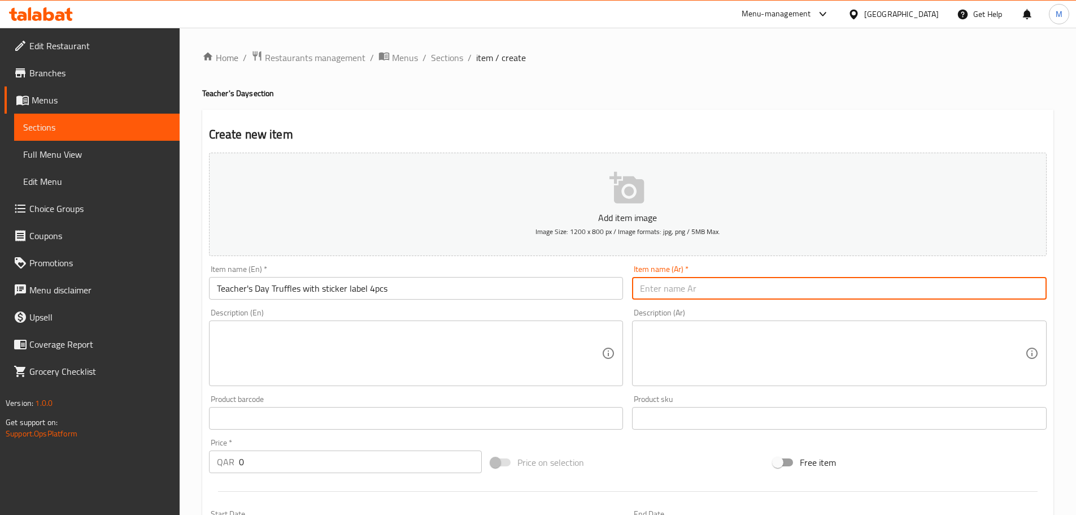
paste input "حلوى ترافل [DATE] مع ملصق 4 قطع"
type input "حلوى ترافل [DATE] مع ملصق 4 قطع"
click at [246, 354] on textarea at bounding box center [409, 354] width 385 height 54
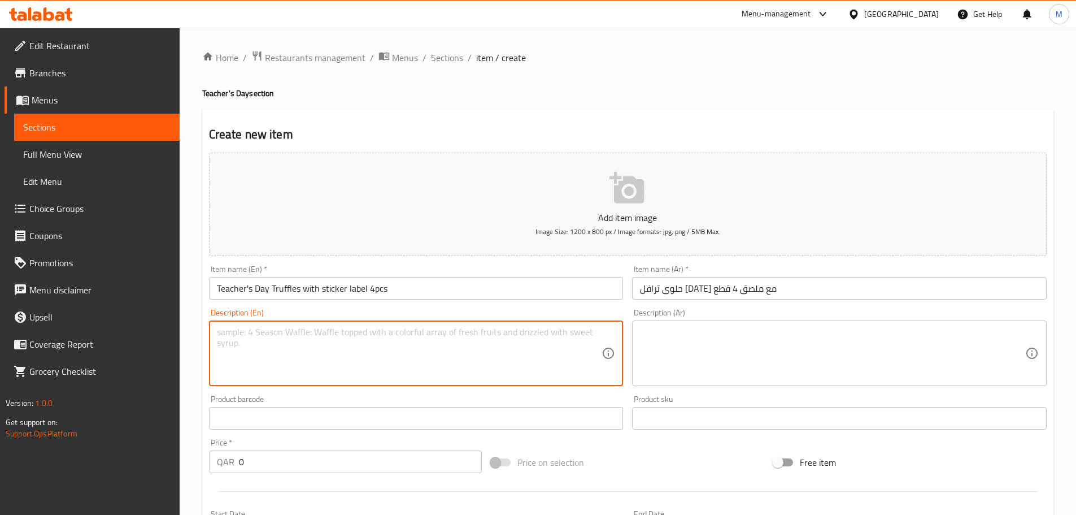
paste textarea "Original oreo truffles 4pcs"
type textarea "Original oreo truffles 4pcs"
click at [709, 333] on textarea at bounding box center [832, 354] width 385 height 54
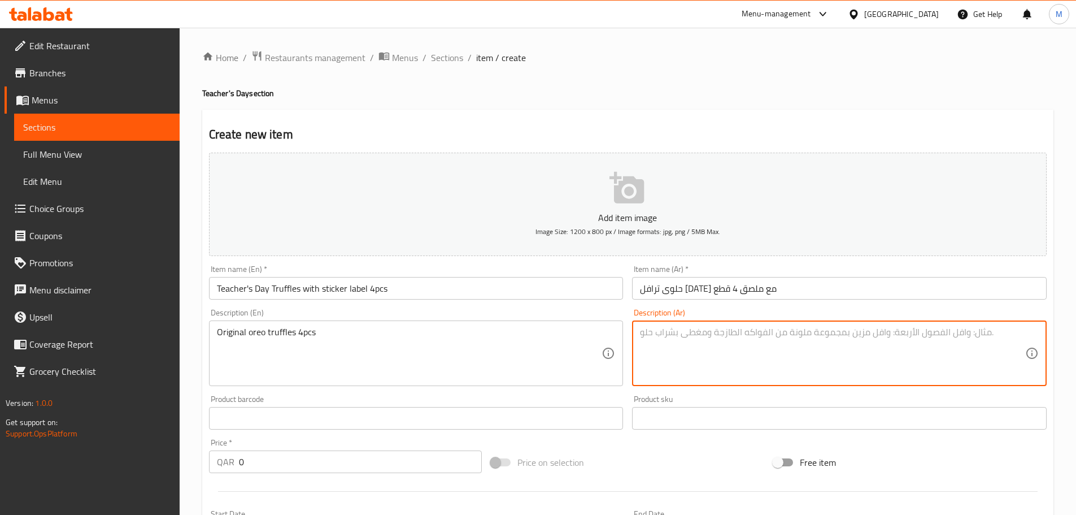
paste textarea "4 قطع من حلوى أوريو الأصلية"
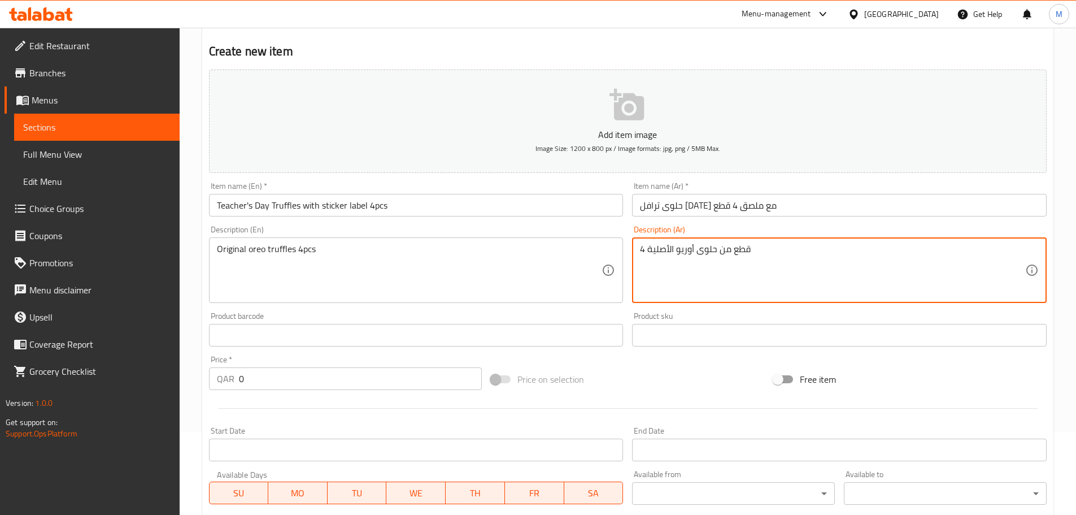
scroll to position [113, 0]
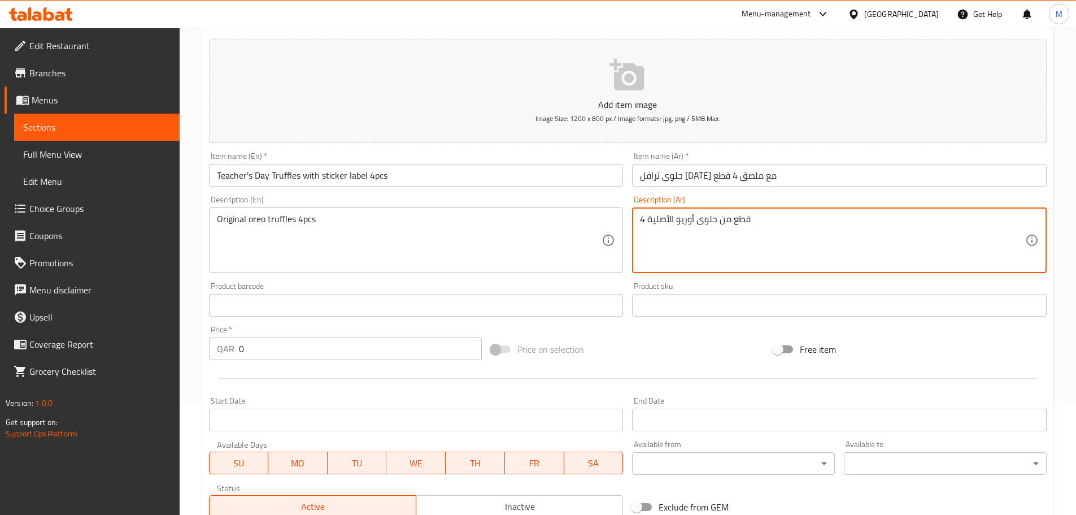
type textarea "4 قطع من حلوى أوريو الأصلية"
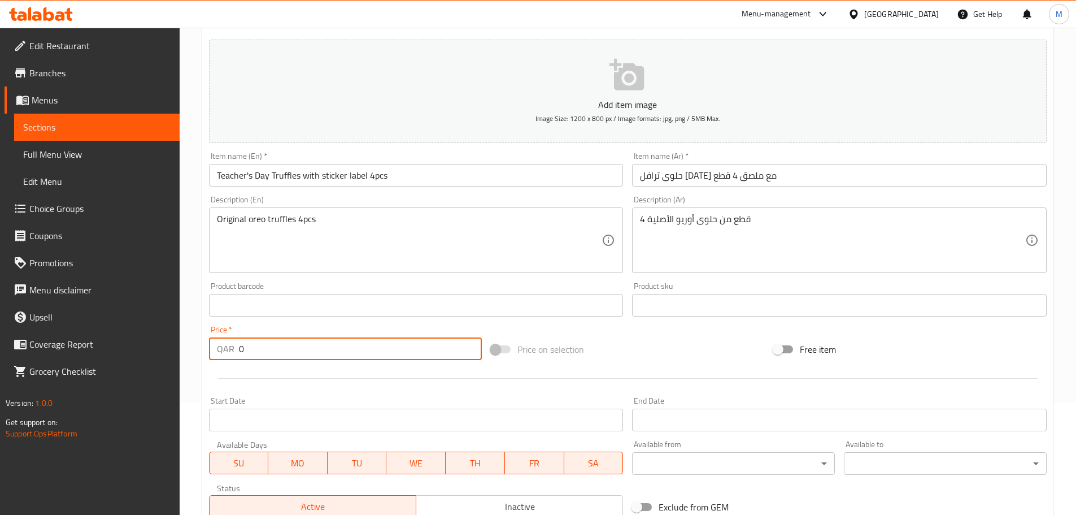
drag, startPoint x: 249, startPoint y: 358, endPoint x: 210, endPoint y: 355, distance: 39.1
click at [210, 355] on div "QAR 0 Price *" at bounding box center [345, 348] width 273 height 23
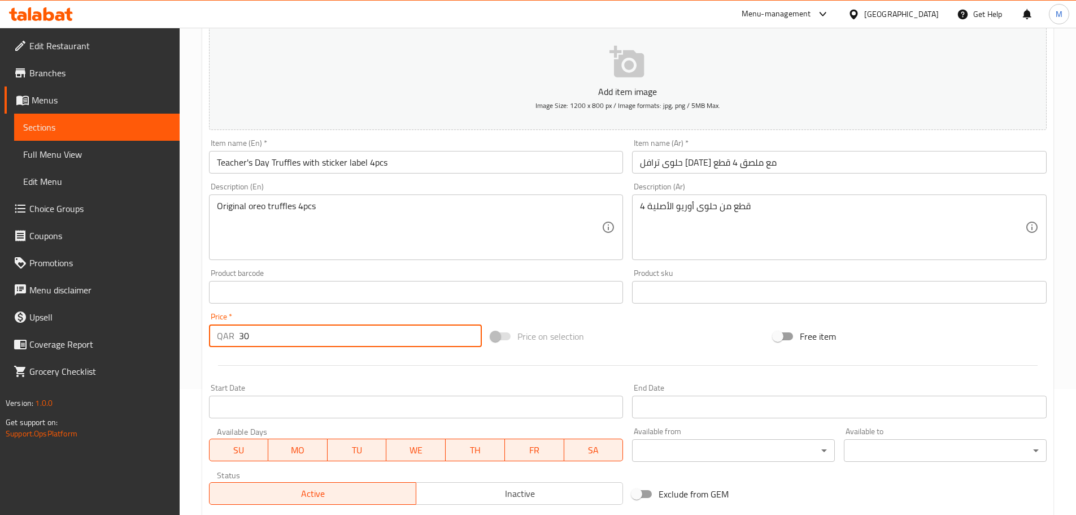
scroll to position [0, 0]
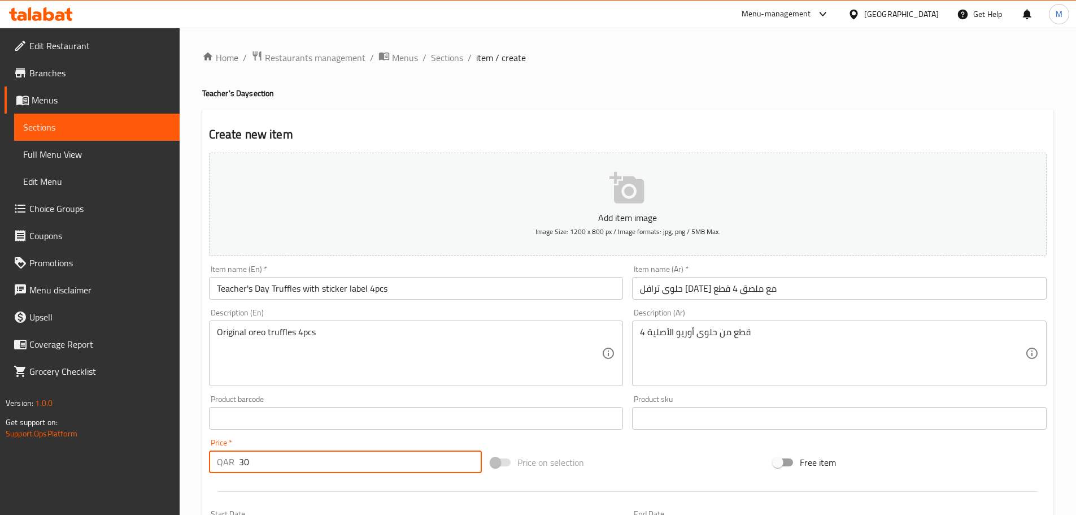
type input "30"
click at [577, 186] on button "Add item image Image Size: 1200 x 800 px / Image formats: jpg, png / 5MB Max." at bounding box center [628, 204] width 838 height 103
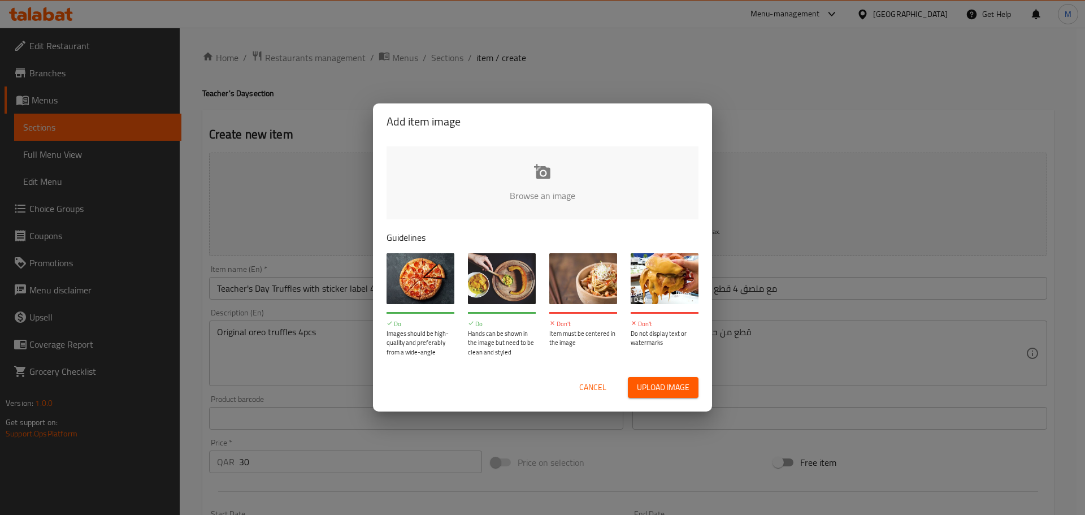
click at [517, 191] on input "file" at bounding box center [924, 199] width 1076 height 106
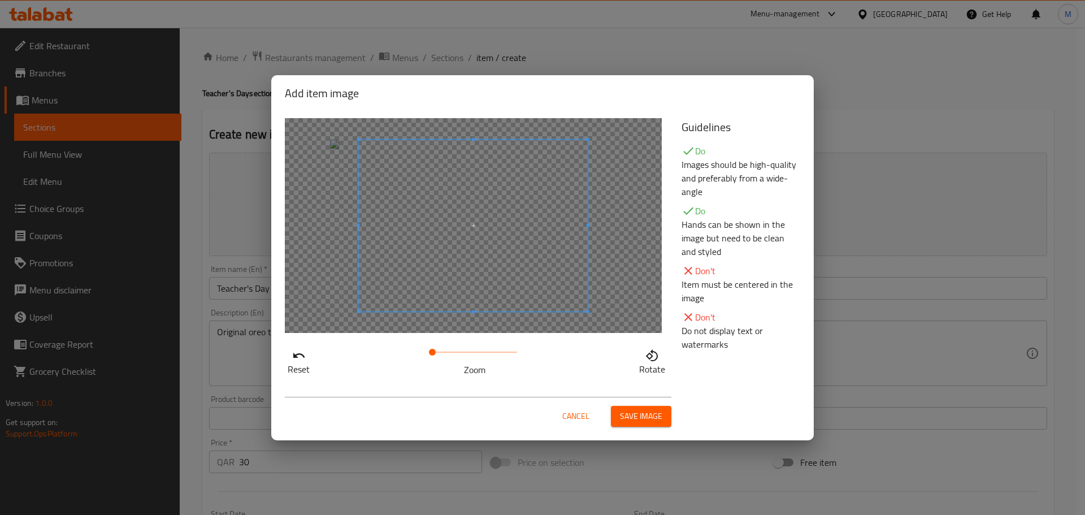
click at [637, 413] on span "Save image" at bounding box center [641, 416] width 42 height 14
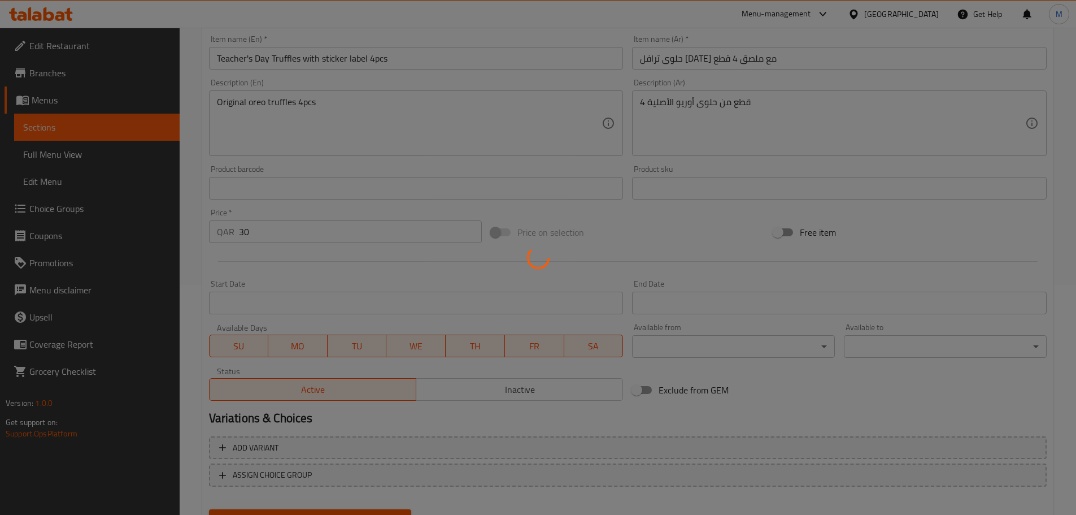
scroll to position [284, 0]
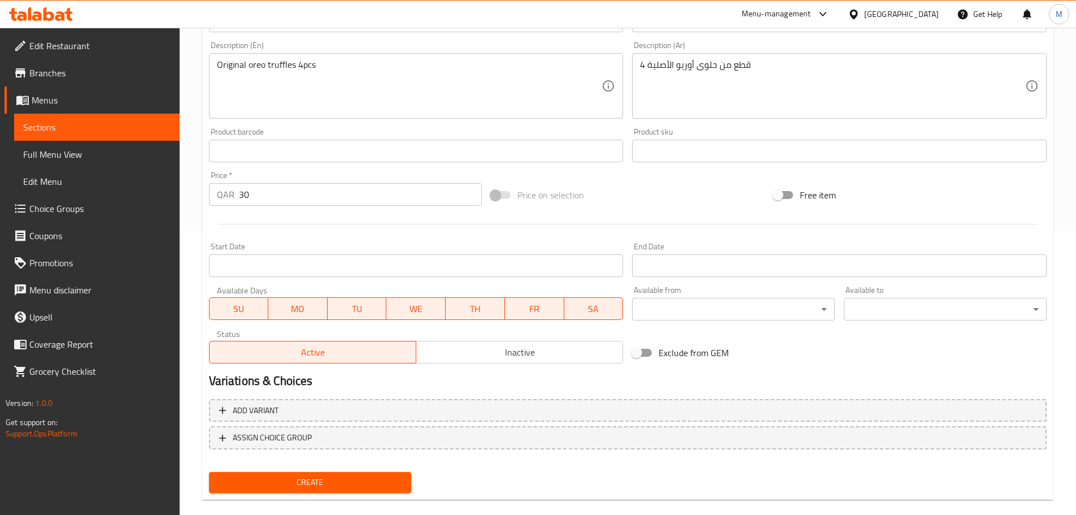
click at [350, 476] on span "Create" at bounding box center [310, 482] width 185 height 14
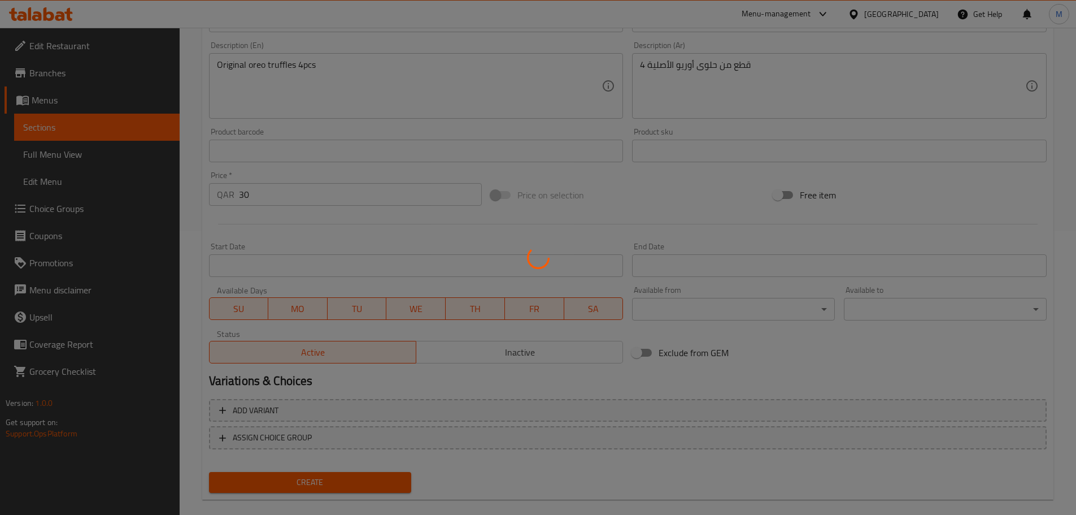
scroll to position [6, 0]
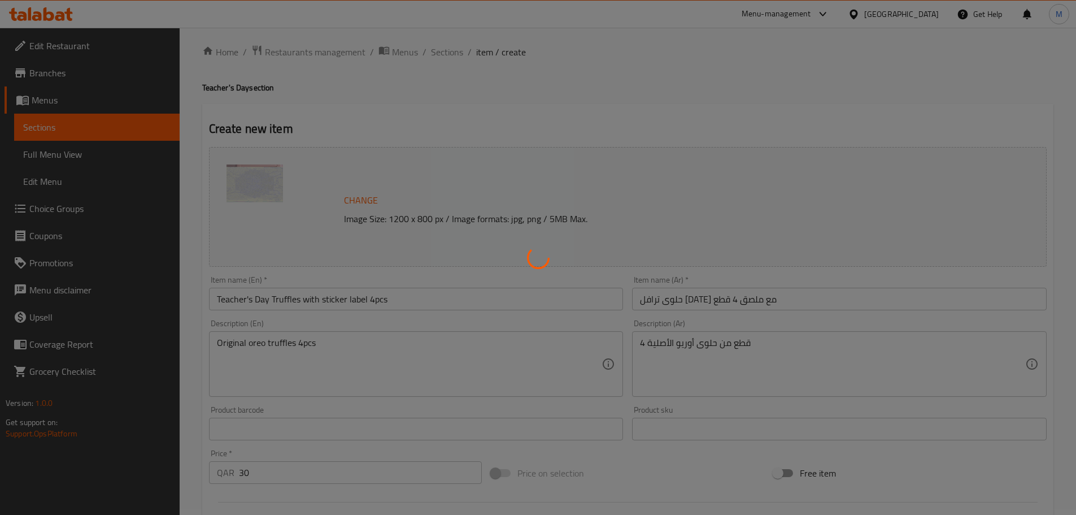
type input "0"
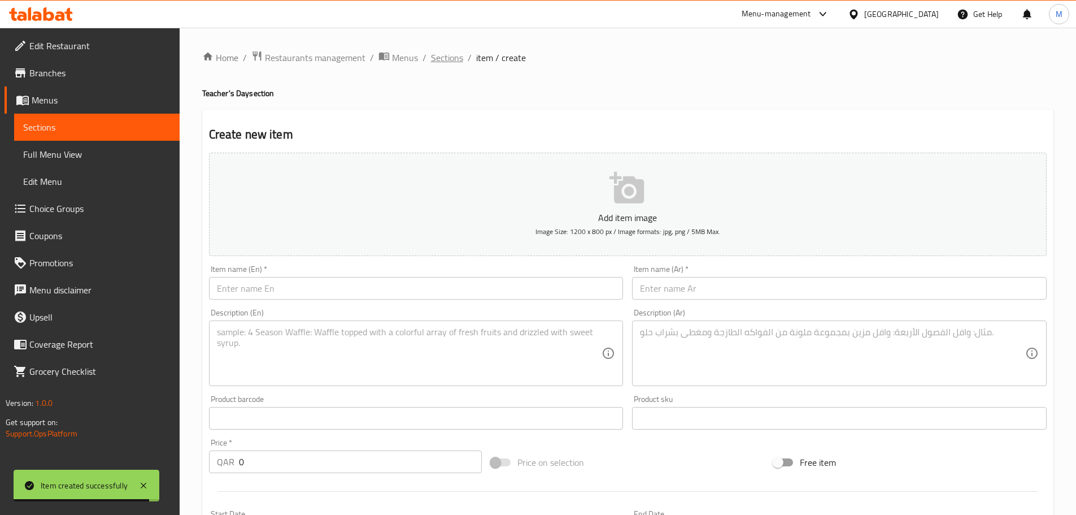
click at [442, 55] on span "Sections" at bounding box center [447, 58] width 32 height 14
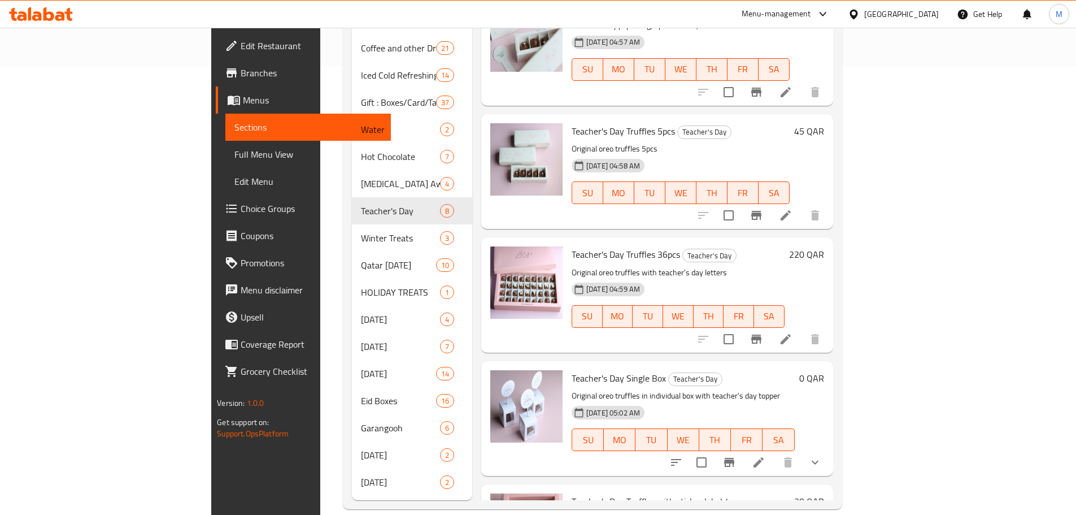
scroll to position [211, 0]
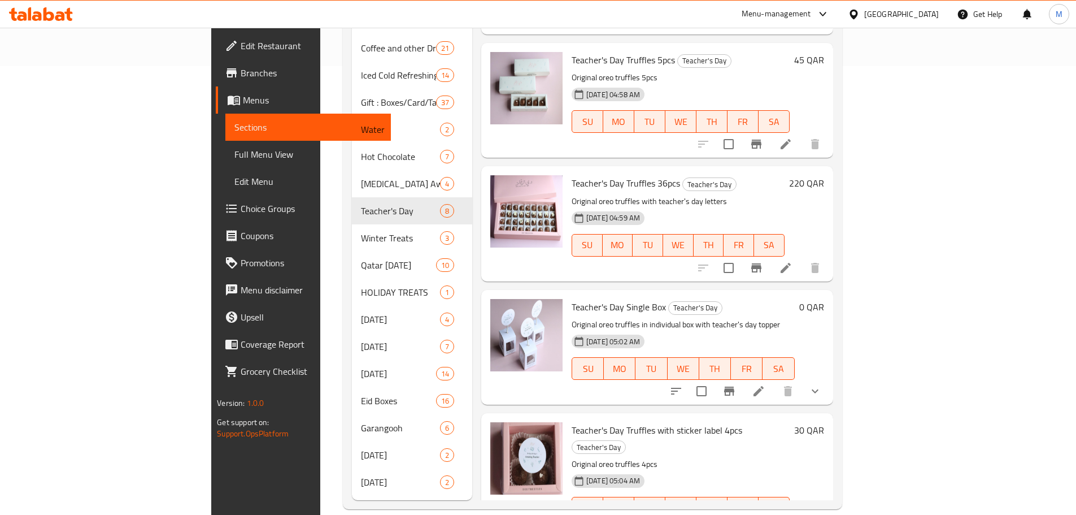
click at [766, 384] on icon at bounding box center [759, 391] width 14 height 14
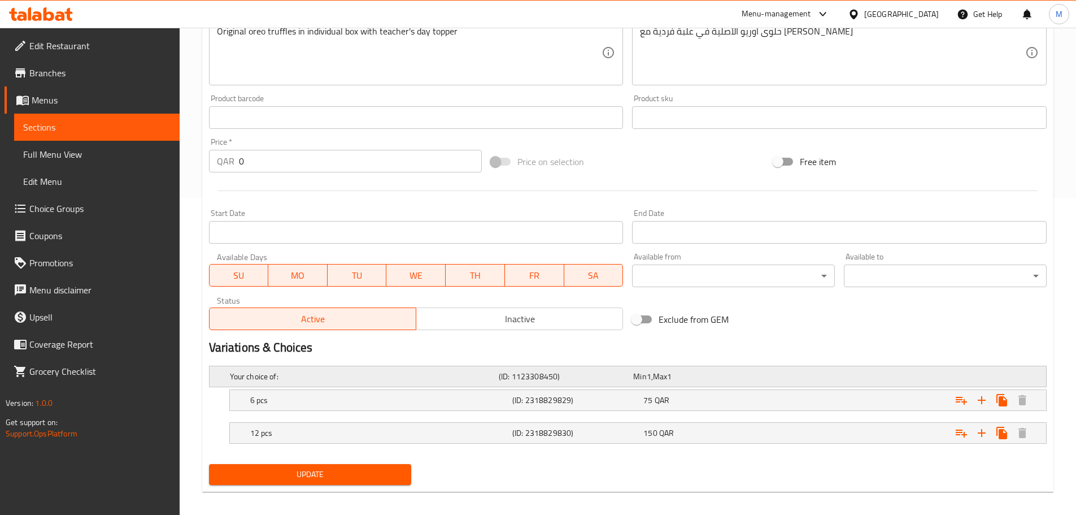
scroll to position [325, 0]
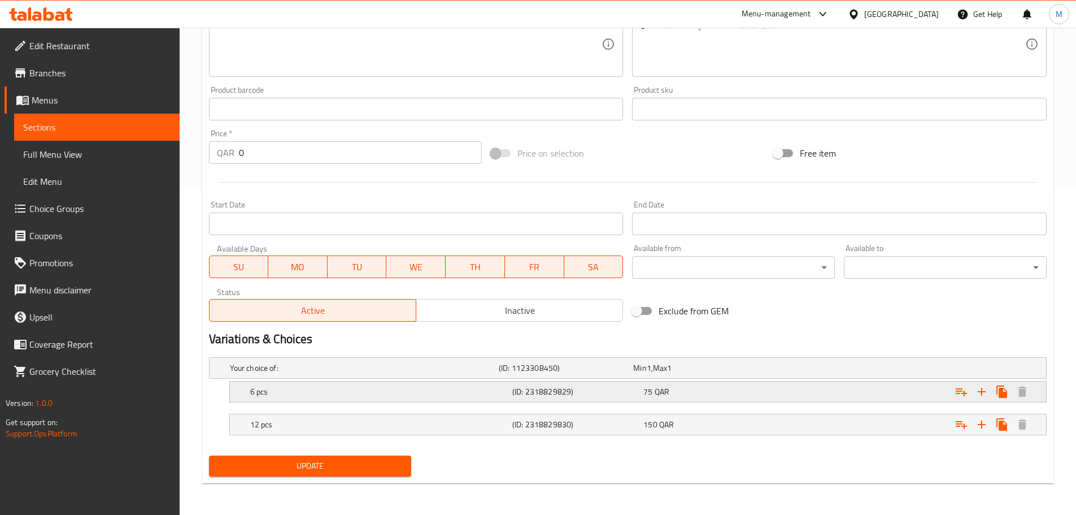
click at [863, 393] on div "Expand" at bounding box center [903, 391] width 262 height 25
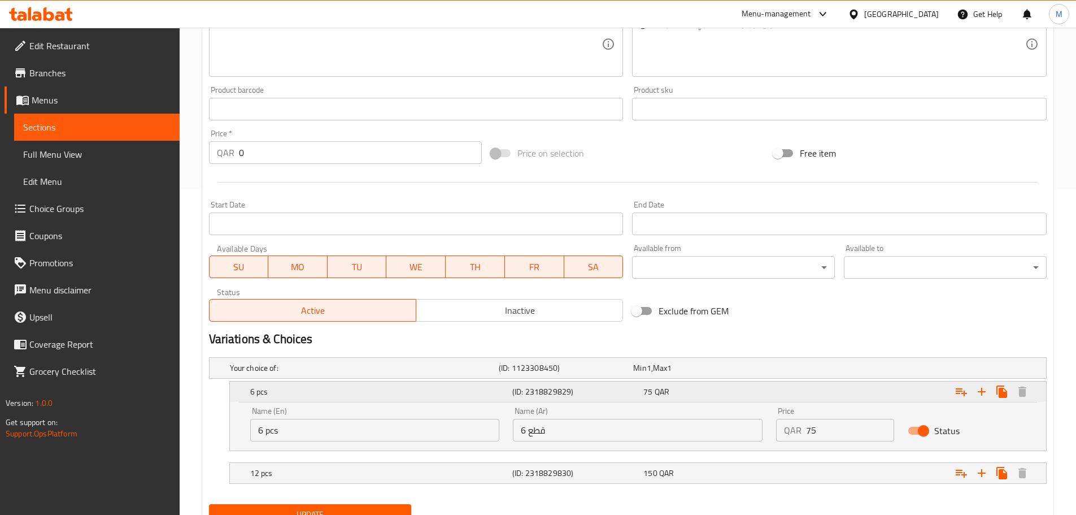
scroll to position [0, 0]
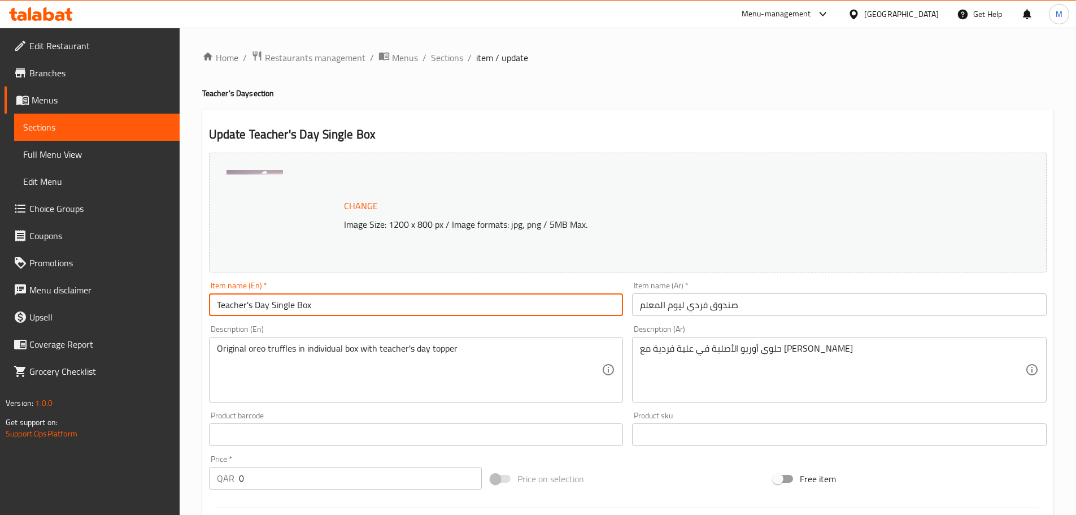
click at [341, 299] on input "Teacher's Day Single Box" at bounding box center [416, 304] width 415 height 23
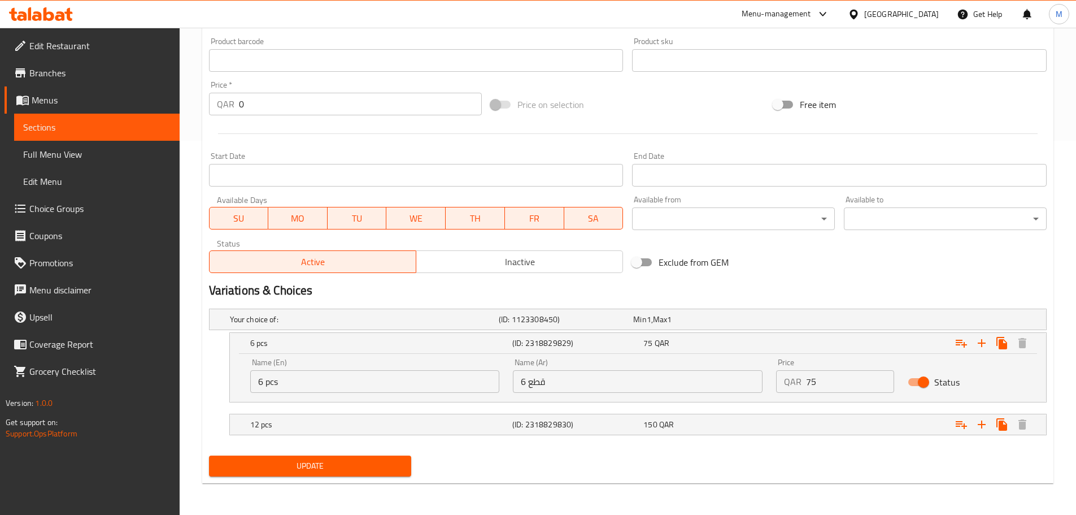
type input "Teacher's Day Single Box 6 Pcs"
drag, startPoint x: 332, startPoint y: 458, endPoint x: 328, endPoint y: 466, distance: 8.6
click at [332, 464] on span "Update" at bounding box center [310, 466] width 185 height 14
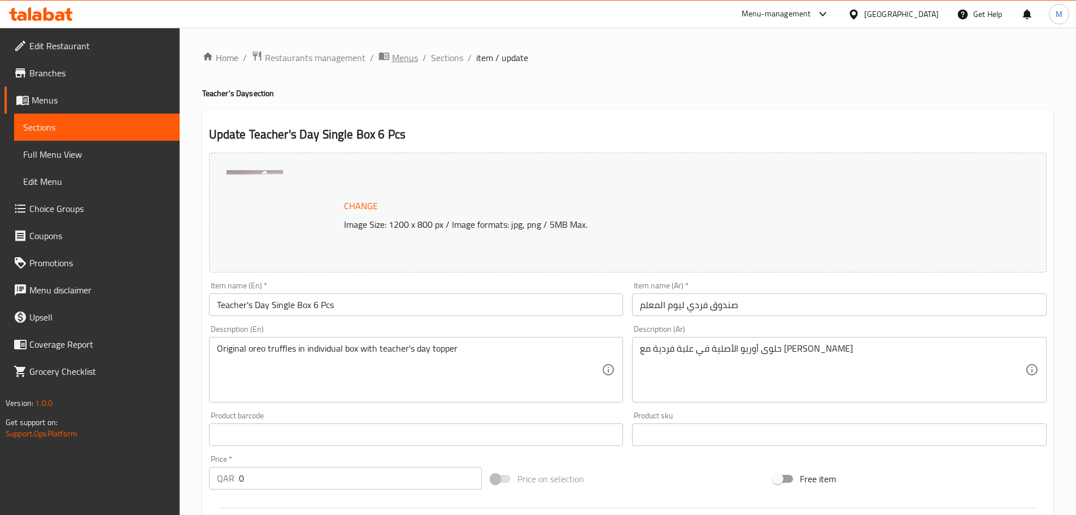
click at [395, 53] on span "Menus" at bounding box center [405, 58] width 26 height 14
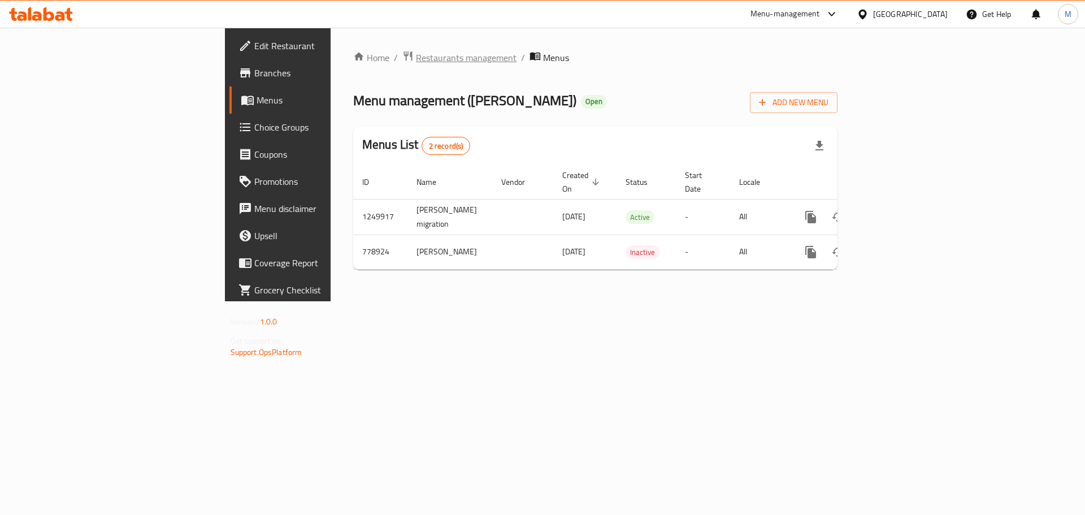
click at [416, 53] on span "Restaurants management" at bounding box center [466, 58] width 101 height 14
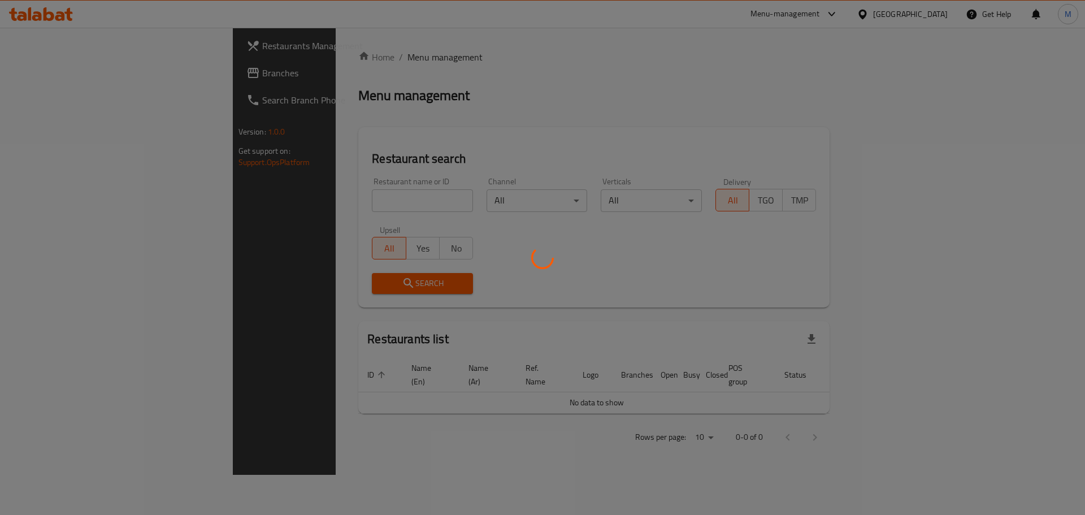
click at [336, 197] on div at bounding box center [542, 257] width 1085 height 515
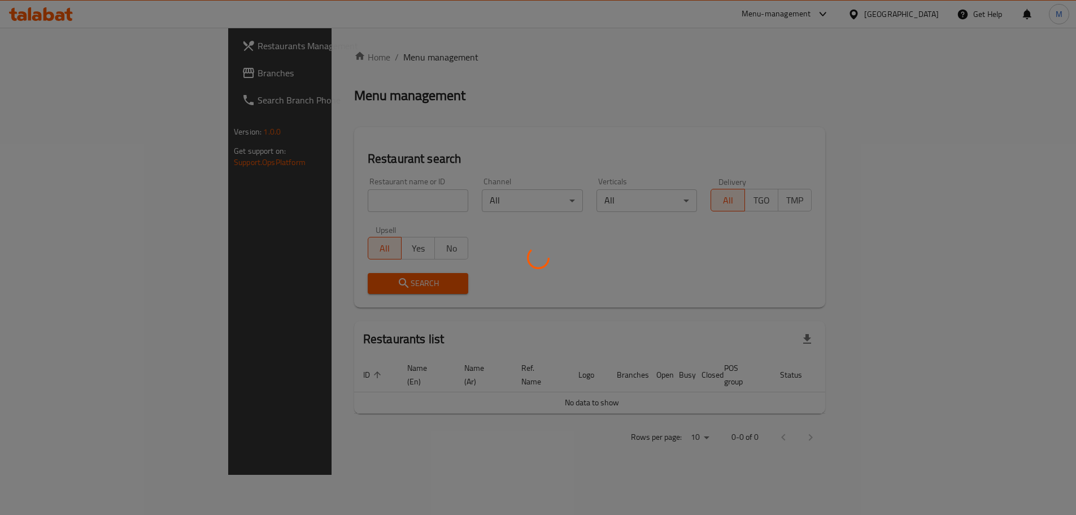
click at [323, 201] on div at bounding box center [538, 257] width 1076 height 515
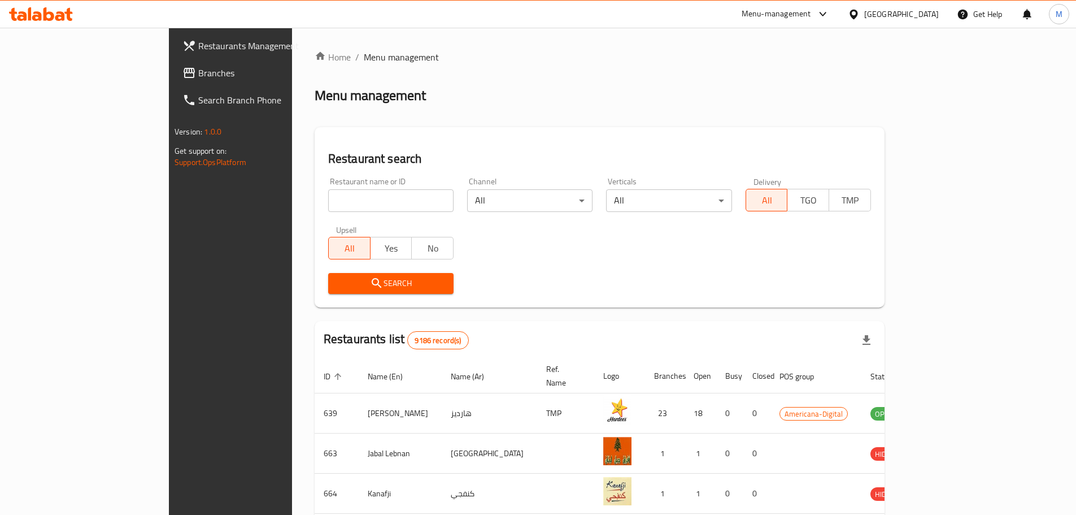
click at [328, 199] on input "search" at bounding box center [390, 200] width 125 height 23
type input "the bakers"
click at [372, 280] on span "Search" at bounding box center [390, 283] width 107 height 14
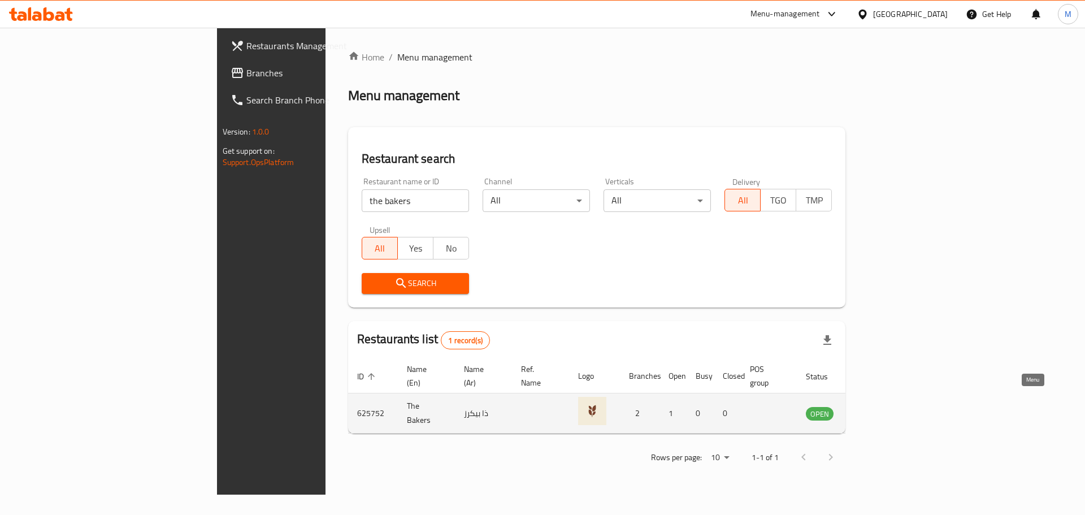
click at [876, 411] on icon "enhanced table" at bounding box center [874, 413] width 4 height 5
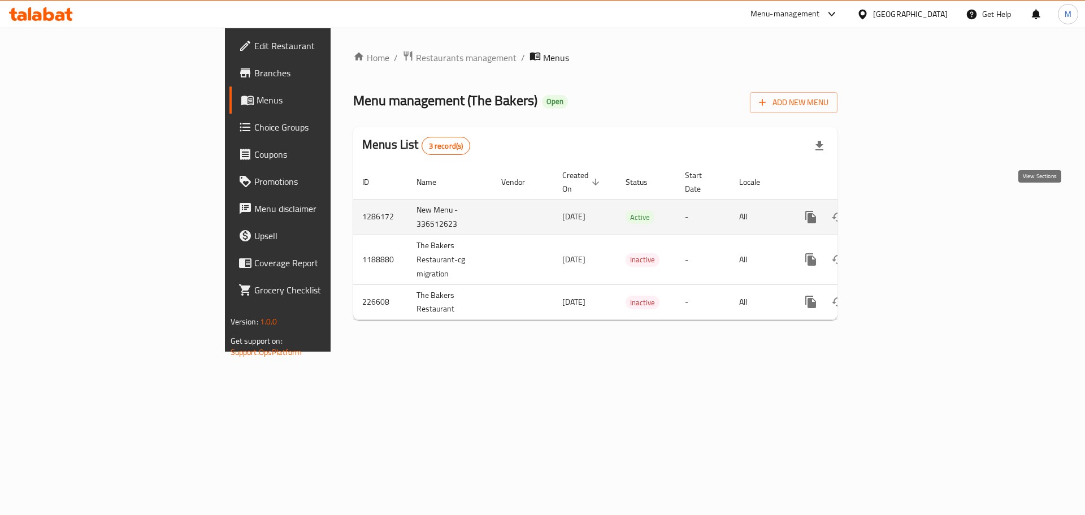
click at [899, 210] on icon "enhanced table" at bounding box center [892, 217] width 14 height 14
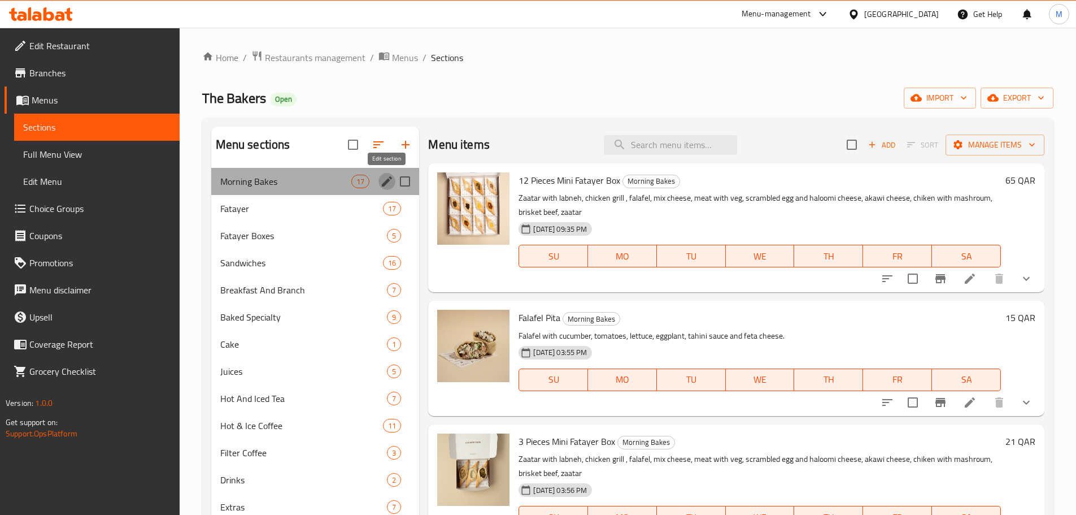
click at [385, 179] on icon "edit" at bounding box center [387, 182] width 14 height 14
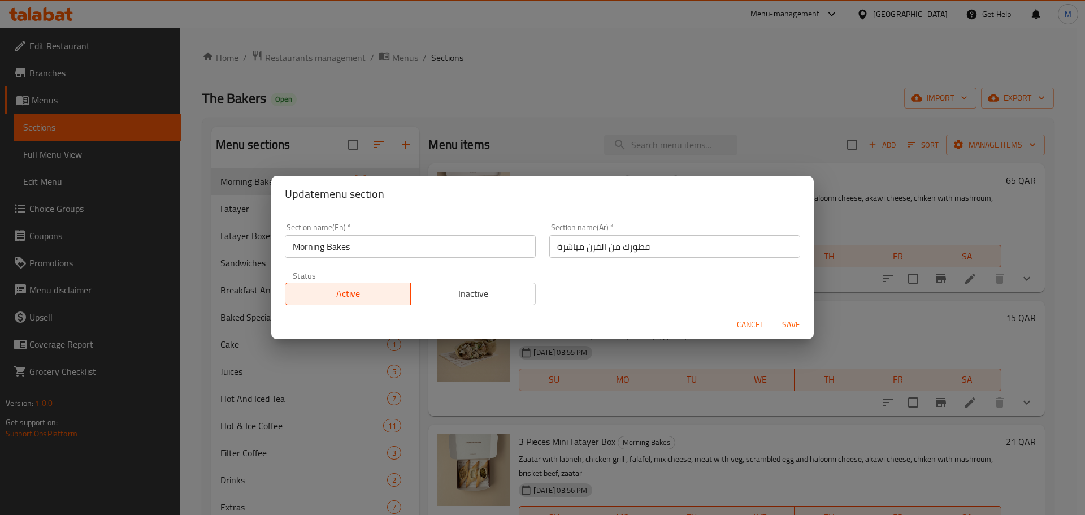
click at [474, 300] on span "Inactive" at bounding box center [473, 293] width 116 height 16
click at [798, 324] on span "Save" at bounding box center [790, 325] width 27 height 14
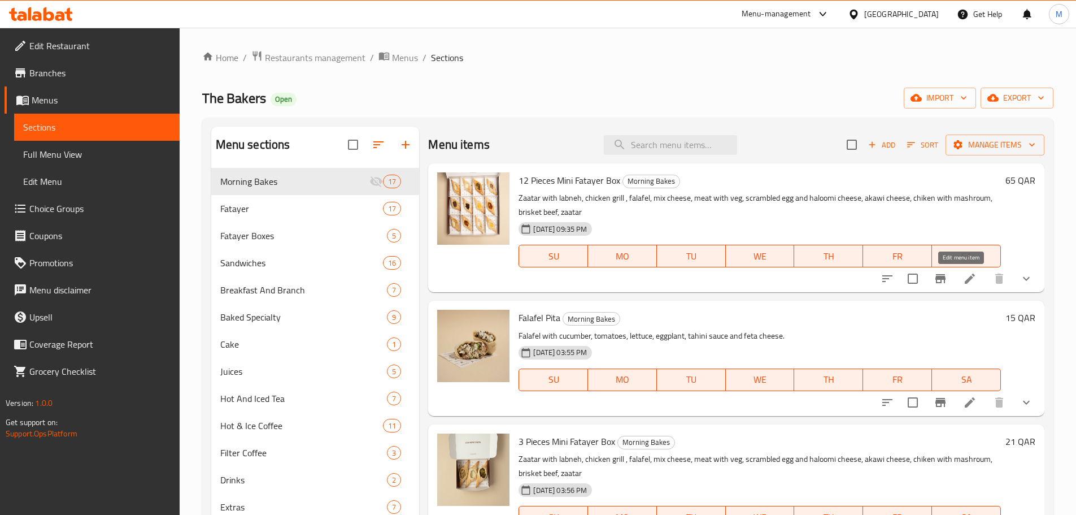
click at [963, 279] on icon at bounding box center [970, 279] width 14 height 14
